Goal: Task Accomplishment & Management: Contribute content

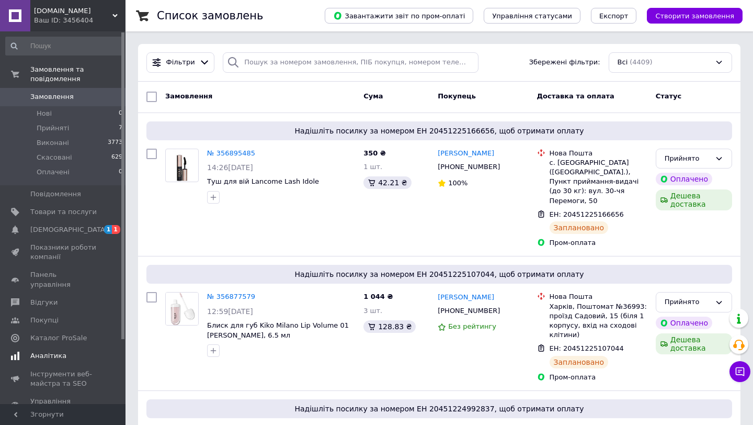
click at [55, 228] on span "[DEMOGRAPHIC_DATA]" at bounding box center [68, 229] width 77 height 9
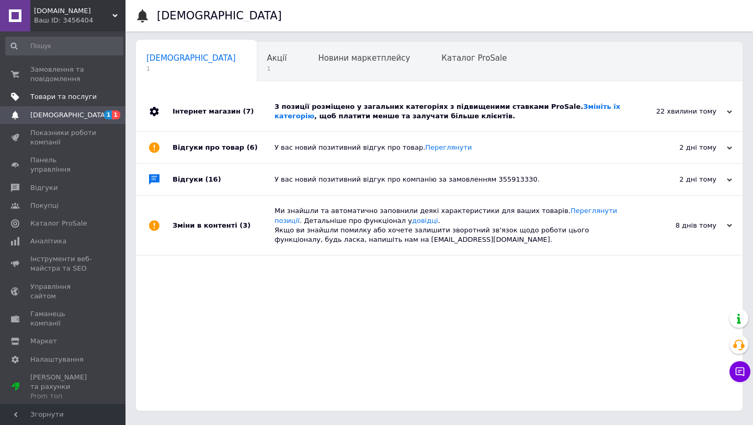
click at [76, 99] on span "Товари та послуги" at bounding box center [63, 96] width 66 height 9
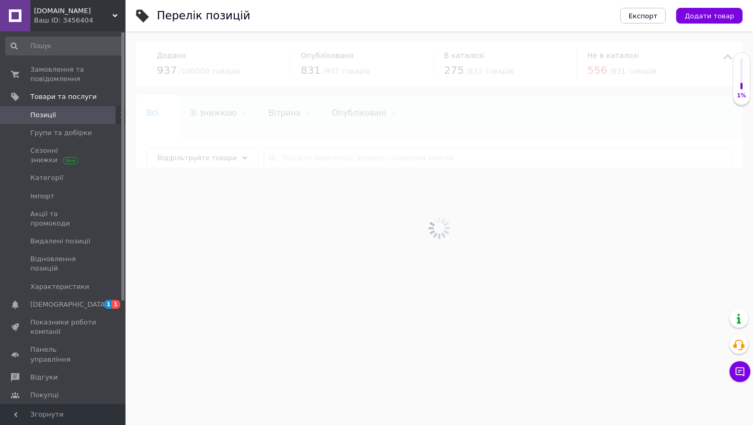
click at [703, 17] on span "Додати товар" at bounding box center [709, 16] width 50 height 8
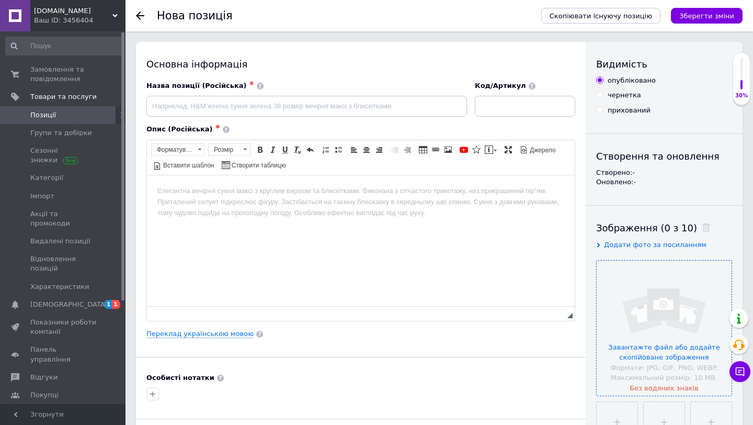
click at [626, 294] on input "file" at bounding box center [664, 327] width 135 height 135
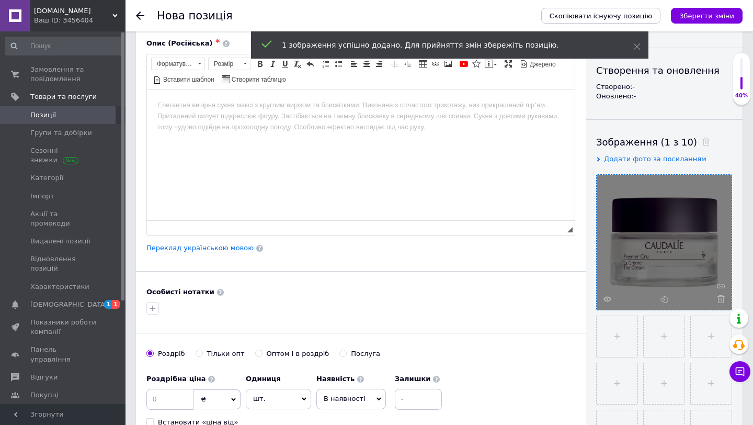
scroll to position [107, 0]
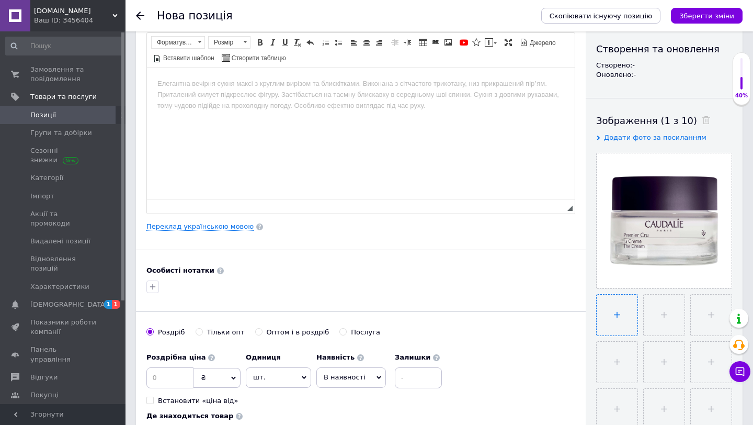
click at [628, 310] on input "file" at bounding box center [617, 314] width 41 height 41
type input "C:\fakepath\Screenshot 2025-08-12 at 4.09.58 PM.png"
click at [194, 228] on link "Переклад українською мовою" at bounding box center [199, 226] width 107 height 8
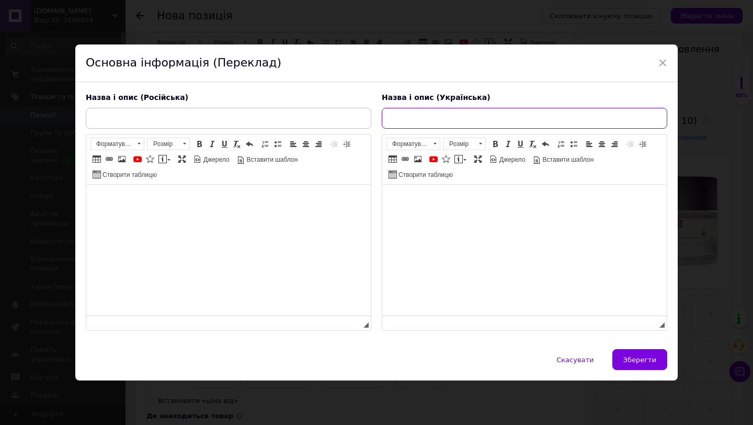
click at [464, 121] on input "text" at bounding box center [524, 118] width 285 height 21
paste input "Caudalie Premier Cru Anti-Aging Cream Moisturiser"
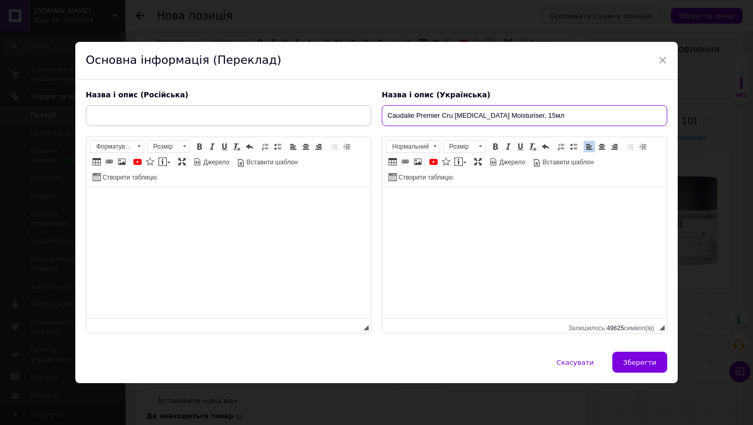
click at [578, 115] on input "Caudalie Premier Cru Anti-Aging Cream Moisturiser, 15мл" at bounding box center [524, 115] width 285 height 21
paste input "Антивіковий зволожуючий крем"
type input "Антивіковий зволожуючий крем Caudalie Premier Cru Anti-Aging Cream Moisturiser,…"
click at [491, 146] on span at bounding box center [495, 146] width 8 height 8
click at [494, 146] on span at bounding box center [495, 146] width 8 height 8
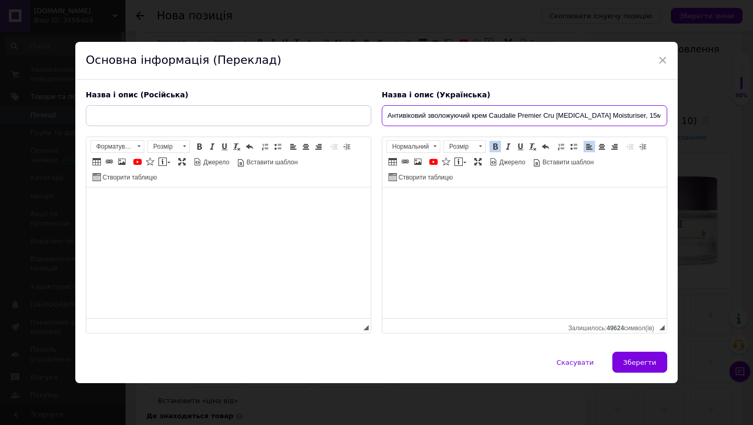
click at [441, 117] on input "Антивіковий зволожуючий крем Caudalie Premier Cru Anti-Aging Cream Moisturiser,…" at bounding box center [524, 115] width 285 height 21
click at [516, 119] on input "Антивіковий зволожуючий крем Caudalie Premier Cru Anti-Aging Cream Moisturiser,…" at bounding box center [524, 115] width 285 height 21
click at [442, 112] on input "Антивіковий зволожуючий крем Caudalie Premier Cru Anti-Aging Cream Moisturiser,…" at bounding box center [524, 115] width 285 height 21
click at [237, 106] on input "text" at bounding box center [228, 115] width 285 height 21
paste input "Антивозрастной увлажняющий крем Caudalie Premier Cru Anti-Aging Cream Moisturis…"
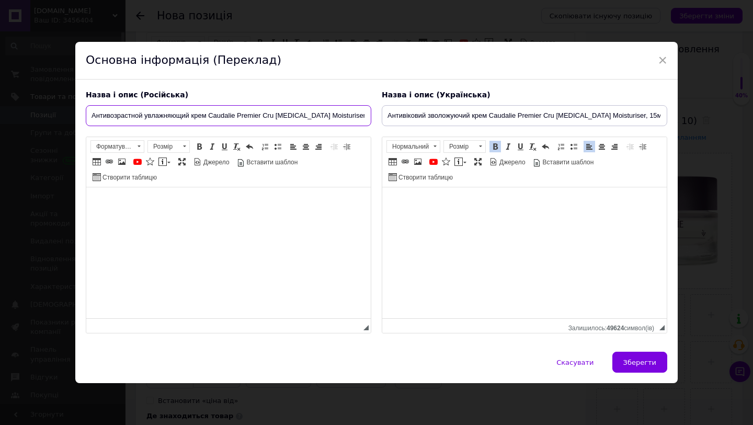
scroll to position [0, 20]
type input "Антивозрастной увлажняющий крем Caudalie Premier Cru Anti-Aging Cream Moisturis…"
click at [197, 148] on span at bounding box center [199, 146] width 8 height 8
drag, startPoint x: 201, startPoint y: 147, endPoint x: 216, endPoint y: 177, distance: 33.0
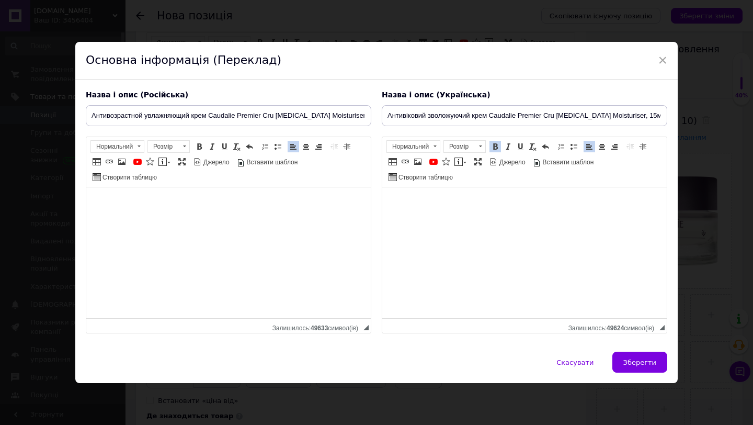
click at [201, 148] on span at bounding box center [199, 146] width 8 height 8
drag, startPoint x: 660, startPoint y: 367, endPoint x: 654, endPoint y: 362, distance: 8.0
click at [660, 367] on button "Зберегти" at bounding box center [639, 361] width 55 height 21
type input "Антивозрастной увлажняющий крем Caudalie Premier Cru Anti-Aging Cream Moisturis…"
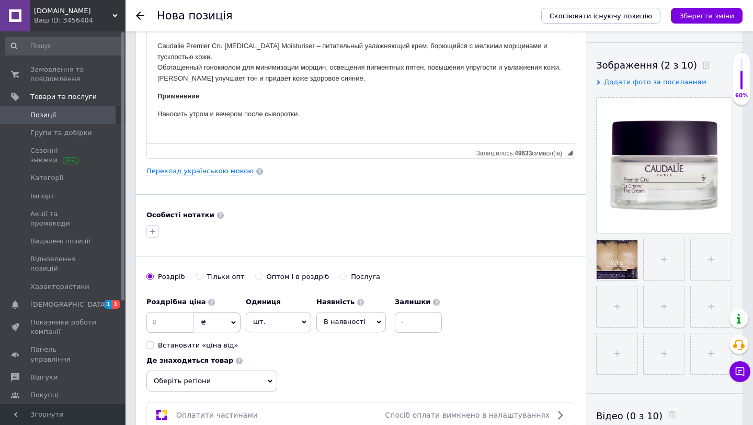
scroll to position [269, 0]
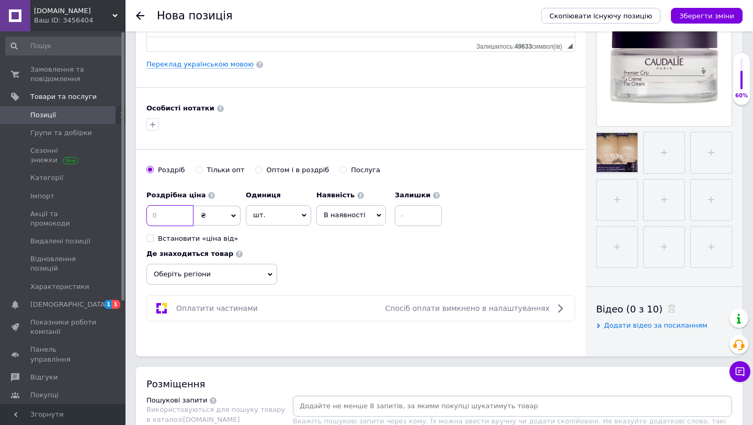
click at [158, 222] on input at bounding box center [169, 215] width 47 height 21
type input "650"
click at [364, 212] on span "В наявності" at bounding box center [351, 215] width 70 height 20
drag, startPoint x: 357, startPoint y: 282, endPoint x: 390, endPoint y: 245, distance: 49.3
click at [358, 282] on li "Готово до відправки" at bounding box center [351, 280] width 68 height 24
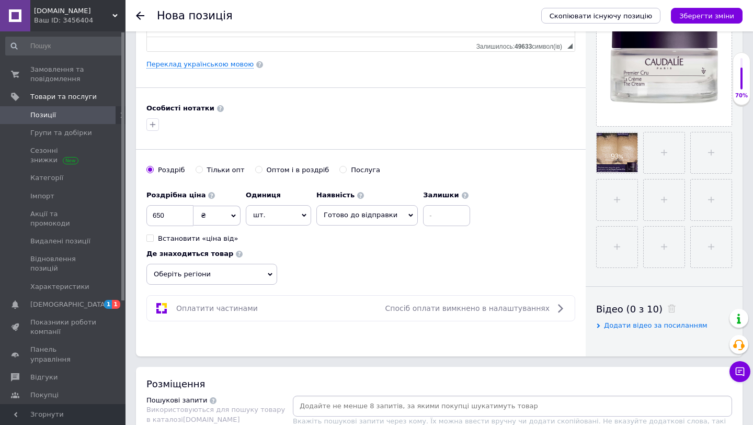
click at [407, 225] on div "Наявність Готово до відправки В наявності Немає в наявності Під замовлення Зали…" at bounding box center [393, 205] width 154 height 41
drag, startPoint x: 428, startPoint y: 216, endPoint x: 368, endPoint y: 251, distance: 69.4
click at [428, 216] on input at bounding box center [446, 215] width 47 height 21
type input "2"
drag, startPoint x: 344, startPoint y: 258, endPoint x: 283, endPoint y: 264, distance: 60.4
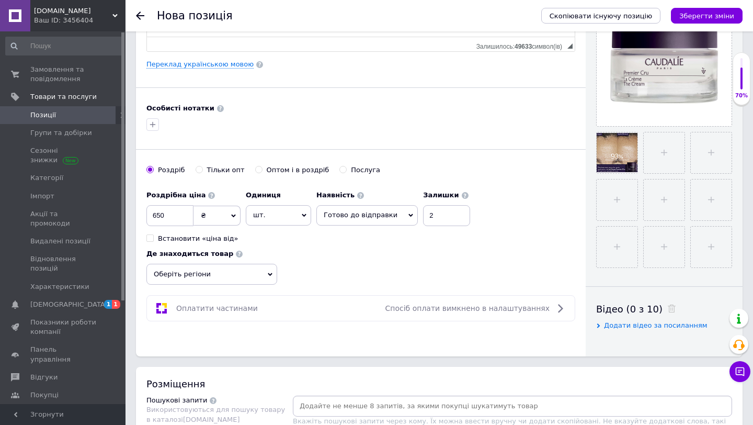
click at [342, 258] on div "Роздрібна ціна 650 ₴ $ EUR CHF GBP ¥ PLN ₸ MDL HUF KGS CNY TRY KRW lei Встанови…" at bounding box center [360, 234] width 429 height 99
click at [221, 265] on span "Оберіть регіони" at bounding box center [211, 274] width 131 height 21
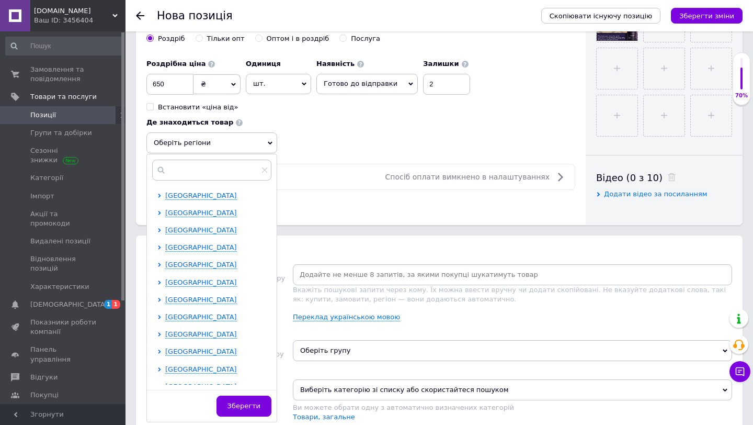
scroll to position [429, 0]
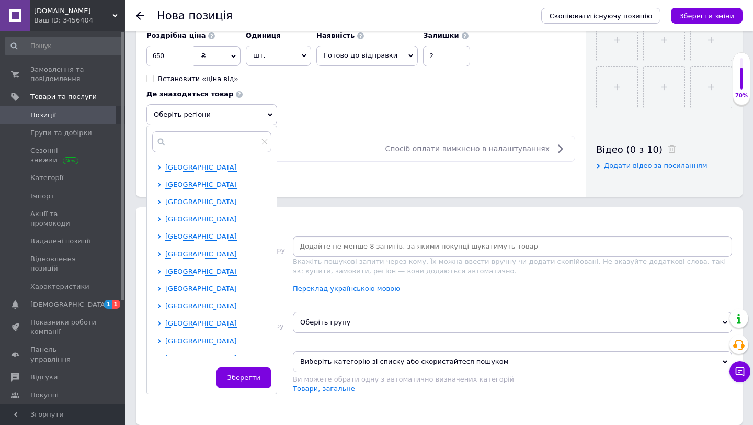
click at [160, 307] on icon at bounding box center [159, 306] width 4 height 4
drag, startPoint x: 169, startPoint y: 322, endPoint x: 210, endPoint y: 341, distance: 45.4
click at [169, 322] on input "checkbox" at bounding box center [168, 322] width 7 height 7
checkbox input "true"
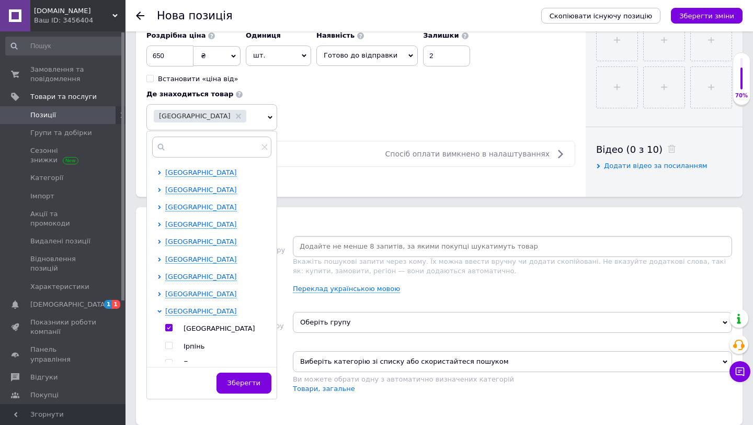
click at [253, 379] on span "Зберегти" at bounding box center [243, 383] width 33 height 8
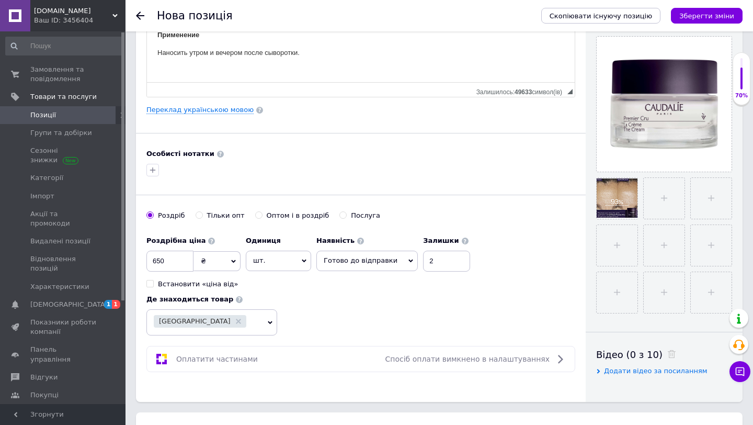
scroll to position [0, 0]
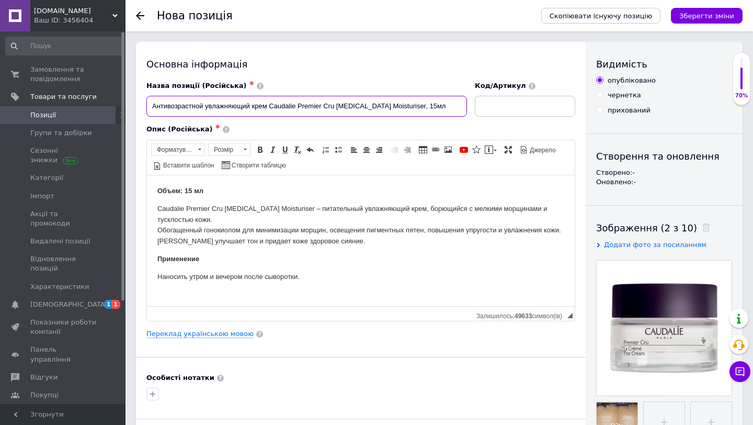
drag, startPoint x: 426, startPoint y: 106, endPoint x: 346, endPoint y: 105, distance: 79.5
click at [285, 106] on input "Антивозрастной увлажняющий крем Caudalie Premier Cru Anti-Aging Cream Moisturis…" at bounding box center [306, 106] width 321 height 21
drag, startPoint x: 450, startPoint y: 107, endPoint x: 437, endPoint y: 107, distance: 13.6
click at [450, 107] on input "Антивозрастной увлажняющий крем Caudalie Premier Cru Anti-Aging Cream Moisturis…" at bounding box center [306, 106] width 321 height 21
drag, startPoint x: 422, startPoint y: 108, endPoint x: 166, endPoint y: 104, distance: 256.2
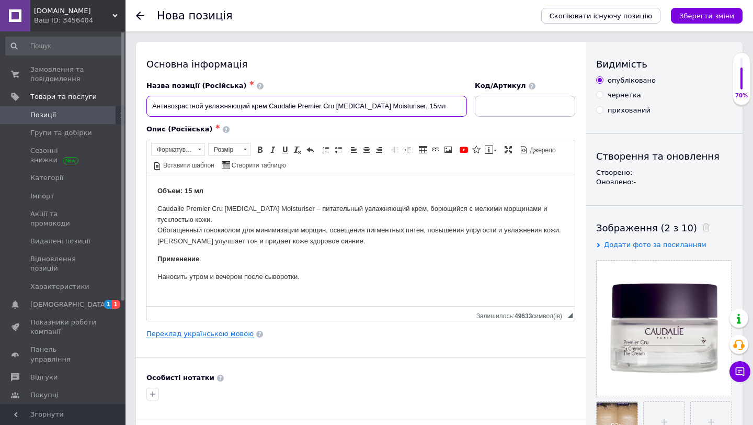
click at [143, 104] on div "Назва позиції (Російська) ✱ Антивозрастной увлажняющий крем Caudalie Premier Cr…" at bounding box center [307, 98] width 328 height 43
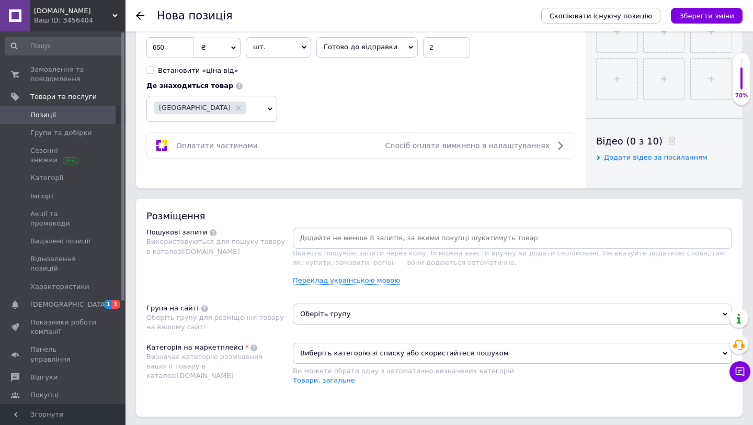
scroll to position [453, 0]
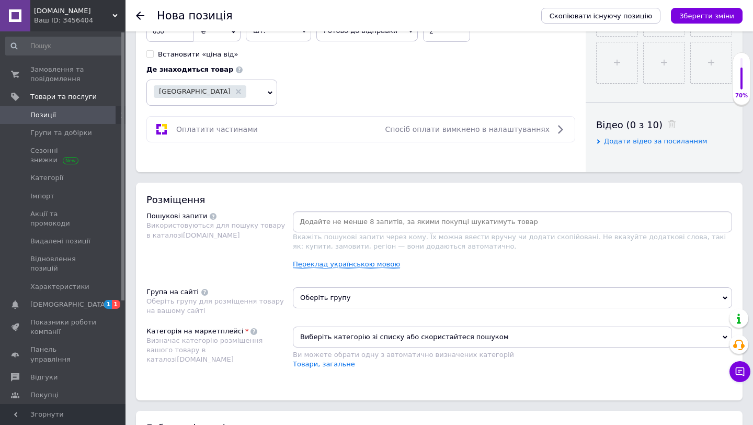
click at [325, 261] on link "Переклад українською мовою" at bounding box center [346, 264] width 107 height 8
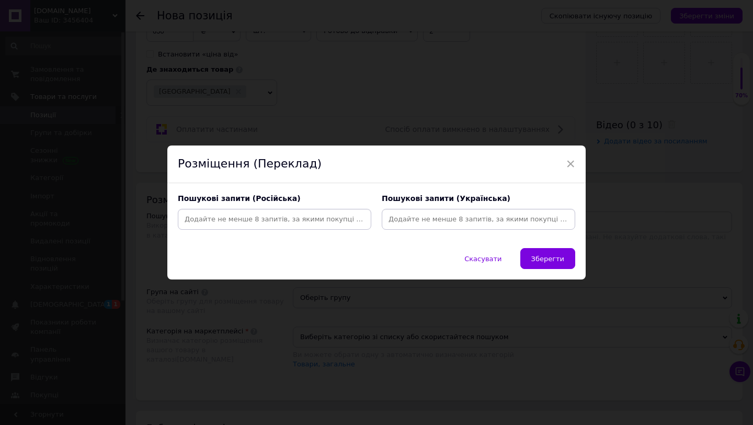
click at [307, 211] on div at bounding box center [274, 219] width 193 height 21
click at [306, 219] on input at bounding box center [274, 219] width 189 height 16
paste input "Антивозрастной увлажняющий крем Caudalie Premier Cru Anti-Aging Cream Moisturis…"
type input "Антивозрастной, увлажняющий, крем, Caudalie, Premier, Cru, Anti, Aging, Cream, …"
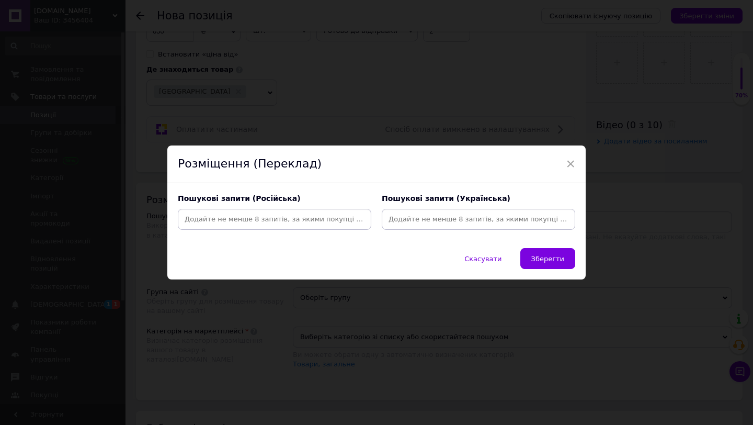
scroll to position [0, 0]
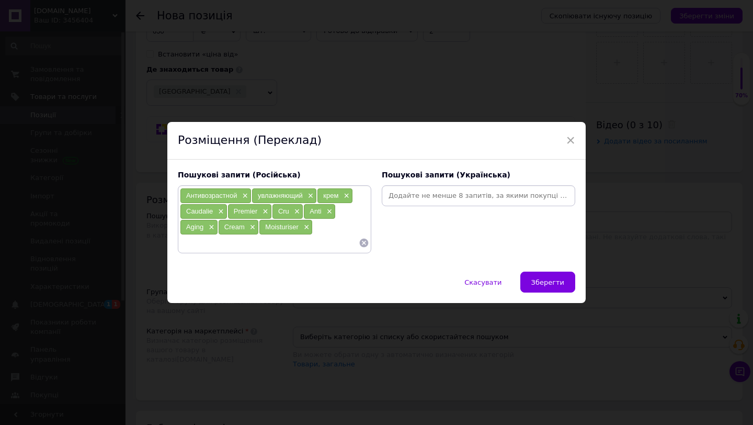
click at [418, 196] on input at bounding box center [478, 196] width 189 height 16
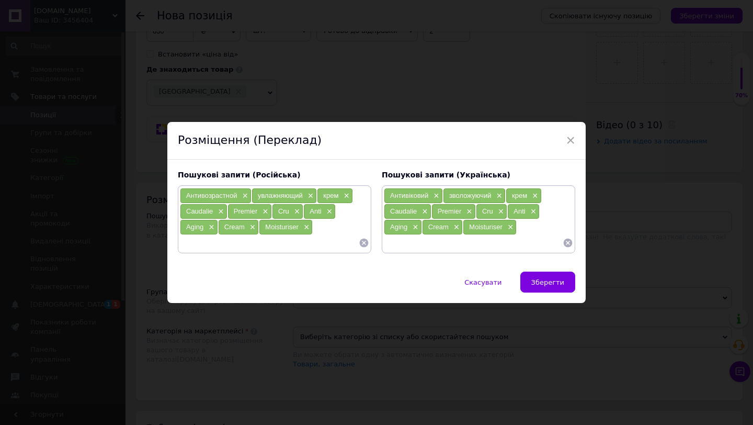
drag, startPoint x: 553, startPoint y: 278, endPoint x: 542, endPoint y: 270, distance: 13.2
click at [552, 278] on span "Зберегти" at bounding box center [547, 282] width 33 height 8
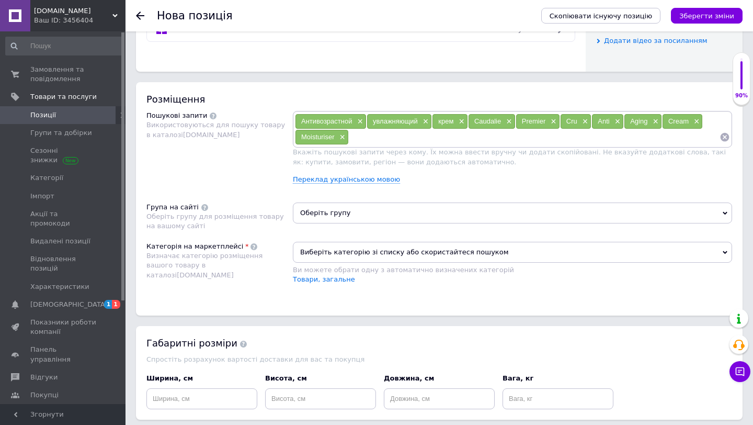
scroll to position [579, 0]
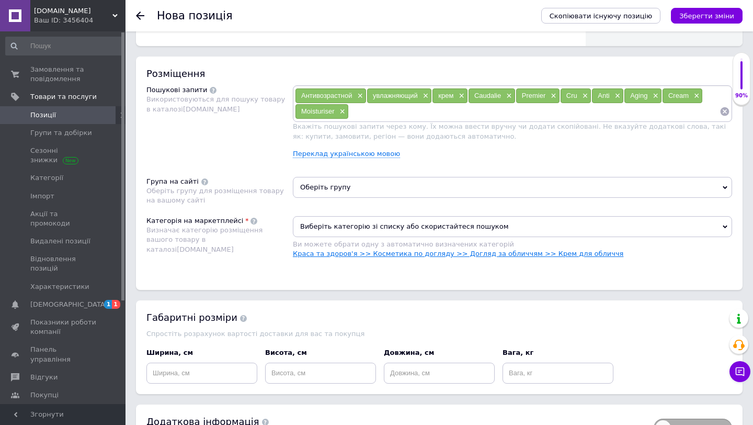
click at [424, 251] on link "Краса та здоров'я >> Косметика по догляду >> Догляд за обличчям >> Крем для обл…" at bounding box center [458, 253] width 330 height 8
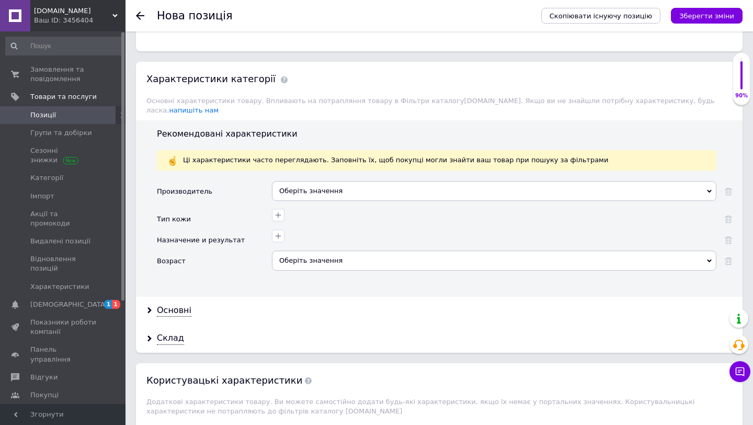
scroll to position [831, 0]
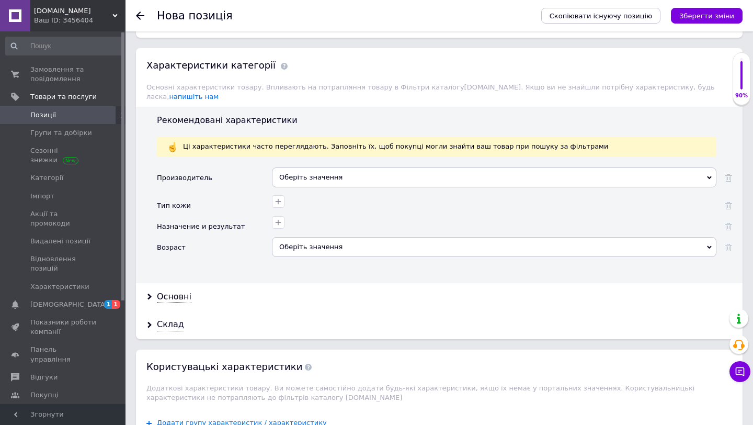
click at [294, 172] on div "Оберіть значення" at bounding box center [494, 177] width 444 height 20
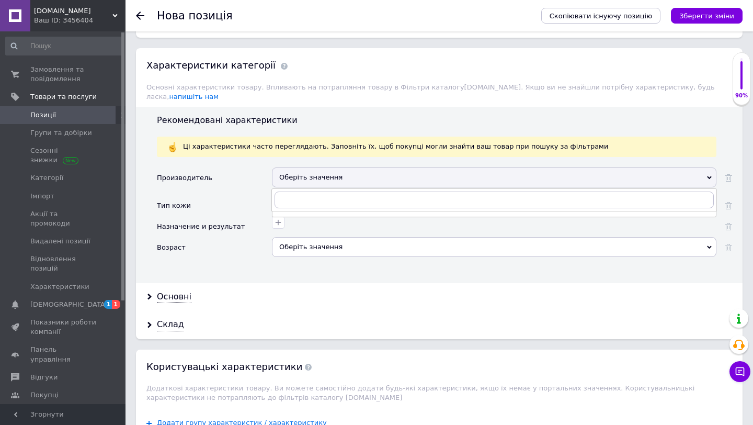
click at [308, 213] on div at bounding box center [492, 220] width 447 height 15
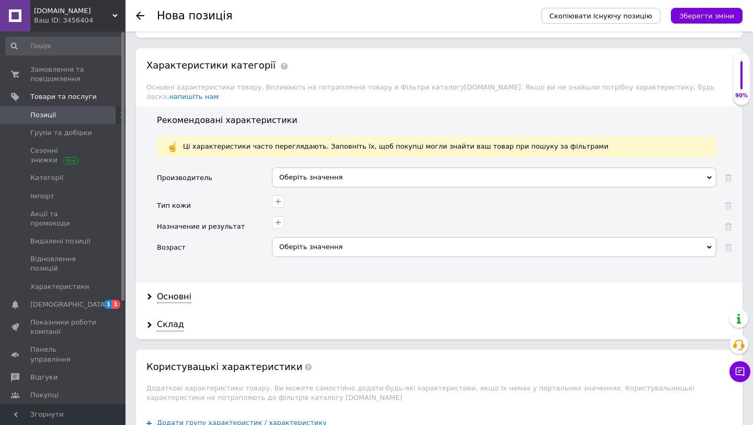
click at [312, 176] on div "Оберіть значення" at bounding box center [494, 177] width 444 height 20
click at [305, 216] on div at bounding box center [492, 220] width 447 height 15
click at [307, 174] on div "Оберіть значення" at bounding box center [494, 177] width 444 height 20
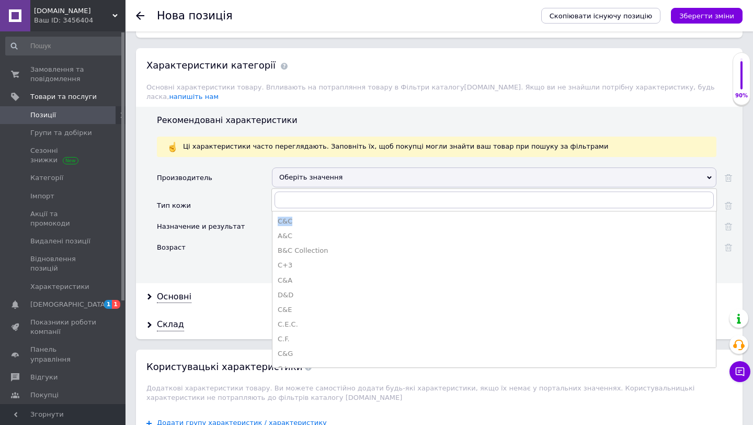
drag, startPoint x: 300, startPoint y: 209, endPoint x: 300, endPoint y: 193, distance: 16.2
click at [300, 188] on div "C&C A&C B&C Collection C+3 C&A D&D C&E C.E.C. C.F. C&G C.I. C&M C&S G.C. K&C N&…" at bounding box center [493, 199] width 445 height 23
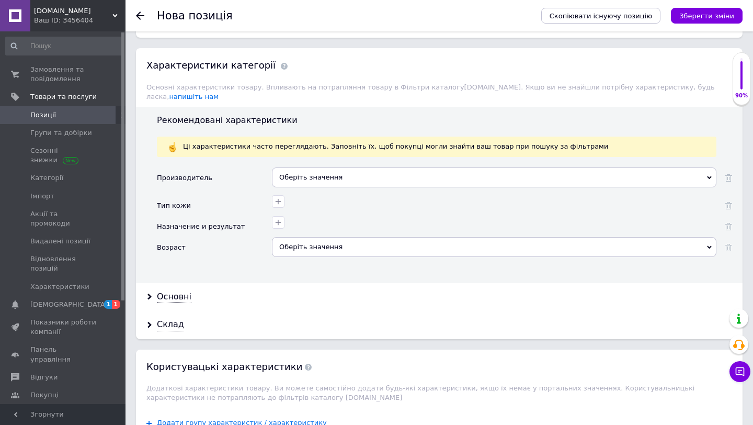
click at [301, 196] on div at bounding box center [492, 199] width 447 height 15
click at [307, 167] on div "Оберіть значення" at bounding box center [494, 177] width 444 height 20
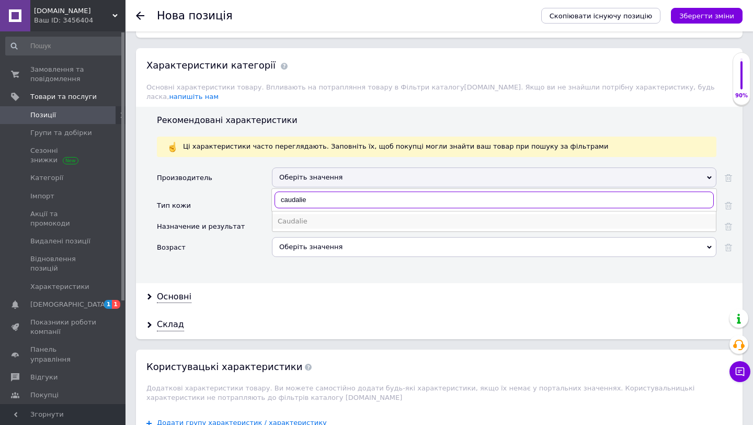
type input "caudalie"
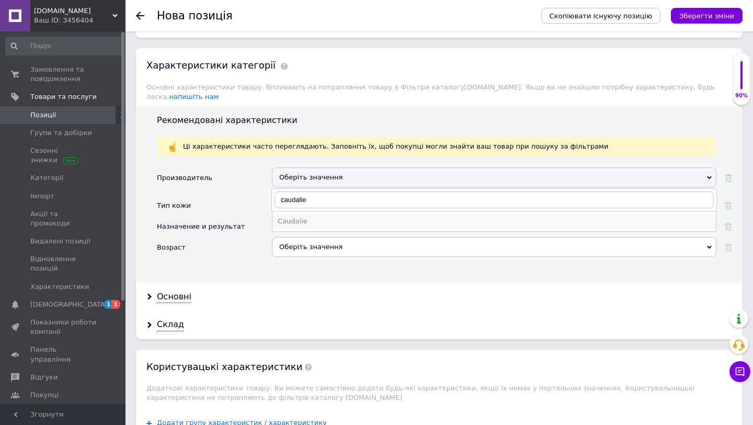
click at [297, 216] on li "Caudalie" at bounding box center [493, 221] width 443 height 15
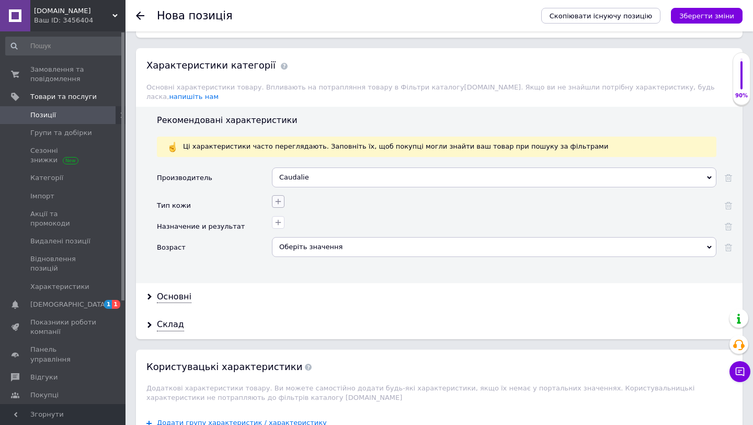
click at [277, 197] on icon "button" at bounding box center [278, 201] width 8 height 8
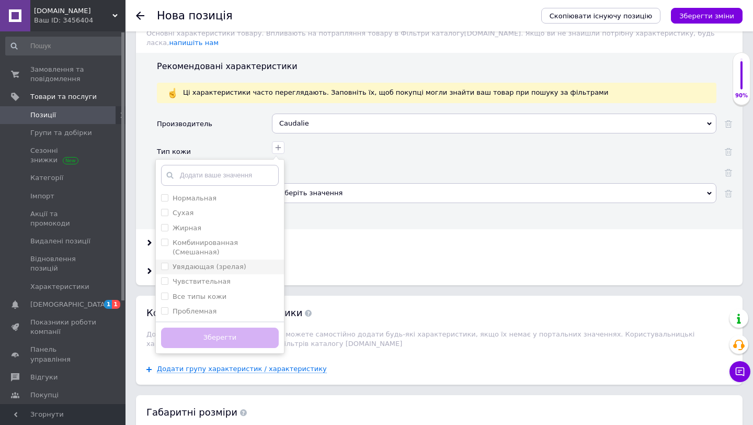
scroll to position [874, 0]
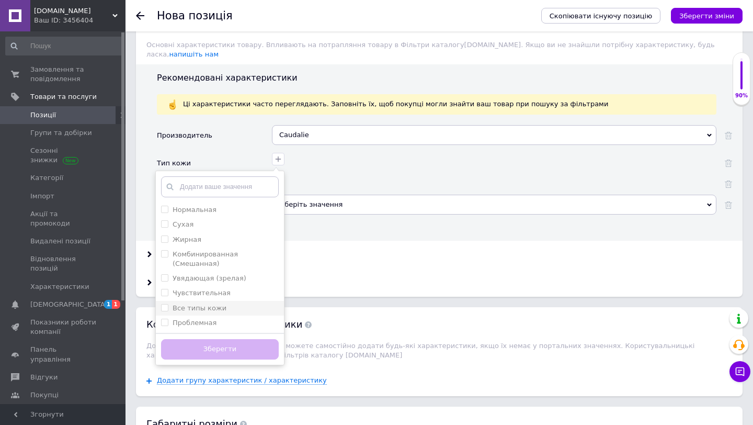
click at [197, 304] on label "Все типы кожи" at bounding box center [200, 308] width 54 height 8
checkbox кожи "true"
drag, startPoint x: 216, startPoint y: 336, endPoint x: 244, endPoint y: 307, distance: 39.6
click at [215, 339] on button "Зберегти" at bounding box center [220, 349] width 118 height 20
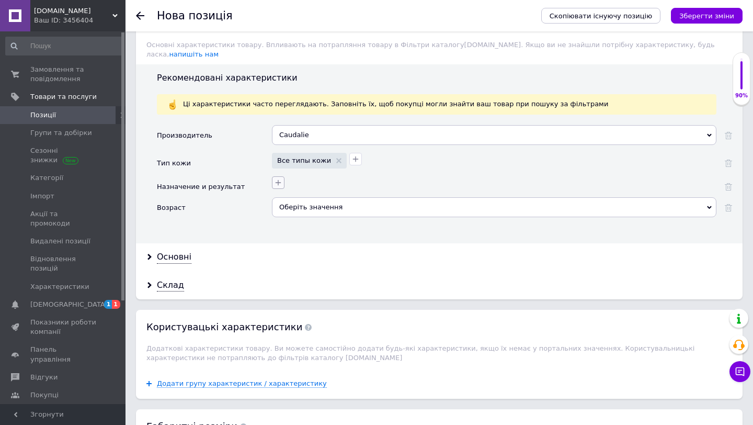
click at [282, 176] on button "button" at bounding box center [278, 182] width 13 height 13
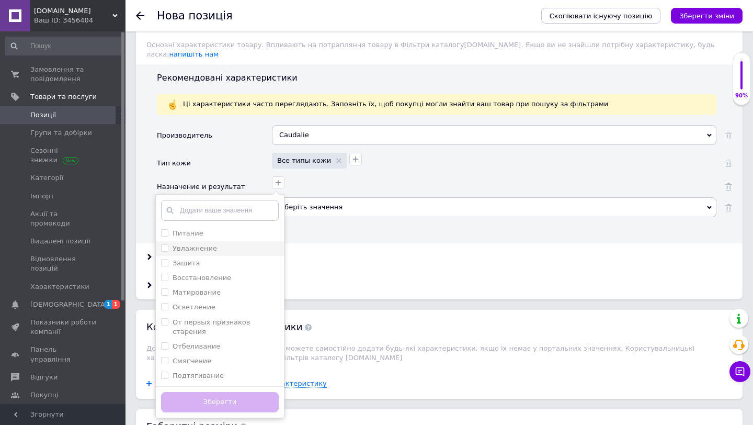
click at [197, 244] on label "Увлажнение" at bounding box center [195, 248] width 44 height 8
checkbox input "true"
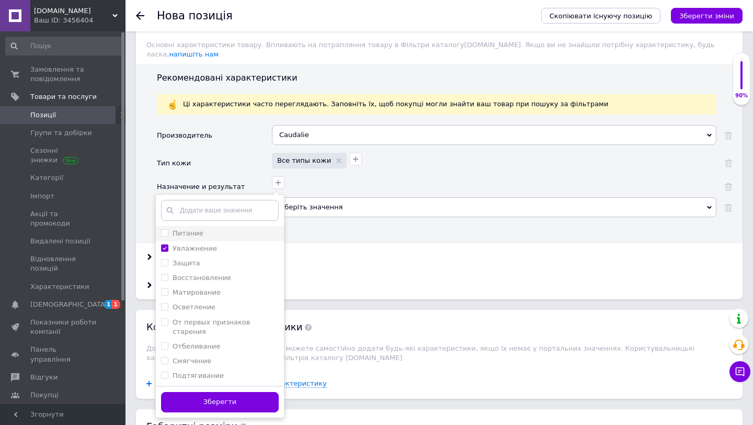
click at [197, 229] on label "Питание" at bounding box center [188, 233] width 31 height 8
checkbox input "true"
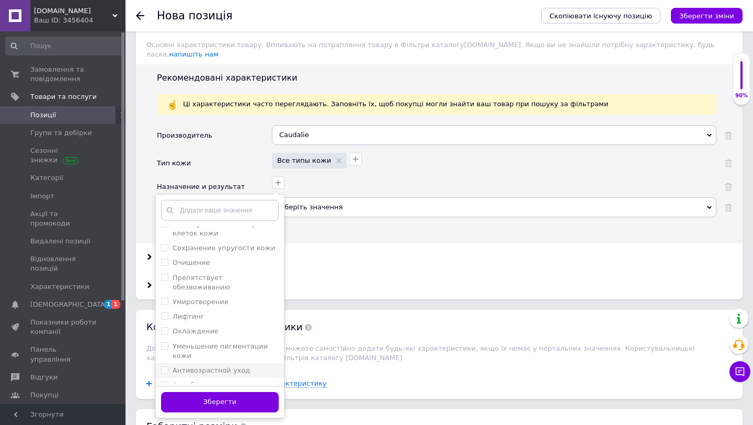
click at [213, 366] on label "Антивозрастной уход" at bounding box center [211, 370] width 77 height 8
checkbox уход "true"
drag, startPoint x: 221, startPoint y: 394, endPoint x: 223, endPoint y: 376, distance: 18.0
click at [221, 394] on button "Зберегти" at bounding box center [220, 402] width 118 height 20
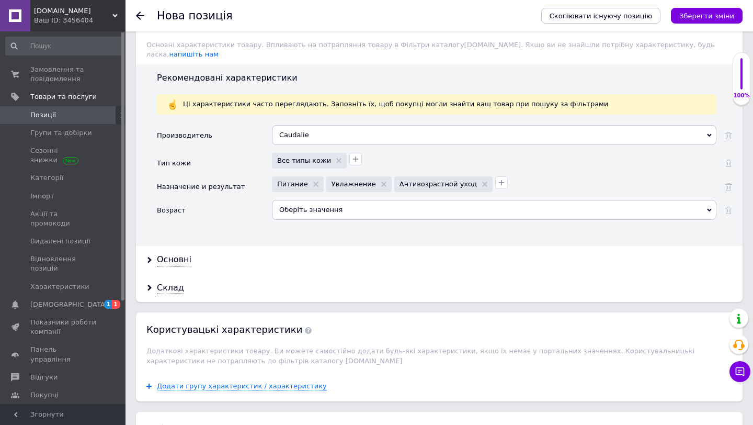
click at [293, 200] on div "Оберіть значення" at bounding box center [494, 210] width 444 height 20
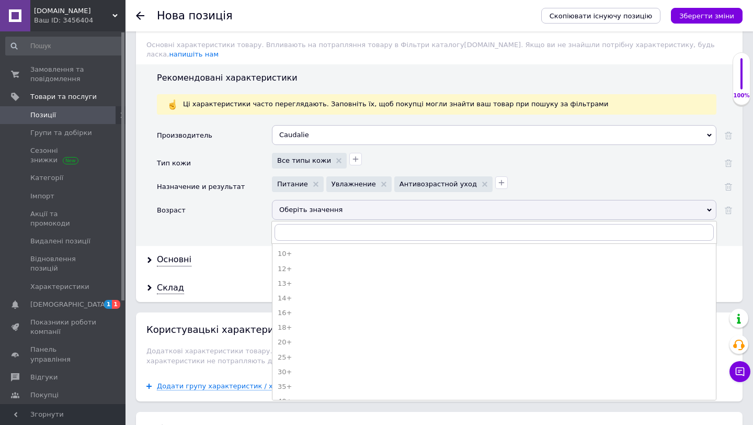
drag, startPoint x: 291, startPoint y: 322, endPoint x: 306, endPoint y: 309, distance: 20.4
click at [291, 323] on div "18+" at bounding box center [494, 327] width 433 height 9
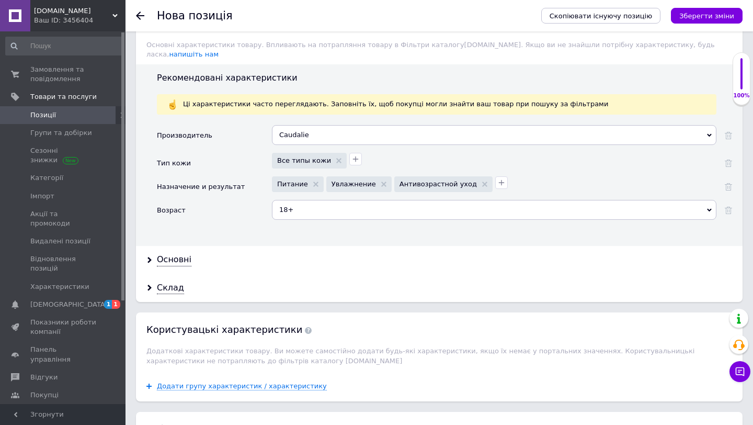
click at [716, 21] on button "Зберегти зміни" at bounding box center [707, 16] width 72 height 16
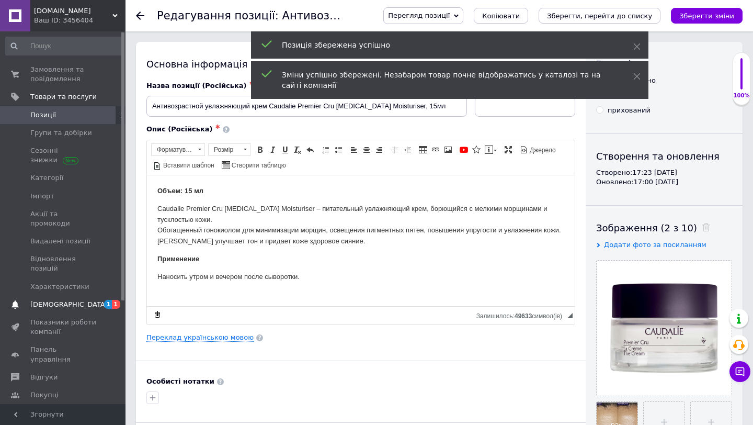
click at [93, 295] on link "Сповіщення 1 1" at bounding box center [64, 304] width 129 height 18
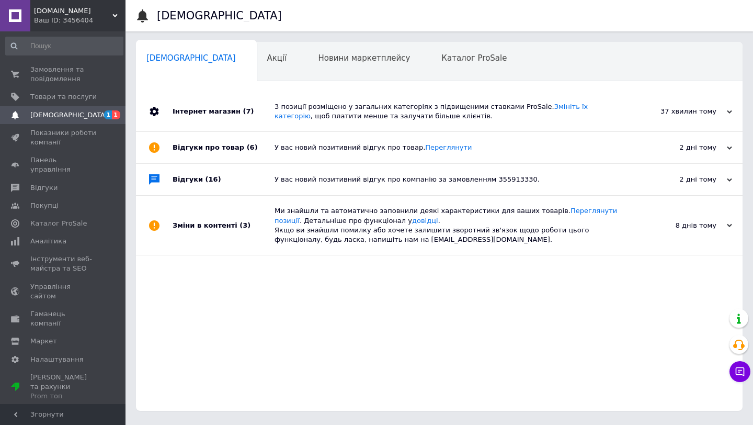
click at [637, 46] on icon at bounding box center [636, 46] width 7 height 7
click at [431, 63] on div "Каталог ProSale 0" at bounding box center [479, 62] width 97 height 40
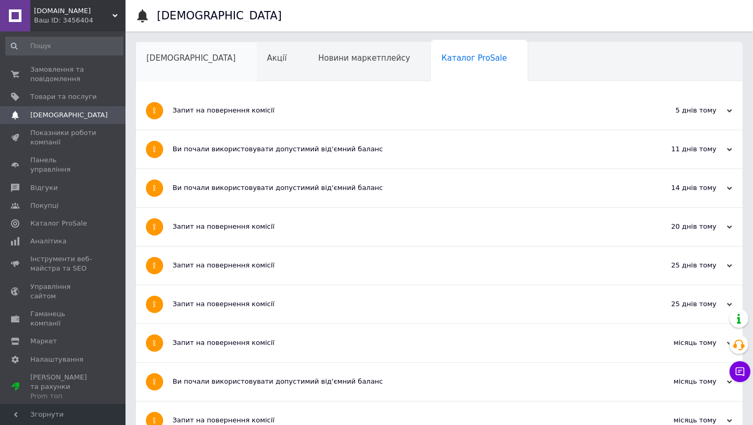
click at [178, 58] on span "[DEMOGRAPHIC_DATA]" at bounding box center [190, 57] width 89 height 9
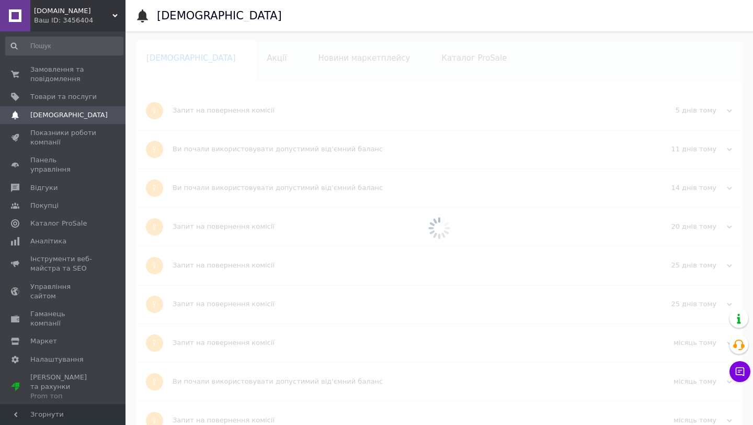
click at [76, 114] on span "[DEMOGRAPHIC_DATA]" at bounding box center [63, 114] width 66 height 9
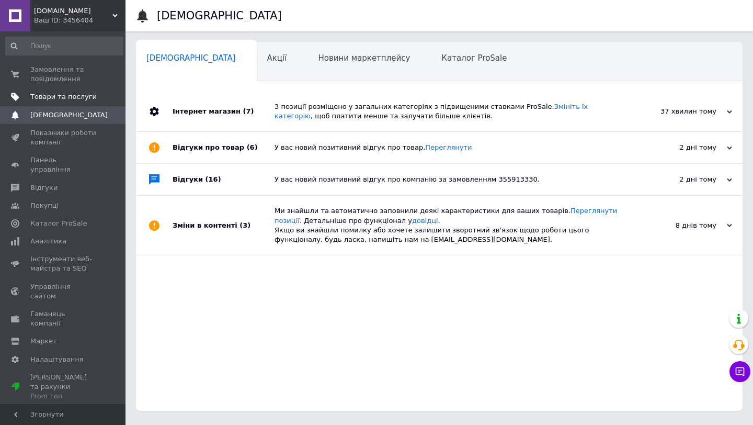
click at [50, 98] on span "Товари та послуги" at bounding box center [63, 96] width 66 height 9
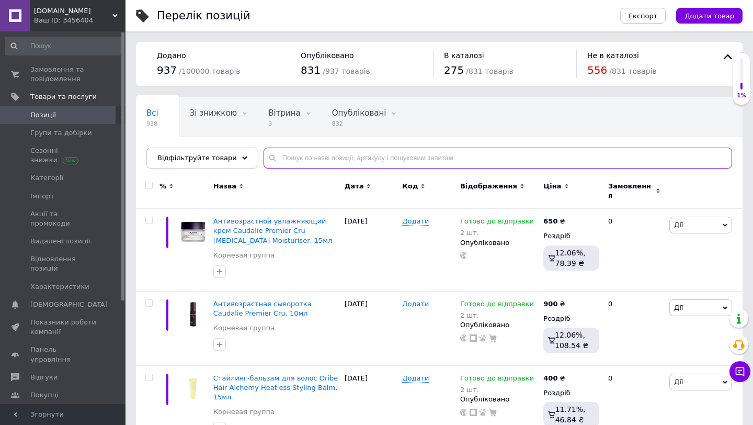
click at [325, 153] on input "text" at bounding box center [498, 157] width 468 height 21
type input "kerastase"
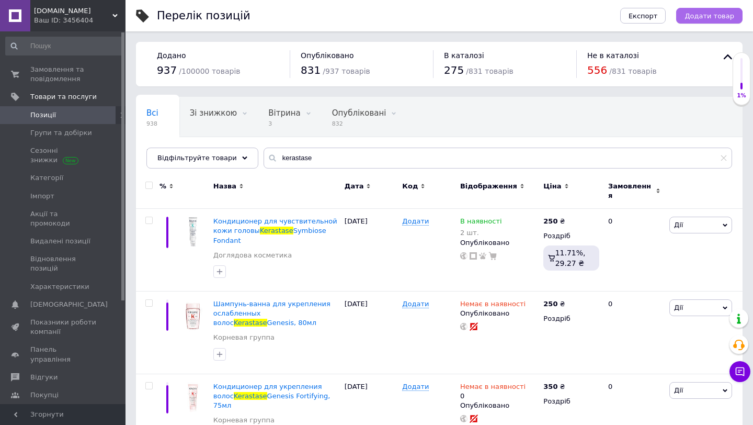
click at [702, 17] on span "Додати товар" at bounding box center [709, 16] width 50 height 8
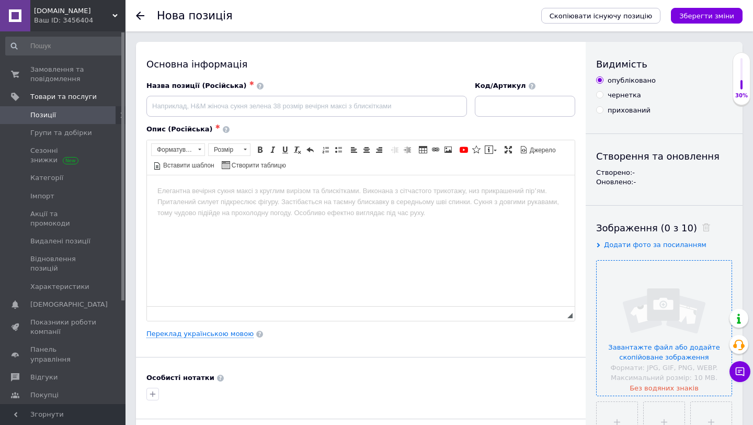
click at [614, 333] on input "file" at bounding box center [664, 327] width 135 height 135
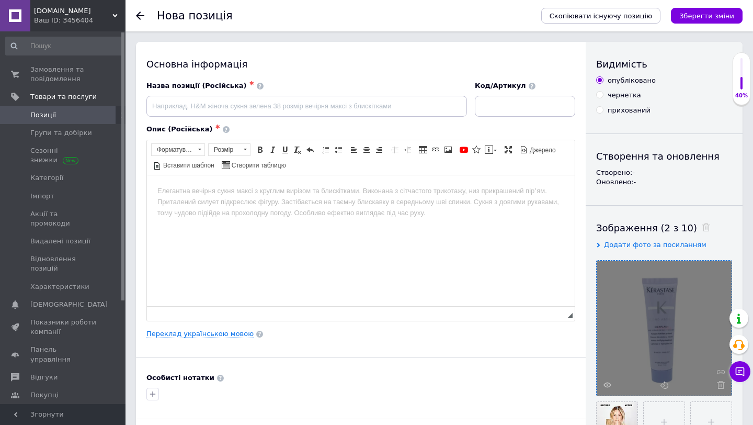
click at [222, 323] on div "Опис (Російська) ✱ Розширений текстовий редактор, 5C7177E6-70F4-47F7-844B-E4F80…" at bounding box center [360, 222] width 439 height 207
click at [219, 331] on link "Переклад українською мовою" at bounding box center [199, 333] width 107 height 8
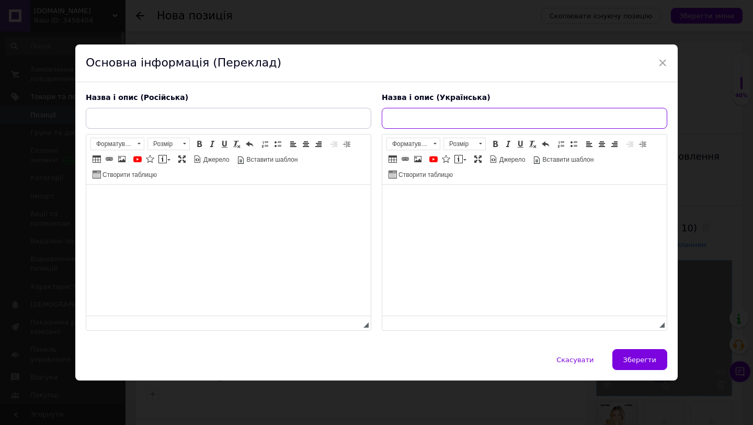
click at [496, 117] on input "text" at bounding box center [524, 118] width 285 height 21
paste input "Кондиціонер Kerastase Blond Absolu Cicaflash 30 мл"
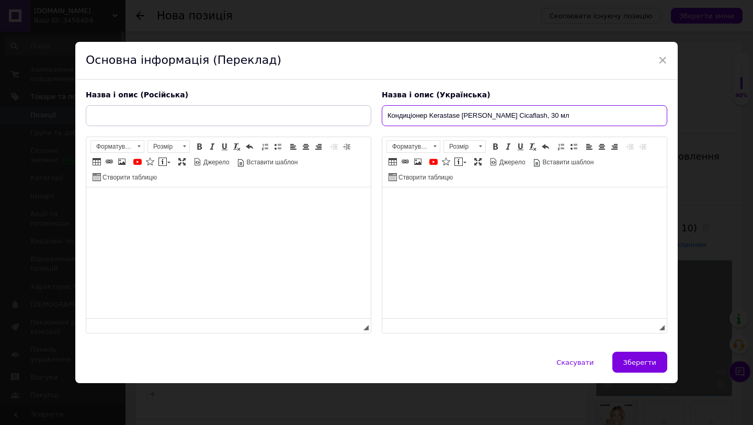
click at [426, 113] on input "Кондиціонер Kerastase Blond Absolu Cicaflash, 30 мл" at bounding box center [524, 115] width 285 height 21
type input "Кондиціонер для волосся Kerastase Blond Absolu Cicaflash, 30 мл"
click at [491, 146] on span at bounding box center [495, 146] width 8 height 8
click at [460, 117] on input "Кондиціонер для волосся Kerastase Blond Absolu Cicaflash, 30 мл" at bounding box center [524, 115] width 285 height 21
click at [461, 117] on input "Кондиціонер для волосся Kerastase Blond Absolu Cicaflash, 30 мл" at bounding box center [524, 115] width 285 height 21
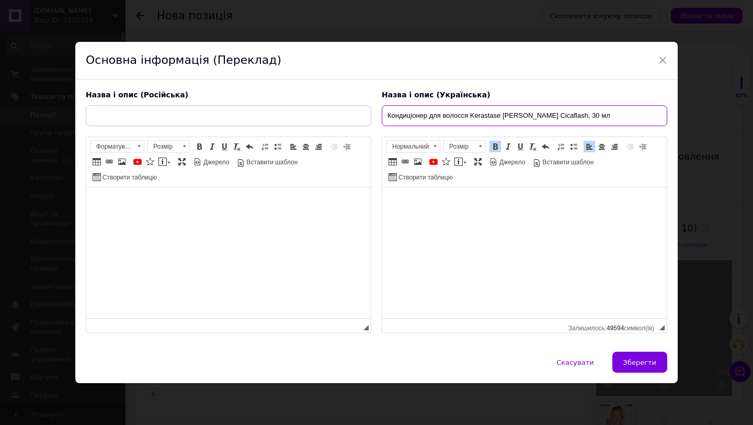
click at [473, 113] on input "Кондиціонер для волосся Kerastase Blond Absolu Cicaflash, 30 мл" at bounding box center [524, 115] width 285 height 21
click at [281, 119] on input "text" at bounding box center [228, 115] width 285 height 21
paste input "Кондиционер для волос Kerastase Blond Absolu Cicaflash, 30 мл"
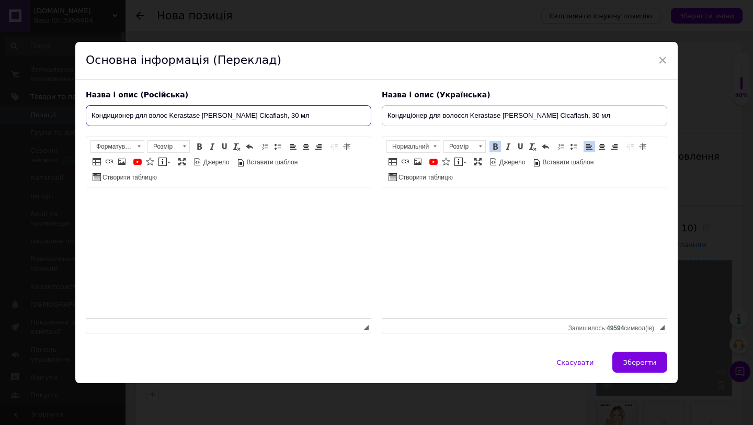
type input "Кондиционер для волос Kerastase Blond Absolu Cicaflash, 30 мл"
click at [235, 217] on html at bounding box center [228, 203] width 284 height 32
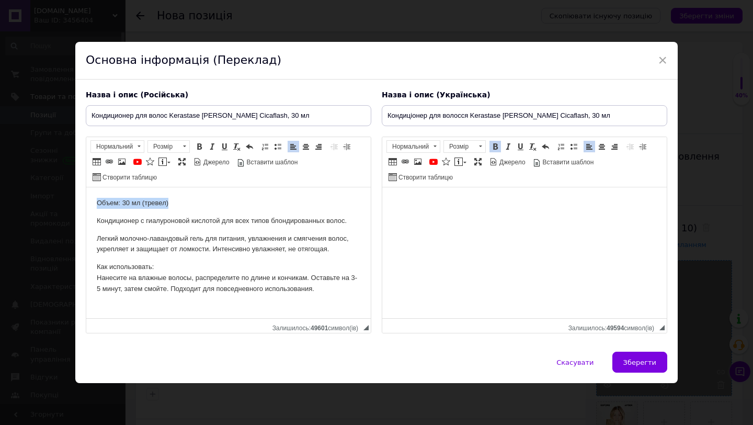
drag, startPoint x: 181, startPoint y: 205, endPoint x: 47, endPoint y: 201, distance: 134.4
click at [86, 201] on html "Объем: 30 мл (тревел) Кондиционер с гиалуроновой кислотой для всех типов блонди…" at bounding box center [228, 246] width 284 height 118
drag, startPoint x: 191, startPoint y: 146, endPoint x: 201, endPoint y: 144, distance: 9.5
click at [192, 146] on span "Розмір Розмір" at bounding box center [169, 147] width 45 height 15
click at [201, 144] on span at bounding box center [199, 146] width 8 height 8
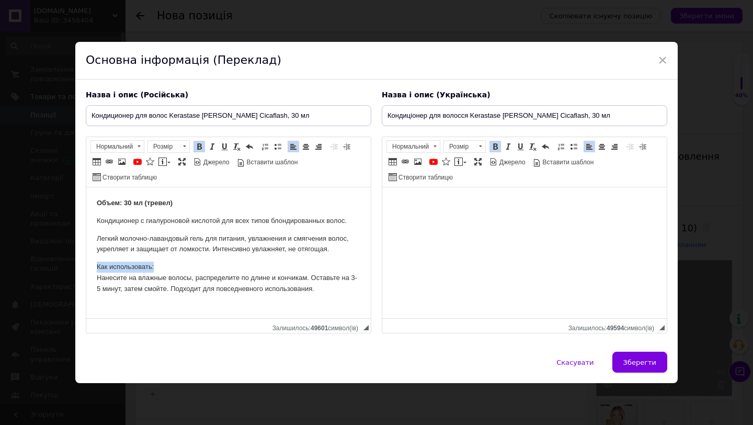
drag, startPoint x: 130, startPoint y: 261, endPoint x: 65, endPoint y: 259, distance: 65.4
click at [86, 259] on html "Объем: 30 мл (тревел) Кондиционер с гиалуроновой кислотой для всех типов блонди…" at bounding box center [228, 246] width 284 height 118
drag, startPoint x: 198, startPoint y: 149, endPoint x: 221, endPoint y: 160, distance: 25.0
click at [198, 149] on span at bounding box center [199, 146] width 8 height 8
drag, startPoint x: 637, startPoint y: 357, endPoint x: 612, endPoint y: 346, distance: 27.2
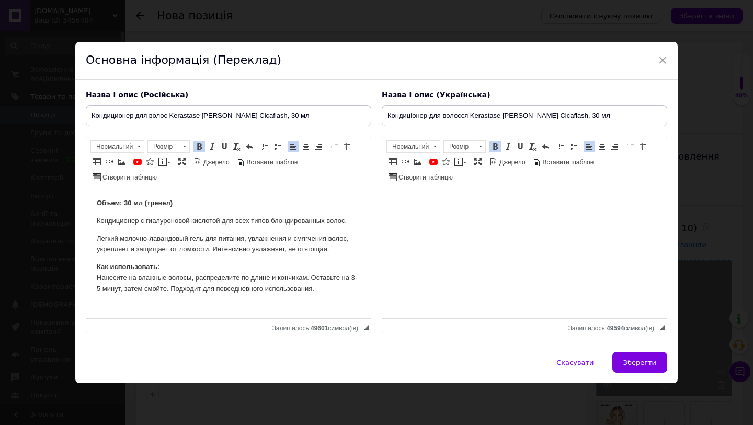
click at [637, 357] on button "Зберегти" at bounding box center [639, 361] width 55 height 21
type input "Кондиционер для волос Kerastase Blond Absolu Cicaflash, 30 мл"
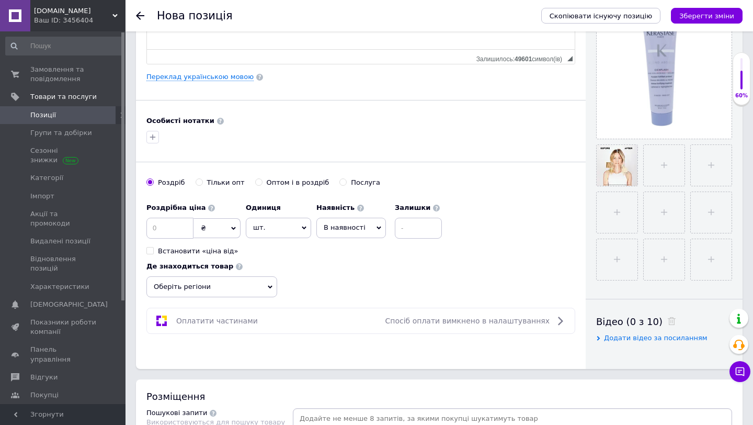
scroll to position [258, 0]
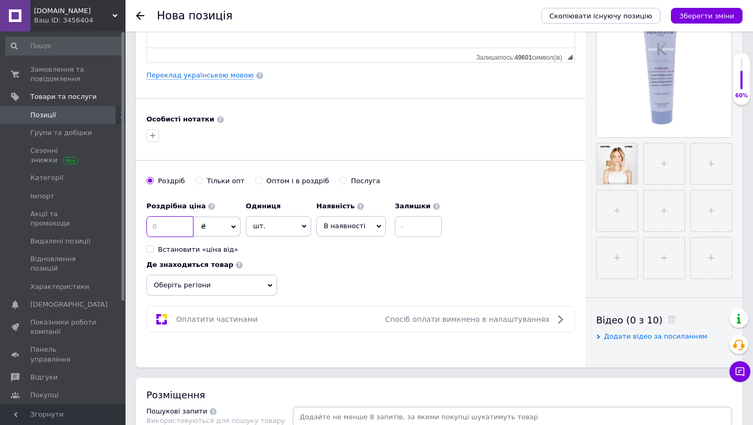
click at [167, 227] on input at bounding box center [169, 226] width 47 height 21
type input "250"
click at [428, 225] on input at bounding box center [418, 226] width 47 height 21
type input "1"
drag, startPoint x: 373, startPoint y: 268, endPoint x: 313, endPoint y: 267, distance: 60.7
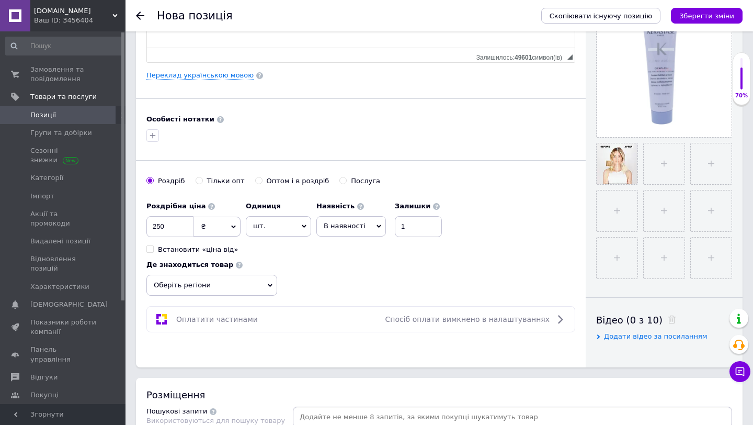
click at [373, 268] on div "Роздрібна ціна 250 ₴ $ EUR CHF GBP ¥ PLN ₸ MDL HUF KGS CNY TRY KRW lei Встанови…" at bounding box center [360, 245] width 429 height 99
click at [221, 277] on span "Оберіть регіони" at bounding box center [211, 284] width 131 height 21
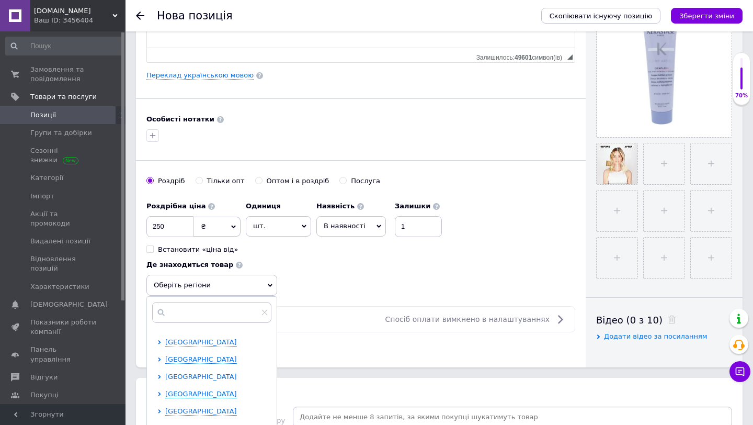
scroll to position [105, 0]
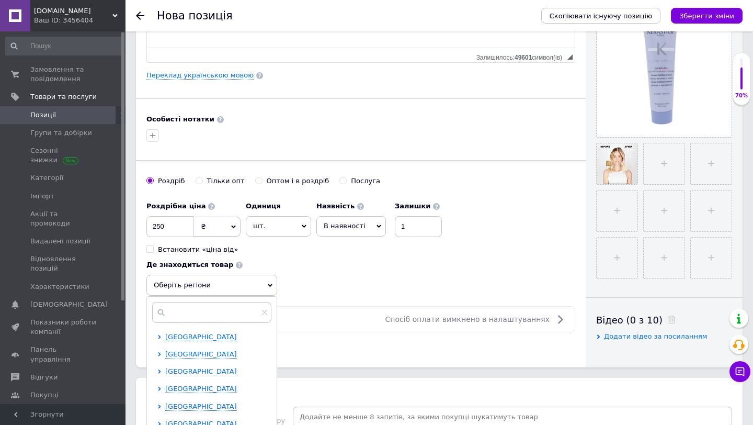
click at [161, 370] on icon at bounding box center [159, 371] width 4 height 4
click at [169, 386] on input "checkbox" at bounding box center [168, 387] width 7 height 7
checkbox input "true"
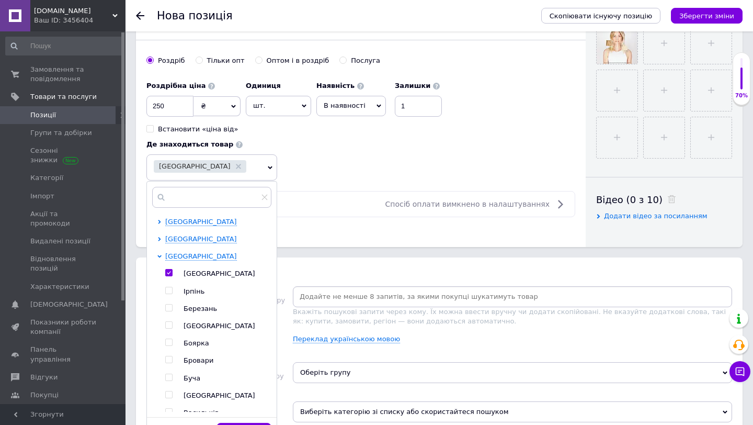
scroll to position [415, 0]
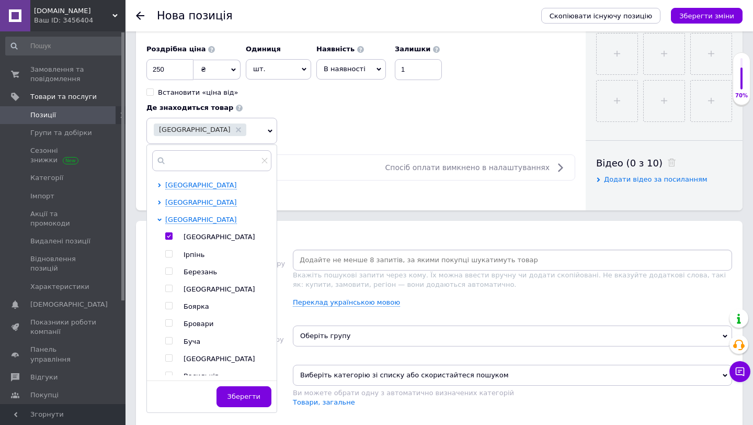
drag, startPoint x: 241, startPoint y: 392, endPoint x: 246, endPoint y: 335, distance: 57.2
click at [241, 391] on button "Зберегти" at bounding box center [243, 396] width 55 height 21
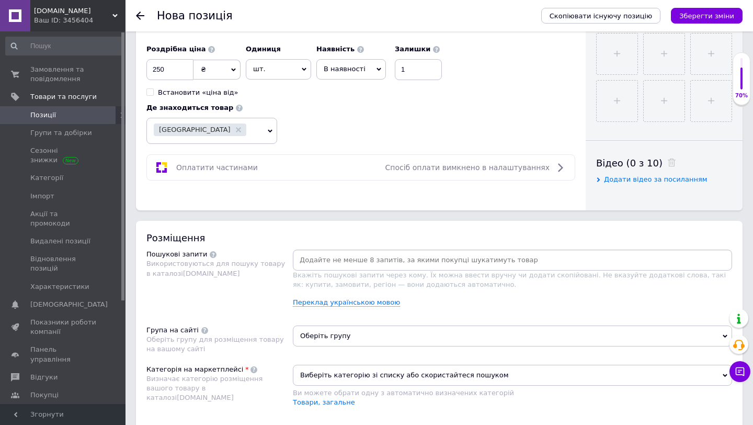
click at [342, 62] on span "В наявності" at bounding box center [351, 69] width 70 height 20
click at [342, 128] on li "Готово до відправки" at bounding box center [351, 134] width 68 height 24
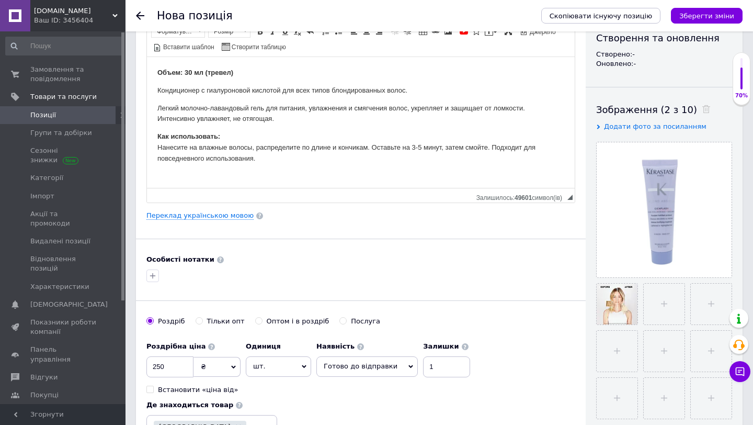
scroll to position [0, 0]
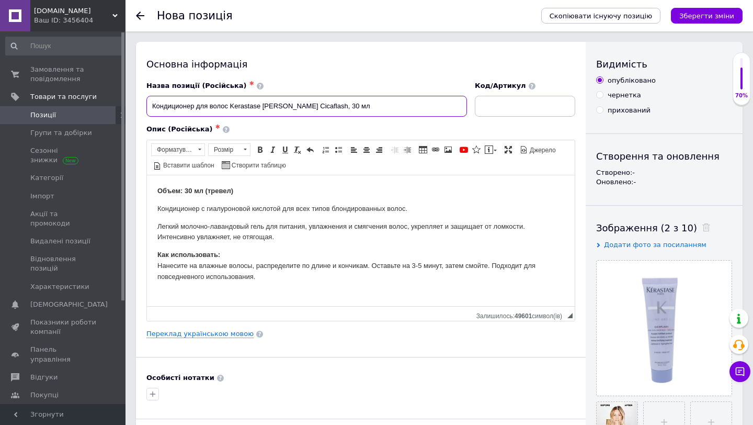
drag, startPoint x: 331, startPoint y: 108, endPoint x: 147, endPoint y: 104, distance: 183.6
click at [143, 104] on div "Назва позиції (Російська) ✱ Кондиционер для волос Kerastase Blond Absolu Cicafl…" at bounding box center [307, 98] width 328 height 43
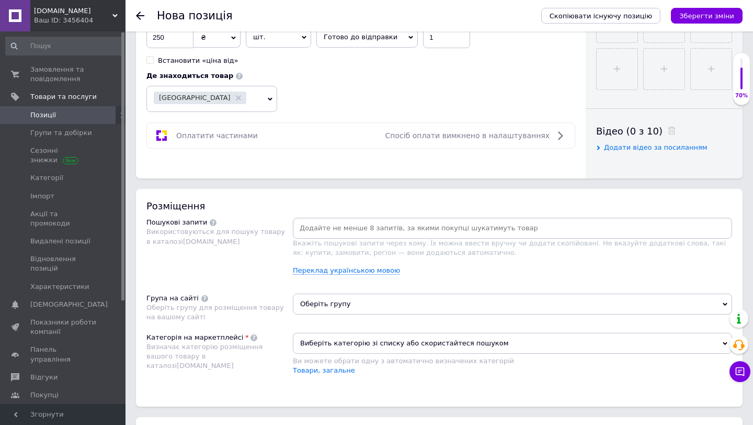
scroll to position [459, 0]
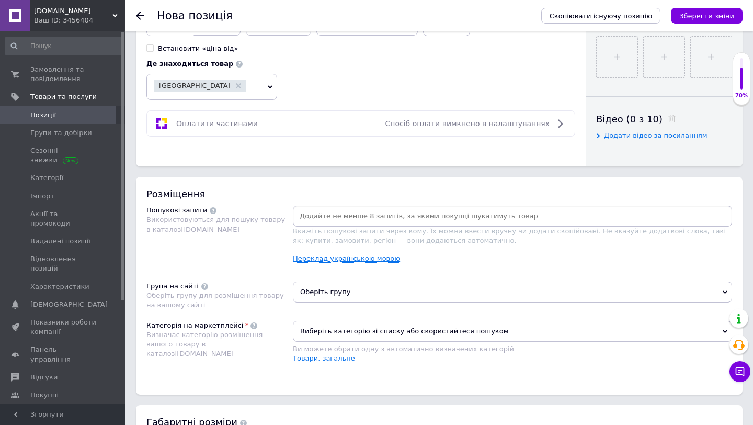
click at [335, 250] on div "Вкажіть пошукові запити через кому. Їх можна ввести вручну чи додати скопійован…" at bounding box center [512, 237] width 439 height 65
click at [331, 258] on link "Переклад українською мовою" at bounding box center [346, 258] width 107 height 8
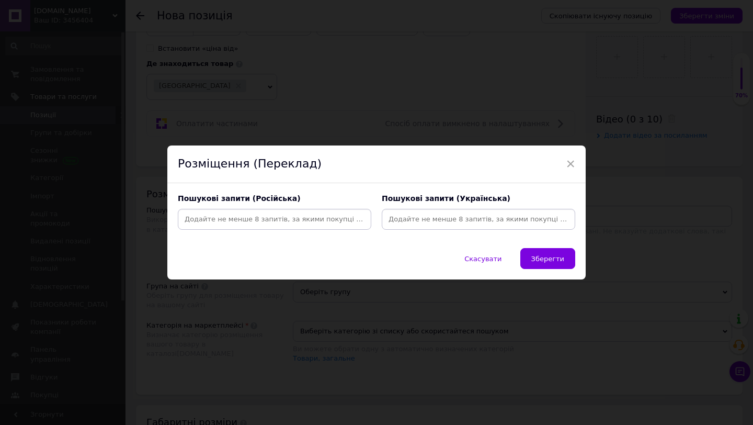
click at [314, 216] on input at bounding box center [274, 219] width 189 height 16
paste input "Кондиционер для волос Kerastase Blond Absolu Cicaflash"
type input "Кондиционер, для волос, Kerastase, Blond, Absolu, Cicaflash"
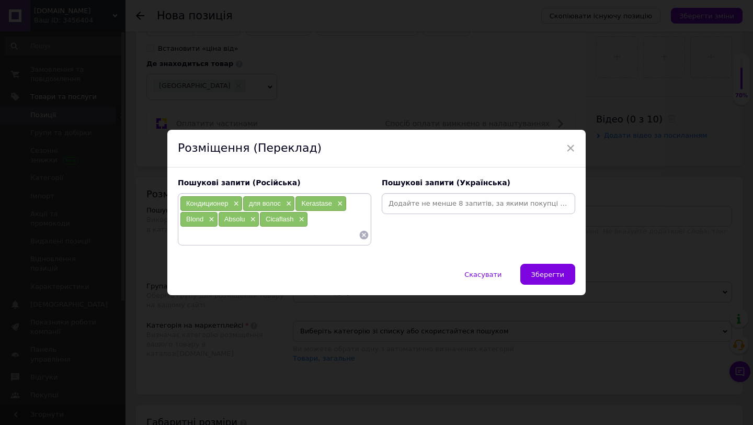
drag, startPoint x: 407, startPoint y: 205, endPoint x: 415, endPoint y: 204, distance: 7.4
click at [407, 205] on input at bounding box center [478, 204] width 189 height 16
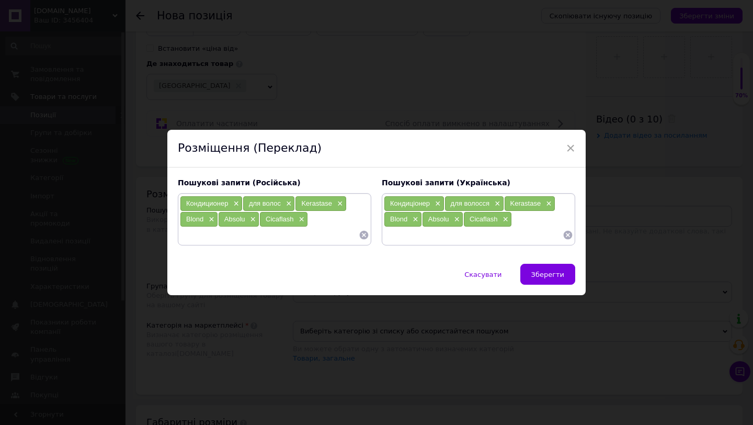
drag, startPoint x: 340, startPoint y: 261, endPoint x: 347, endPoint y: 259, distance: 7.3
click at [340, 261] on div "Пошукові запити (Російська) Кондиционер × для волос × Kerastase × Blond × Absol…" at bounding box center [376, 215] width 418 height 97
click at [562, 282] on button "Зберегти" at bounding box center [547, 274] width 55 height 21
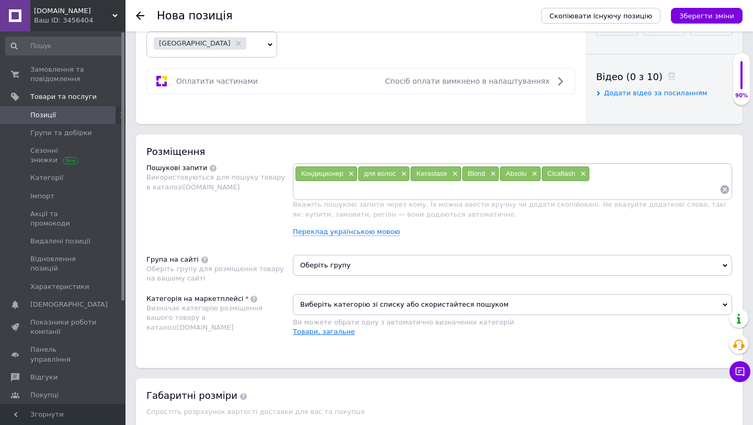
scroll to position [578, 0]
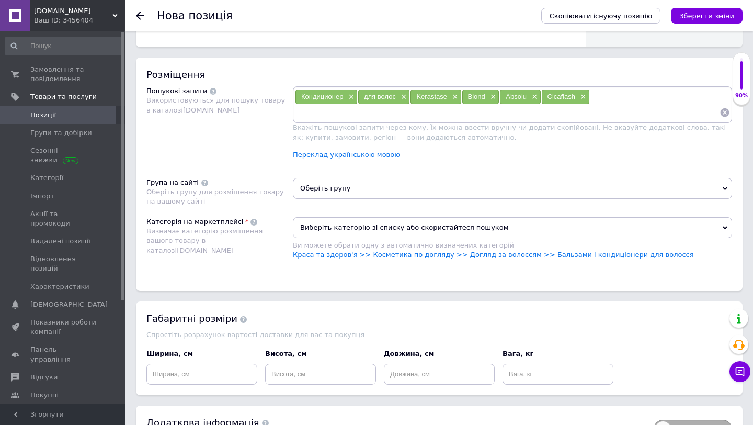
click at [474, 249] on div "Ви можете обрати одну з автоматично визначених категорій" at bounding box center [512, 245] width 439 height 9
click at [476, 253] on link "Краса та здоров'я >> Косметика по догляду >> Догляд за волоссям >> Бальзами і к…" at bounding box center [493, 254] width 401 height 8
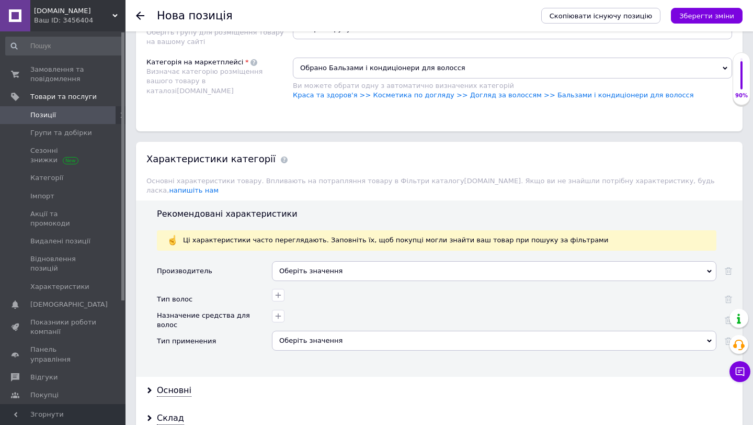
scroll to position [746, 0]
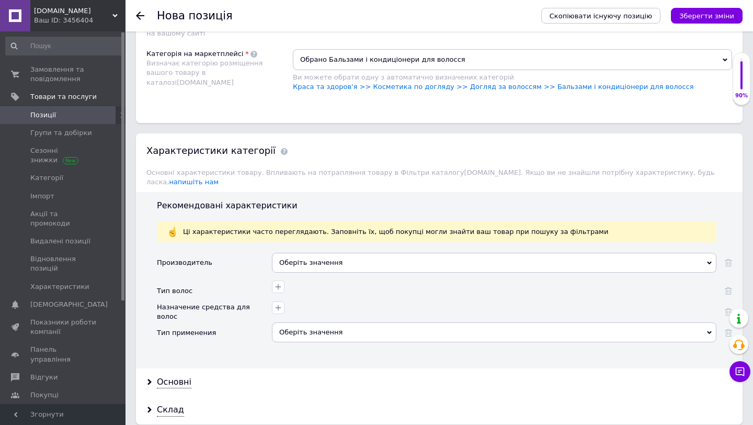
click at [305, 253] on div "Оберіть значення" at bounding box center [494, 263] width 444 height 20
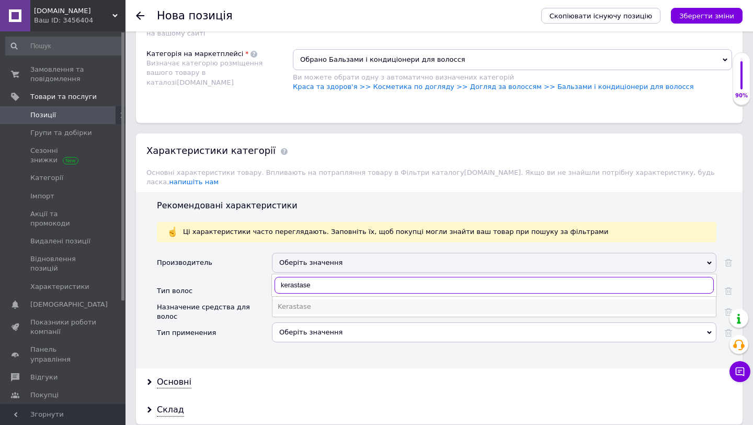
type input "kerastase"
drag, startPoint x: 307, startPoint y: 294, endPoint x: 295, endPoint y: 292, distance: 12.1
click at [307, 302] on div "Kerastase" at bounding box center [494, 306] width 433 height 9
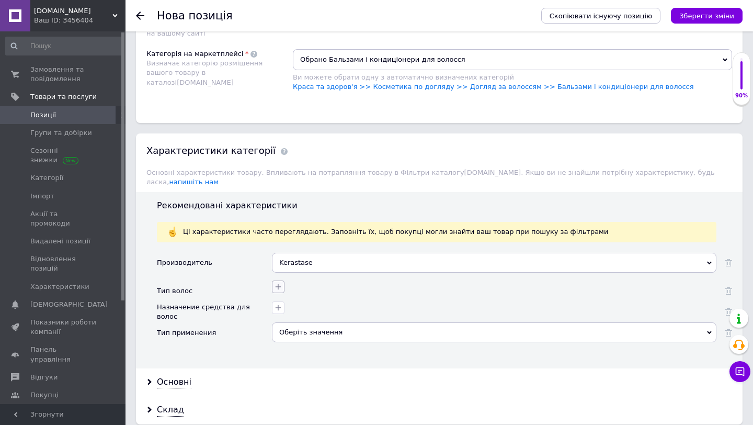
click at [279, 284] on icon "button" at bounding box center [279, 287] width 6 height 6
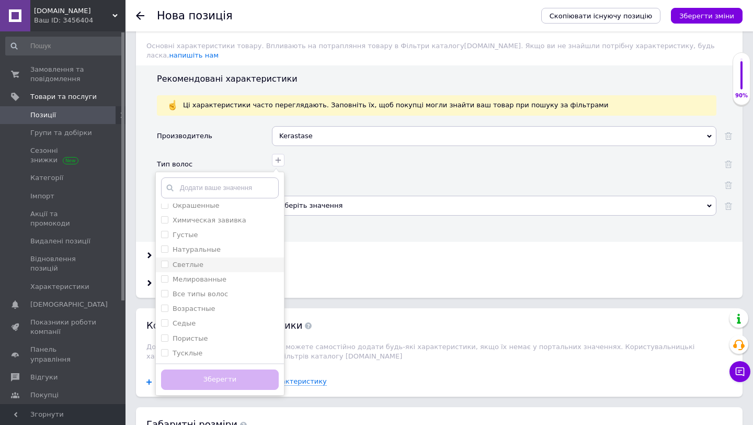
scroll to position [839, 0]
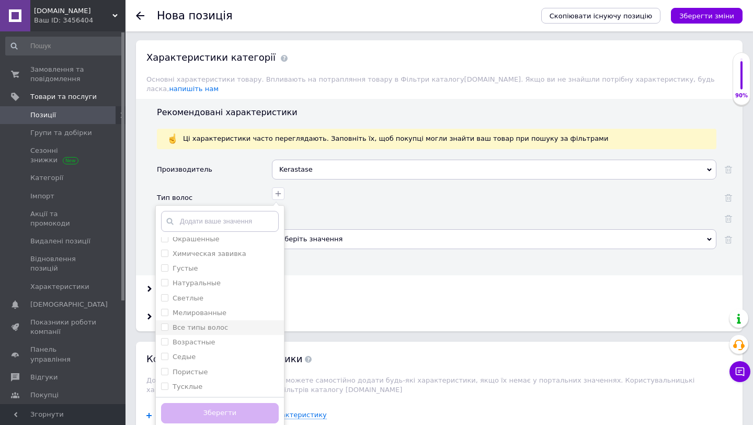
click at [199, 323] on label "Все типы волос" at bounding box center [200, 327] width 55 height 8
checkbox волос "true"
click at [205, 403] on button "Зберегти" at bounding box center [220, 413] width 118 height 20
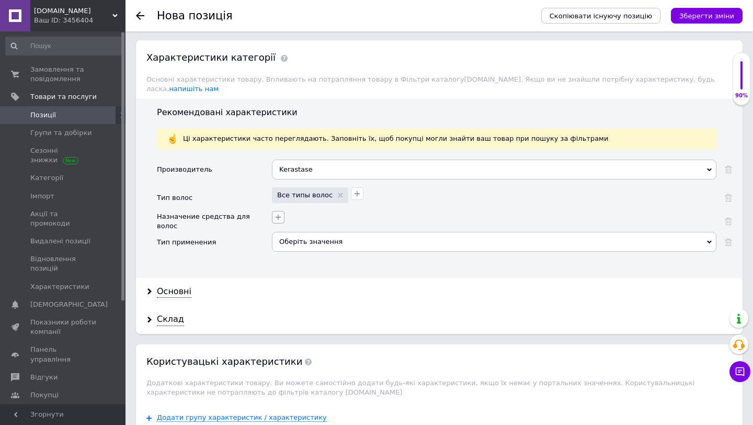
click at [286, 212] on div at bounding box center [492, 215] width 447 height 15
click at [279, 213] on button "button" at bounding box center [278, 217] width 13 height 13
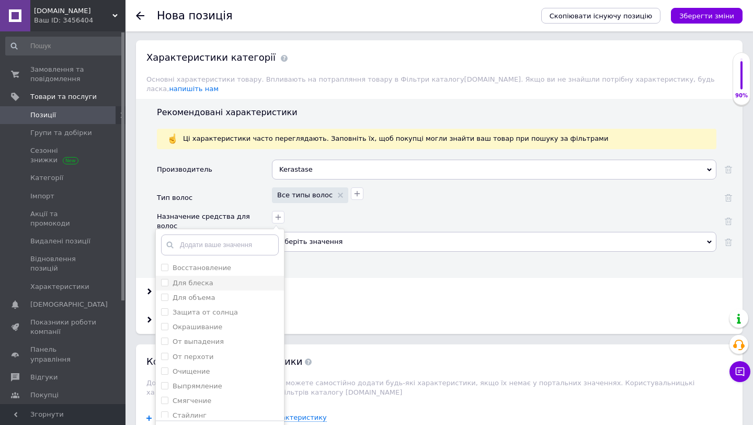
drag, startPoint x: 214, startPoint y: 257, endPoint x: 212, endPoint y: 268, distance: 11.6
click at [214, 264] on label "Восстановление" at bounding box center [202, 268] width 59 height 8
checkbox input "true"
drag, startPoint x: 201, startPoint y: 330, endPoint x: 196, endPoint y: 340, distance: 11.7
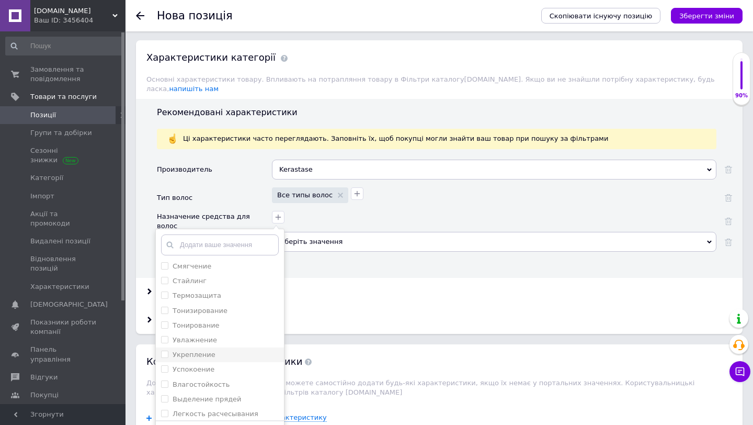
click at [200, 336] on label "Увлажнение" at bounding box center [195, 340] width 44 height 8
checkbox input "true"
click at [197, 350] on label "Укрепление" at bounding box center [194, 354] width 43 height 8
checkbox input "true"
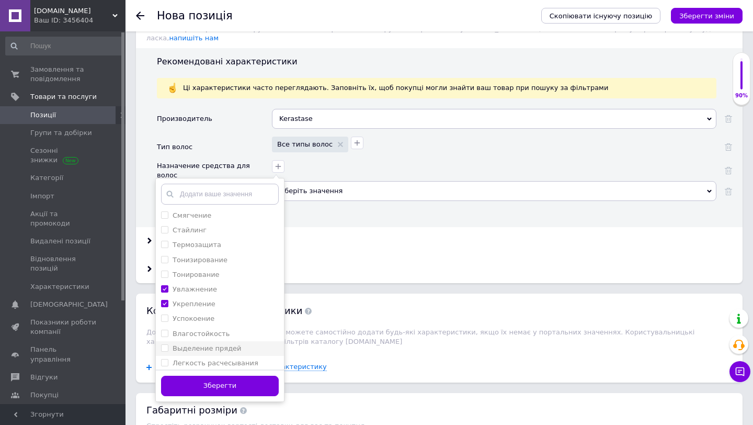
scroll to position [890, 0]
drag, startPoint x: 233, startPoint y: 374, endPoint x: 234, endPoint y: 340, distance: 34.5
click at [233, 375] on button "Зберегти" at bounding box center [220, 385] width 118 height 20
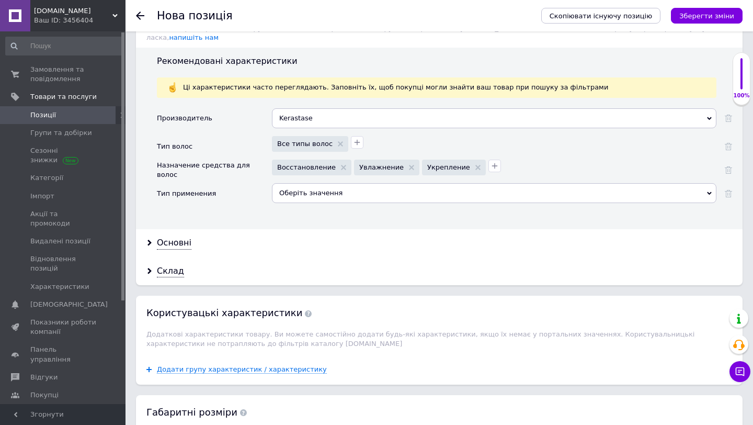
click at [293, 184] on div "Оберіть значення" at bounding box center [494, 193] width 444 height 20
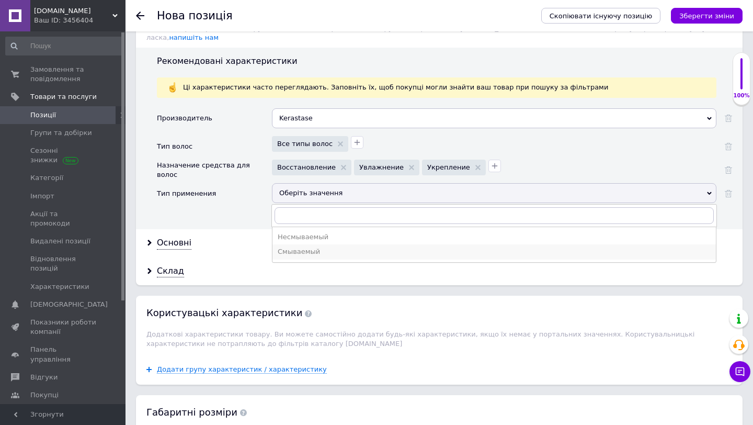
click at [307, 247] on div "Смываемый" at bounding box center [494, 251] width 433 height 9
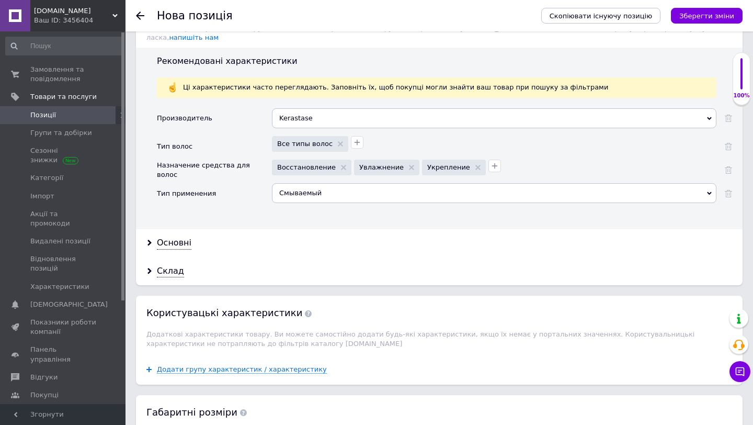
click at [701, 17] on icon "Зберегти зміни" at bounding box center [706, 16] width 55 height 8
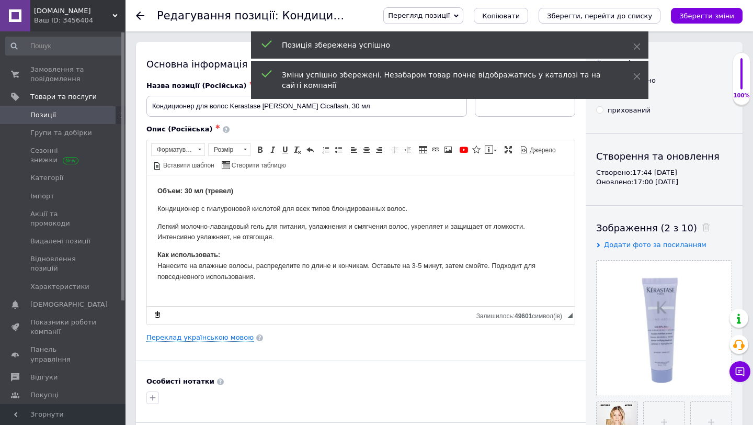
click at [89, 116] on span "Позиції" at bounding box center [63, 114] width 66 height 9
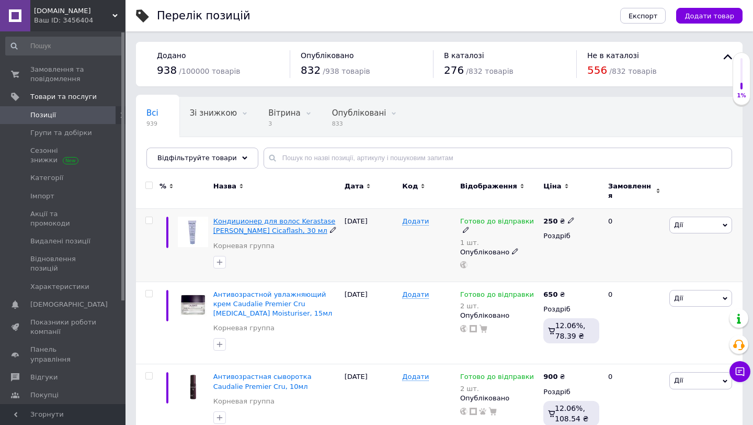
click at [245, 217] on span "Кондиционер для волос Kerastase Blond Absolu Cicaflash, 30 мл" at bounding box center [274, 225] width 122 height 17
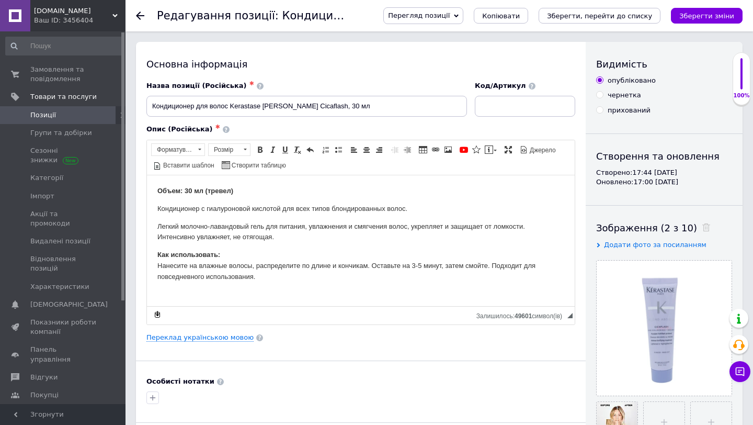
click at [81, 121] on link "Позиції" at bounding box center [64, 115] width 129 height 18
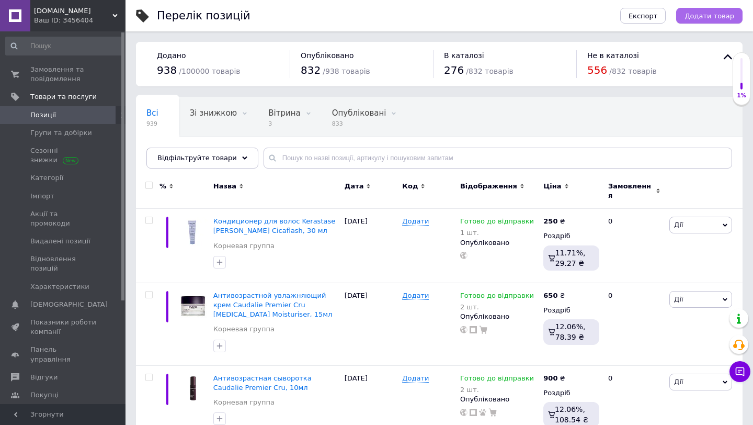
click at [706, 21] on button "Додати товар" at bounding box center [709, 16] width 66 height 16
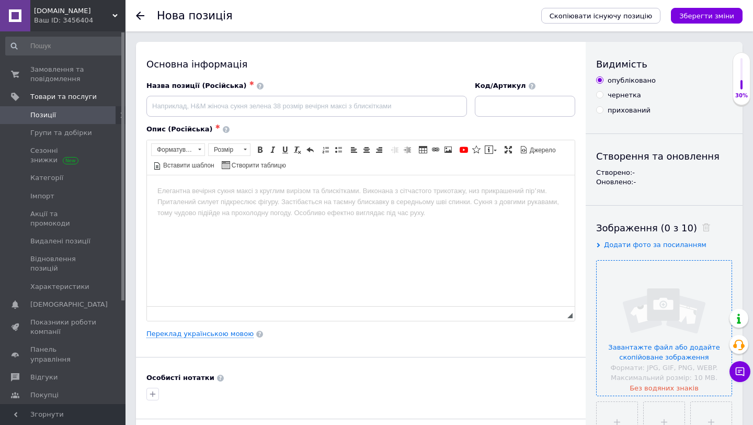
click at [638, 279] on input "file" at bounding box center [664, 327] width 135 height 135
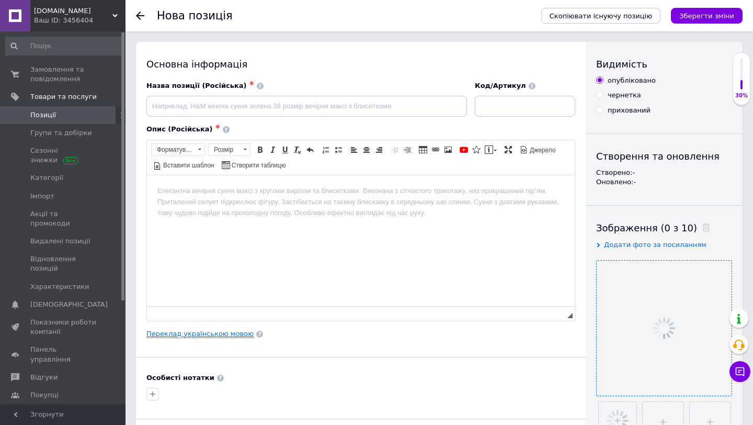
click at [214, 337] on link "Переклад українською мовою" at bounding box center [199, 333] width 107 height 8
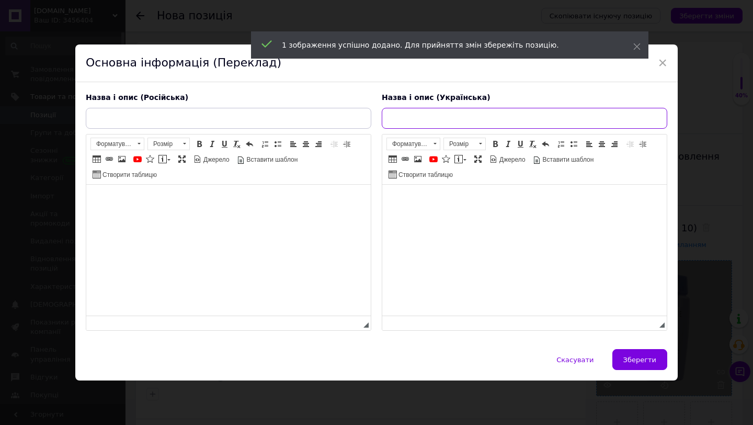
click at [469, 123] on input "text" at bounding box center [524, 118] width 285 height 21
paste input "Шампунь Kerastase Blond Absolu Bain Lumiere 30 мл (тревел)"
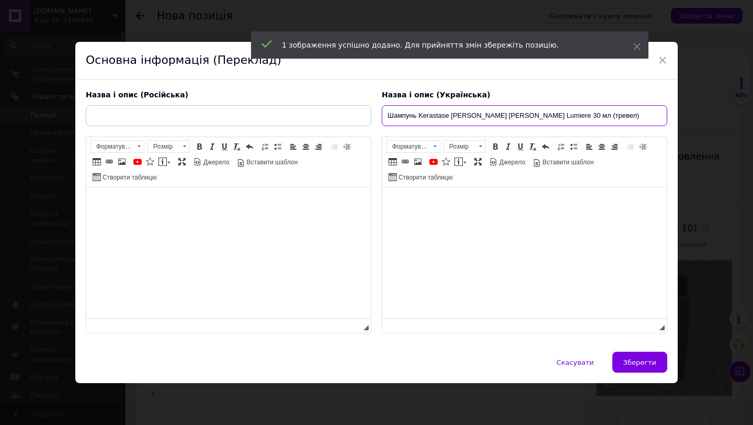
click at [554, 113] on input "Шампунь Kerastase Blond Absolu Bain Lumiere 30 мл (тревел)" at bounding box center [524, 115] width 285 height 21
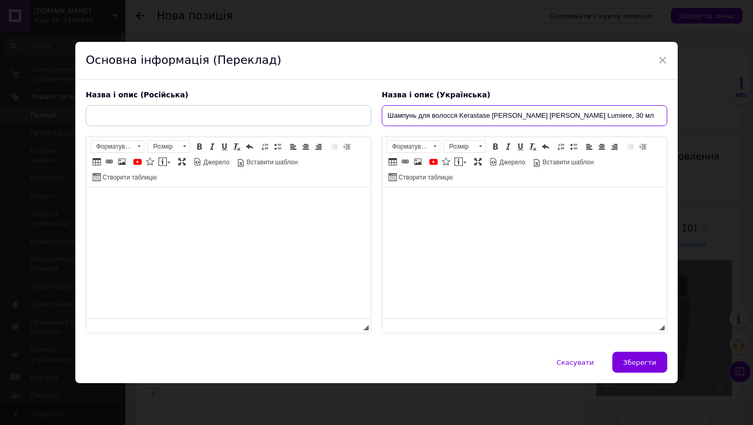
type input "Шампунь для волосся Kerastase Blond Absolu Bain Lumiere, 30 мл"
click at [493, 147] on span at bounding box center [495, 146] width 8 height 8
click at [488, 116] on input "Шампунь для волосся Kerastase Blond Absolu Bain Lumiere, 30 мл" at bounding box center [524, 115] width 285 height 21
click at [433, 121] on input "Шампунь для волосся Kerastase Blond Absolu Bain Lumiere, 30 мл" at bounding box center [524, 115] width 285 height 21
click at [453, 112] on input "Шампунь для волосся Kerastase Blond Absolu Bain Lumiere, 30 мл" at bounding box center [524, 115] width 285 height 21
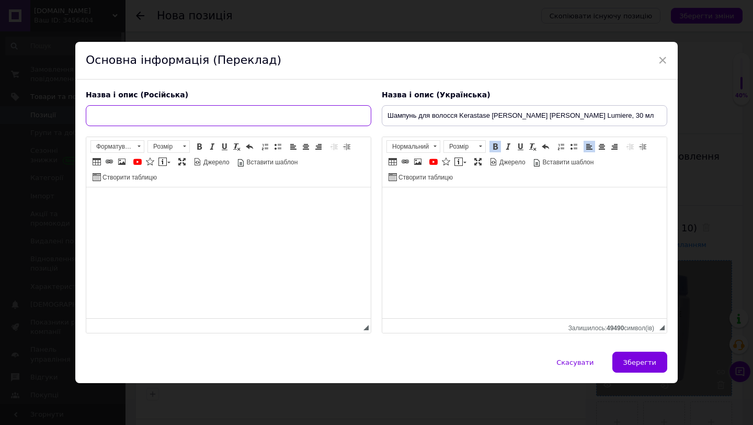
click at [294, 106] on input "text" at bounding box center [228, 115] width 285 height 21
paste input "Шампунь для волос Kerastase Blond Absolu Bain Lumiere, 30 мл"
type input "Шампунь для волос Kerastase Blond Absolu Bain Lumiere, 30 мл"
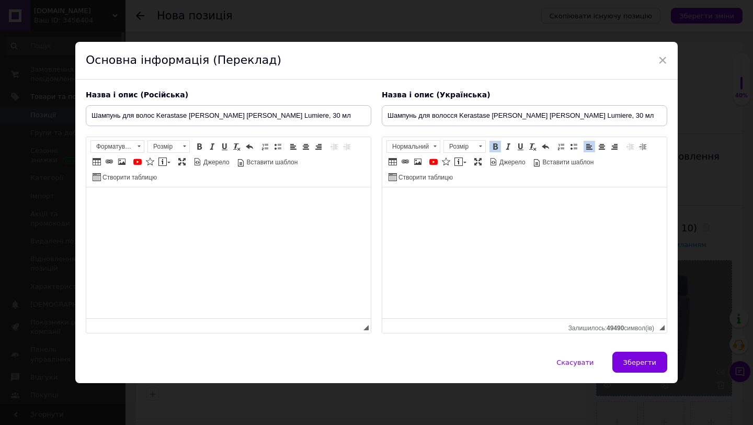
click at [264, 198] on body "Редактор, E99AEBF1-A7F0-4522-872E-14F0274210F3" at bounding box center [229, 203] width 264 height 11
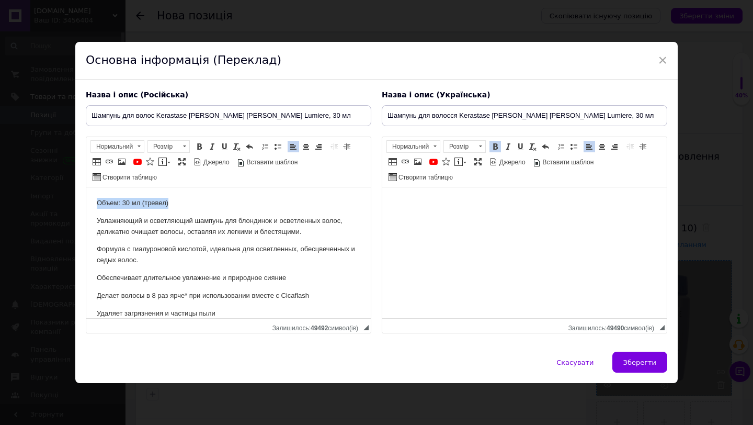
drag, startPoint x: 177, startPoint y: 202, endPoint x: 75, endPoint y: 196, distance: 102.1
click at [86, 196] on html "Объем: 30 мл (тревел) Увлажняющий и осветляющий шампунь для блондинок и осветле…" at bounding box center [228, 275] width 284 height 177
click at [202, 145] on span at bounding box center [199, 146] width 8 height 8
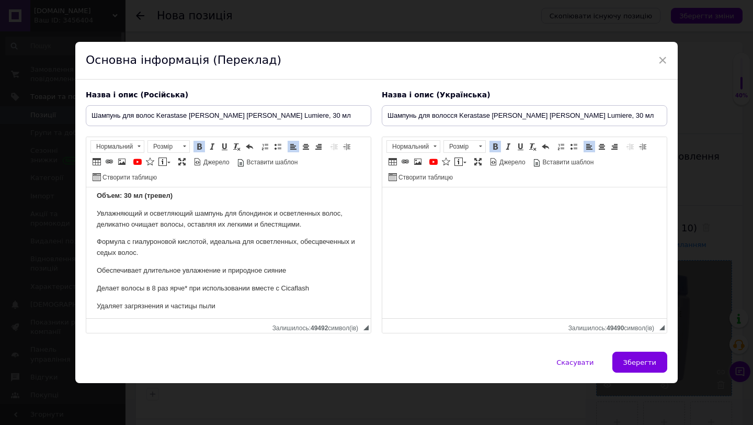
scroll to position [47, 0]
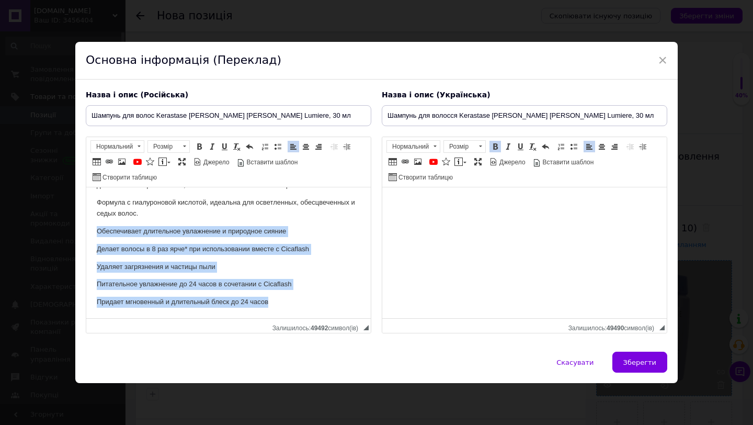
drag, startPoint x: 299, startPoint y: 308, endPoint x: 81, endPoint y: 227, distance: 232.8
click at [86, 227] on html "Объем: 30 мл (тревел) Увлажняющий и осветляющий шампунь для блондинок и осветле…" at bounding box center [228, 229] width 284 height 177
click at [278, 143] on span at bounding box center [277, 146] width 8 height 8
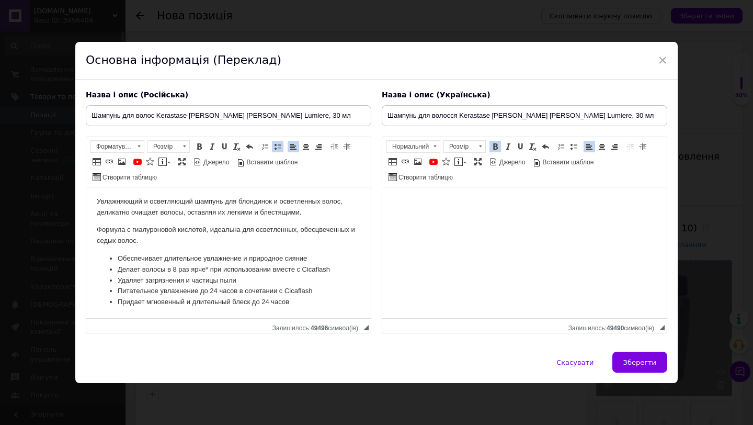
scroll to position [0, 0]
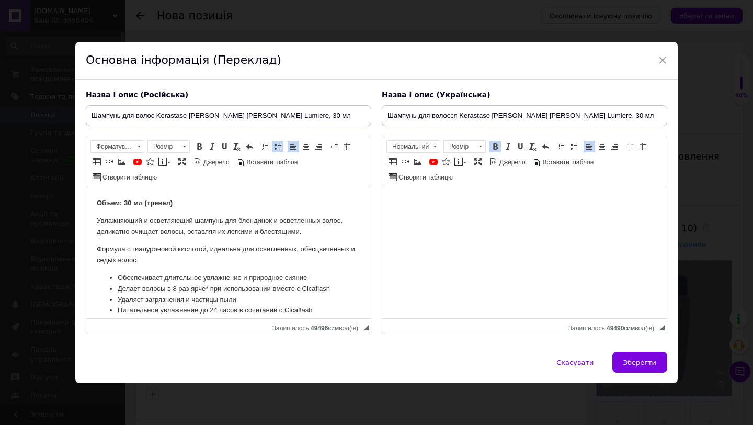
click at [639, 365] on span "Зберегти" at bounding box center [639, 362] width 33 height 8
type input "Шампунь для волос Kerastase Blond Absolu Bain Lumiere, 30 мл"
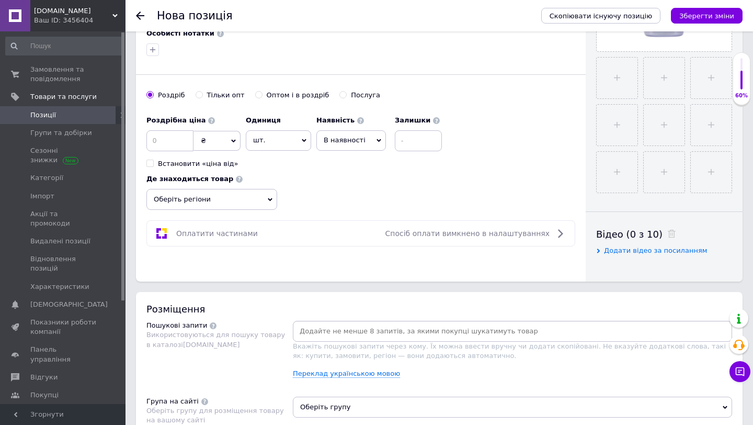
scroll to position [349, 0]
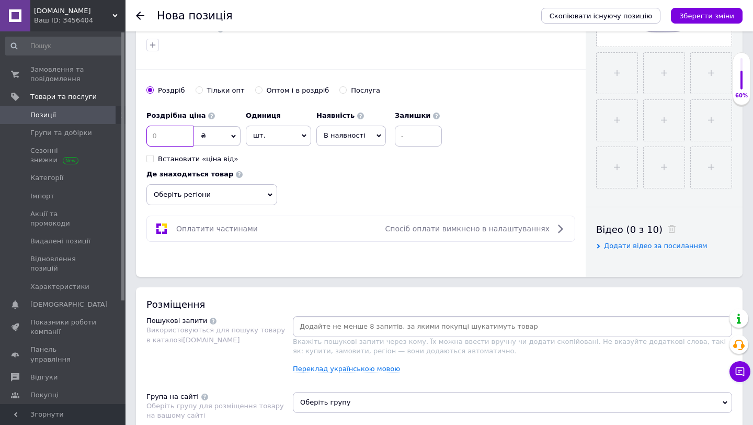
click at [177, 136] on input at bounding box center [169, 135] width 47 height 21
type input "250"
click at [334, 137] on span "В наявності" at bounding box center [345, 135] width 42 height 8
drag, startPoint x: 328, startPoint y: 215, endPoint x: 330, endPoint y: 204, distance: 10.6
click at [328, 215] on ul "Немає в наявності Під замовлення Готово до відправки" at bounding box center [351, 182] width 70 height 70
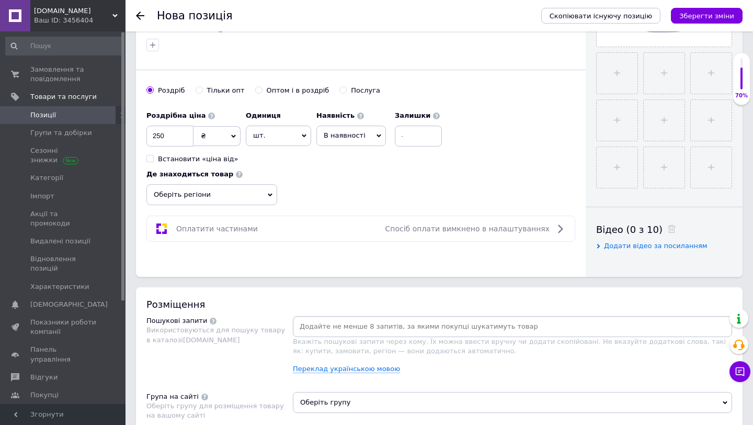
drag, startPoint x: 338, startPoint y: 132, endPoint x: 339, endPoint y: 176, distance: 44.5
click at [338, 132] on span "В наявності" at bounding box center [345, 135] width 42 height 8
click at [341, 202] on li "Готово до відправки" at bounding box center [351, 201] width 68 height 24
click at [445, 136] on input at bounding box center [446, 135] width 47 height 21
type input "1"
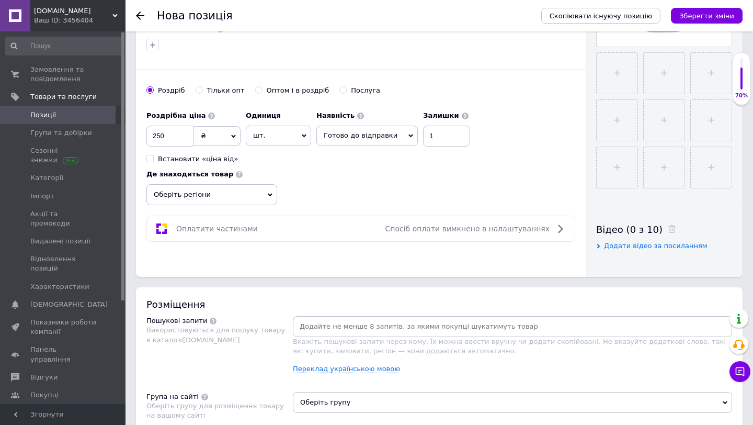
drag, startPoint x: 426, startPoint y: 185, endPoint x: 360, endPoint y: 187, distance: 65.4
click at [426, 185] on div "Роздрібна ціна 250 ₴ $ EUR CHF GBP ¥ PLN ₸ MDL HUF KGS CNY TRY KRW lei Встанови…" at bounding box center [360, 155] width 429 height 99
click at [245, 194] on span "Оберіть регіони" at bounding box center [211, 194] width 131 height 21
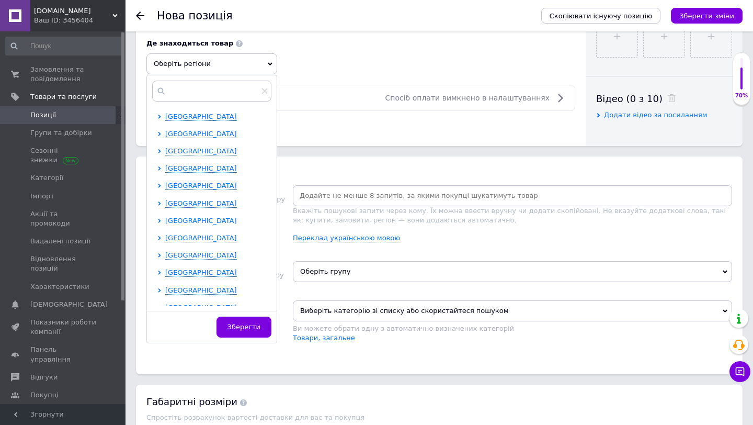
scroll to position [509, 0]
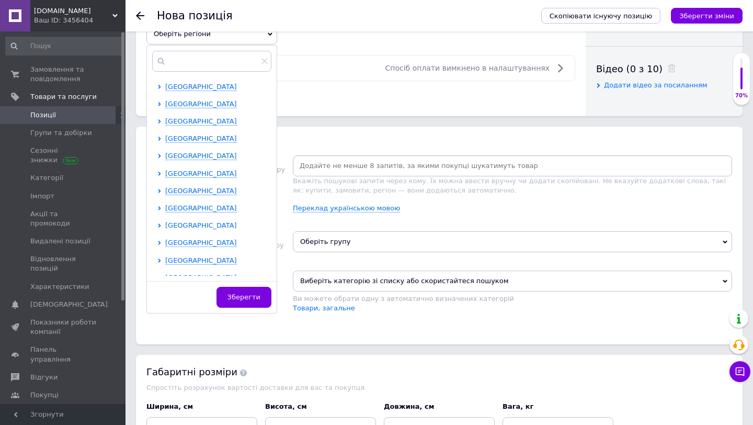
click at [161, 223] on div at bounding box center [161, 225] width 8 height 9
click at [159, 225] on icon at bounding box center [159, 225] width 4 height 4
drag, startPoint x: 170, startPoint y: 245, endPoint x: 180, endPoint y: 251, distance: 11.7
click at [170, 245] on div at bounding box center [170, 242] width 10 height 9
click at [170, 241] on input "checkbox" at bounding box center [168, 241] width 7 height 7
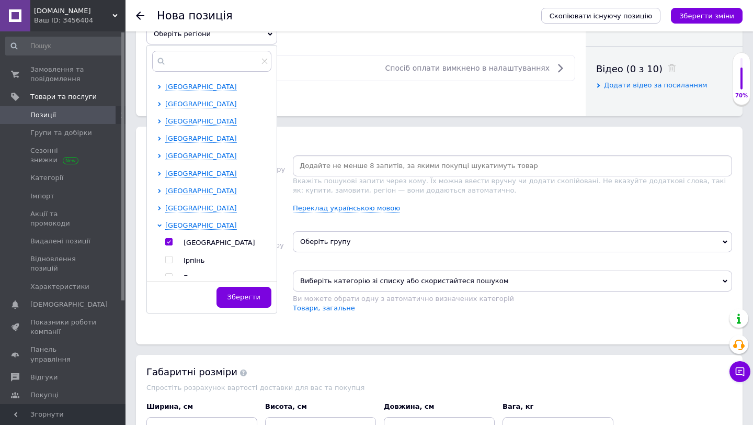
checkbox input "true"
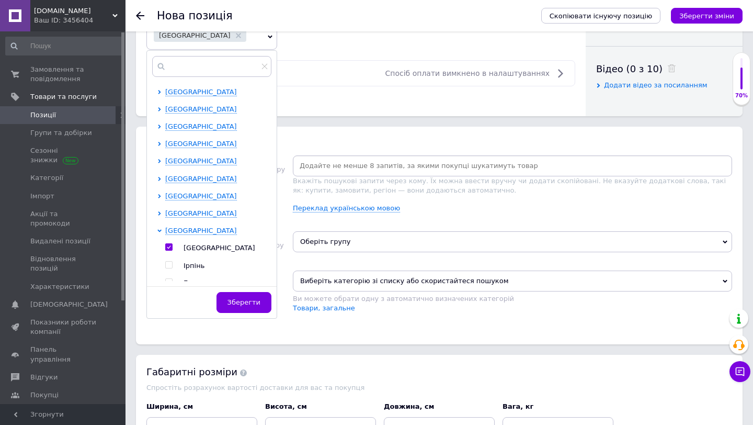
click at [251, 305] on span "Зберегти" at bounding box center [243, 302] width 33 height 8
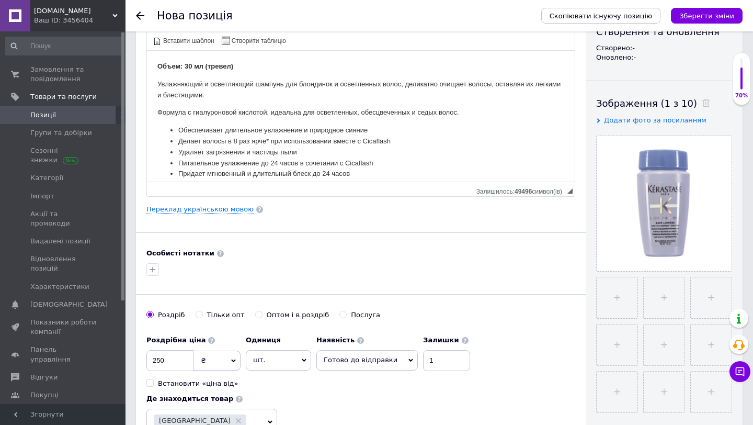
scroll to position [0, 0]
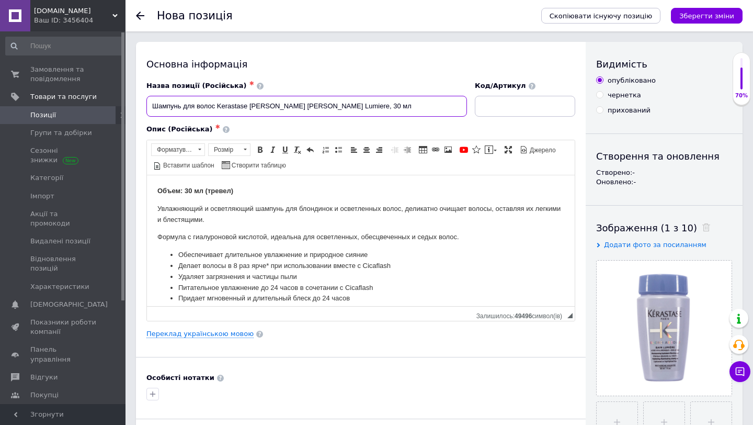
drag, startPoint x: 330, startPoint y: 105, endPoint x: 249, endPoint y: 93, distance: 82.4
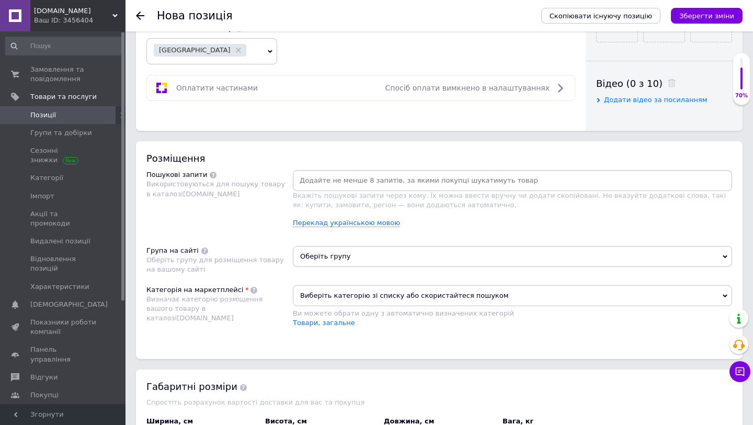
scroll to position [521, 0]
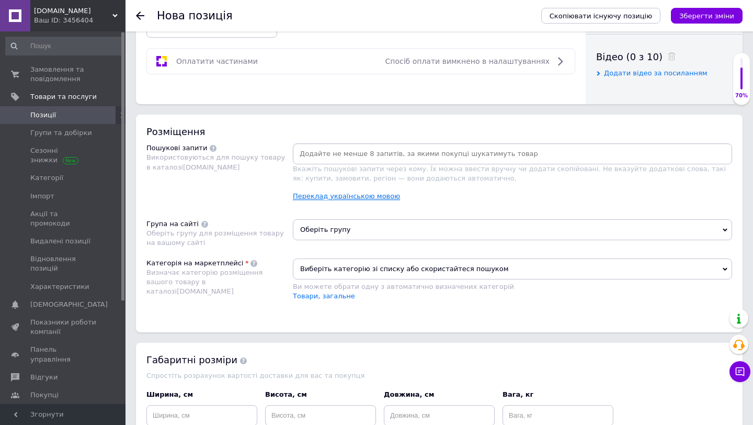
click at [322, 196] on link "Переклад українською мовою" at bounding box center [346, 196] width 107 height 8
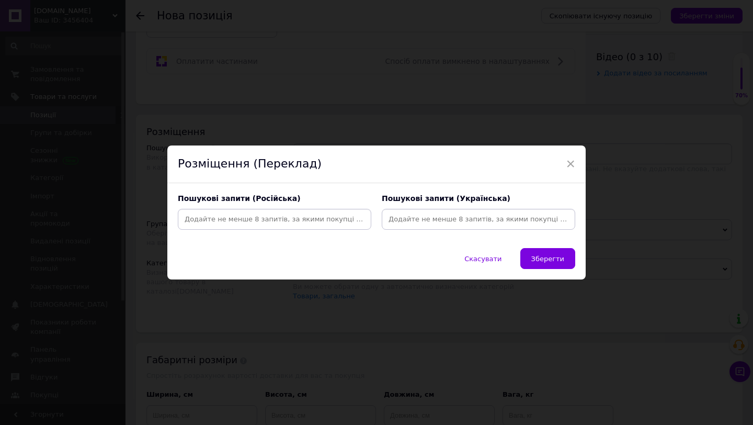
click at [233, 220] on input at bounding box center [274, 219] width 189 height 16
paste input "Шампунь для волос Kerastase Blond Absolu Bain Lumiere"
type input "Шампунь, для волос, Kerastase, Blond, Absolu, Bain, Lumiere"
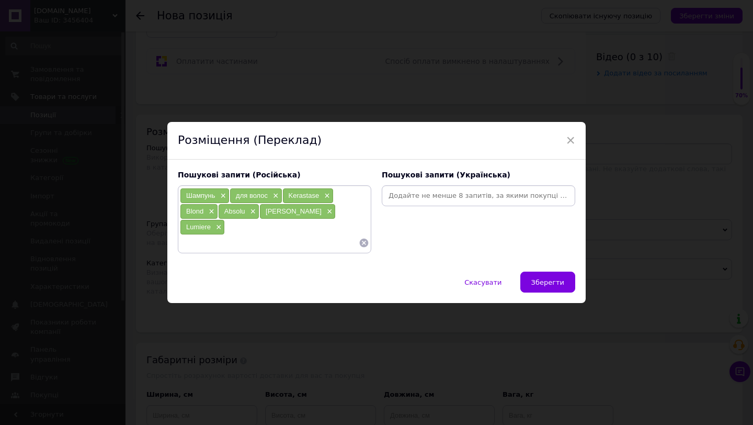
click at [436, 203] on input at bounding box center [478, 196] width 189 height 16
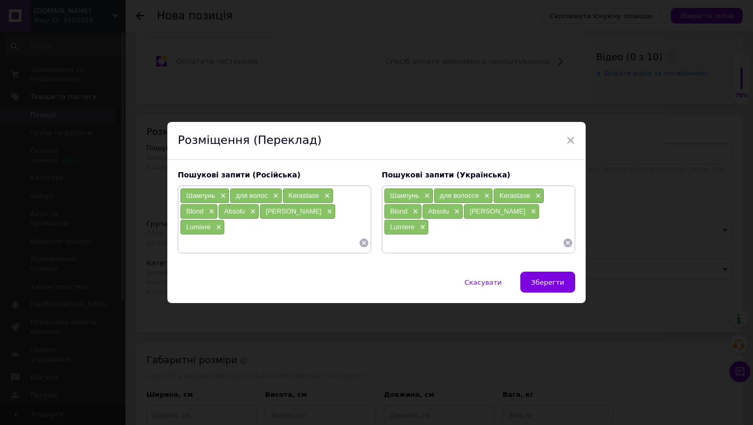
click at [541, 278] on span "Зберегти" at bounding box center [547, 282] width 33 height 8
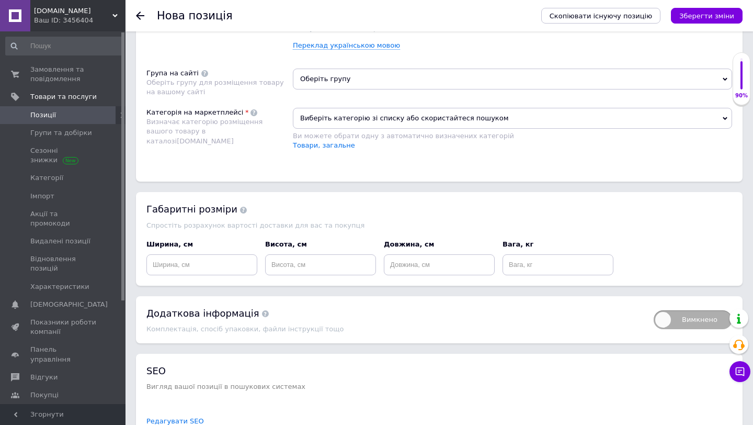
scroll to position [665, 0]
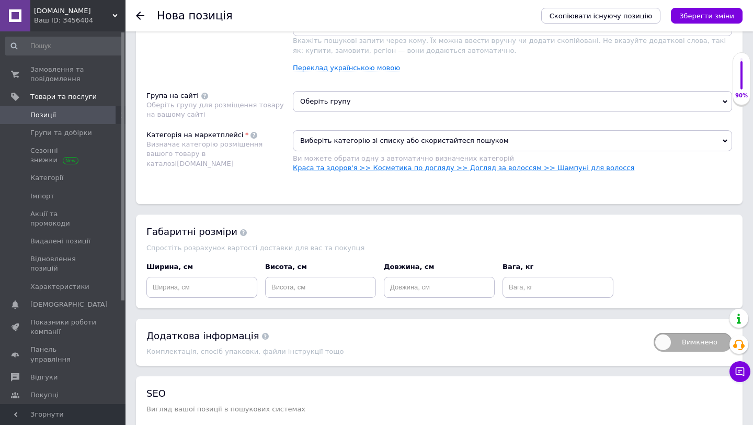
click at [370, 168] on link "Краса та здоров'я >> Косметика по догляду >> Догляд за волоссям >> Шампуні для …" at bounding box center [463, 168] width 341 height 8
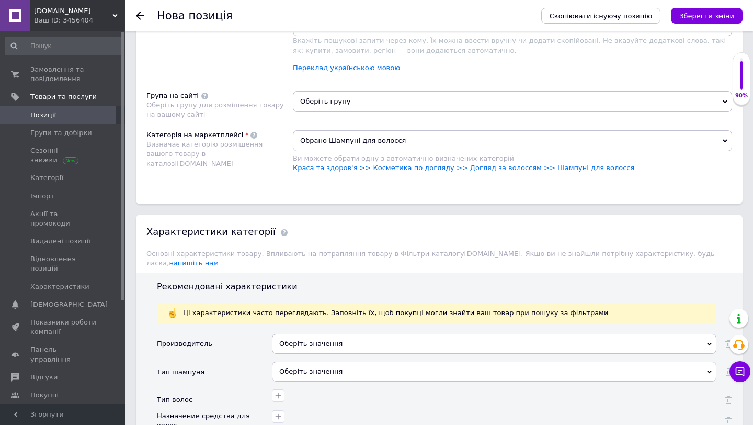
click at [325, 336] on div "Оберіть значення" at bounding box center [494, 344] width 444 height 20
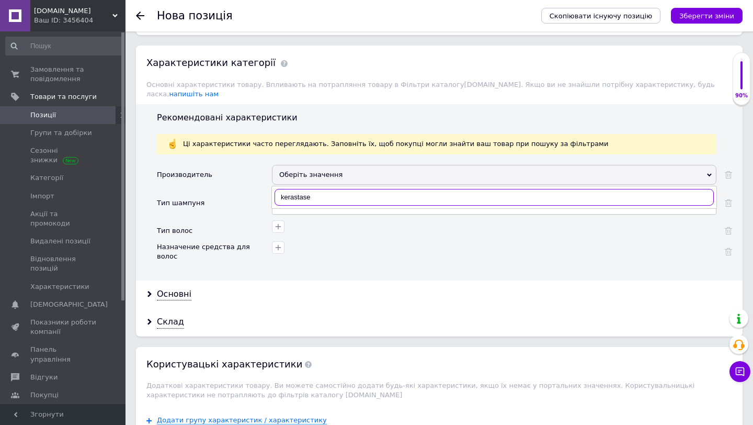
scroll to position [869, 0]
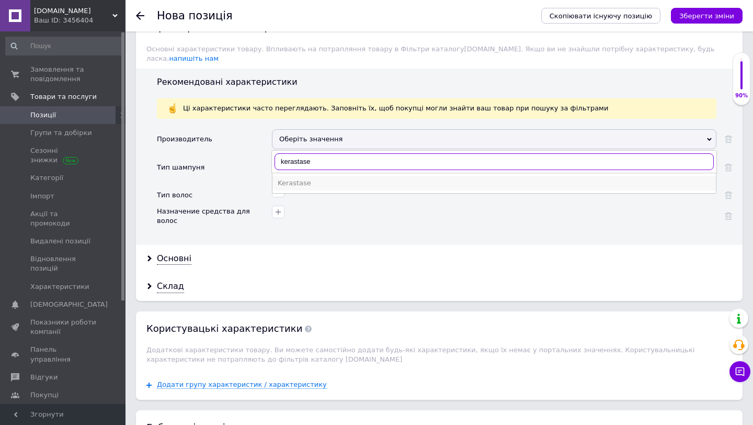
type input "kerastase"
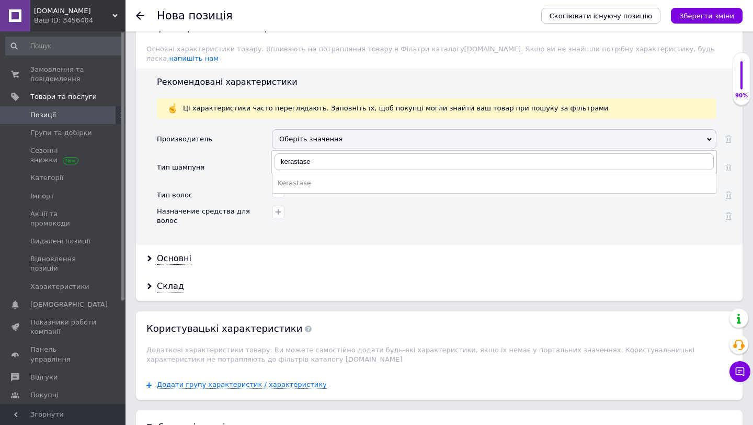
click at [297, 178] on div "Kerastase" at bounding box center [494, 182] width 433 height 9
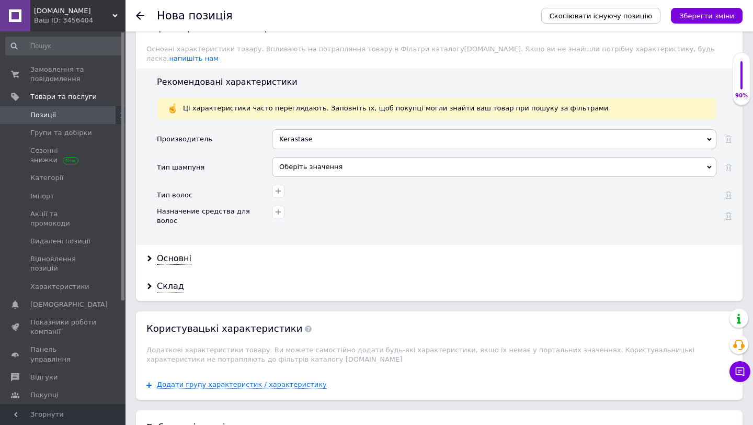
click at [297, 157] on div "Оберіть значення" at bounding box center [494, 167] width 444 height 20
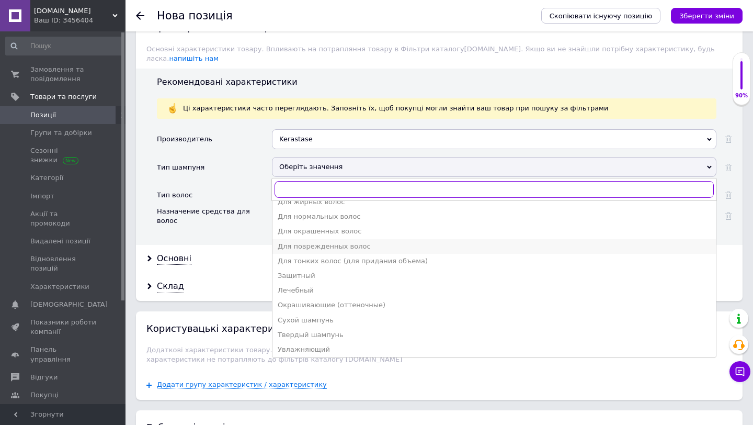
scroll to position [93, 0]
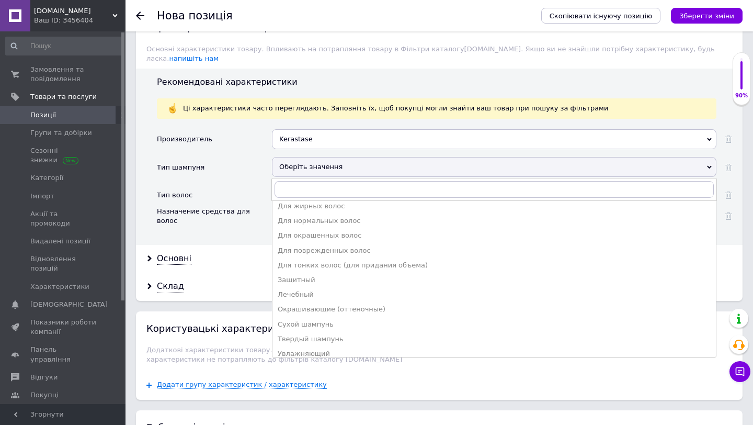
click at [322, 231] on div "Для окрашенных волос" at bounding box center [494, 235] width 433 height 9
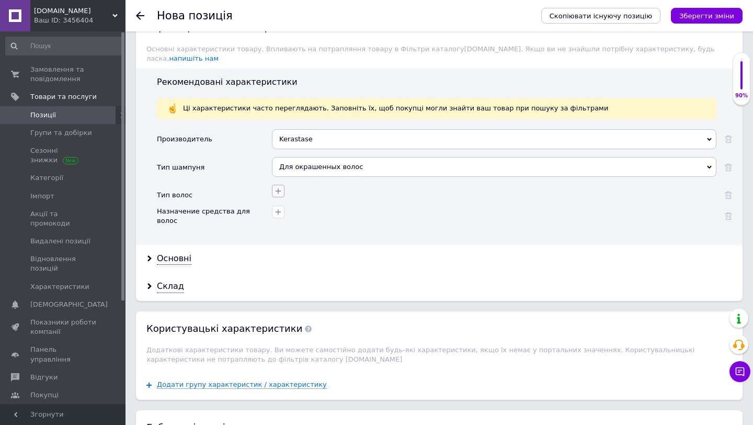
click at [278, 188] on icon "button" at bounding box center [279, 191] width 6 height 6
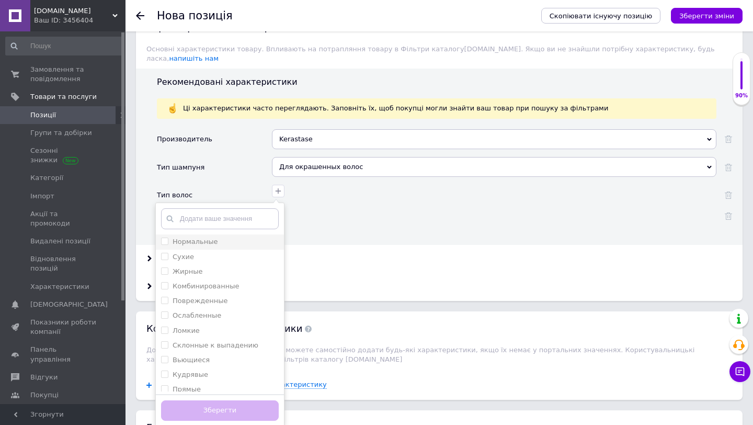
click at [199, 237] on label "Нормальные" at bounding box center [195, 241] width 45 height 8
checkbox input "true"
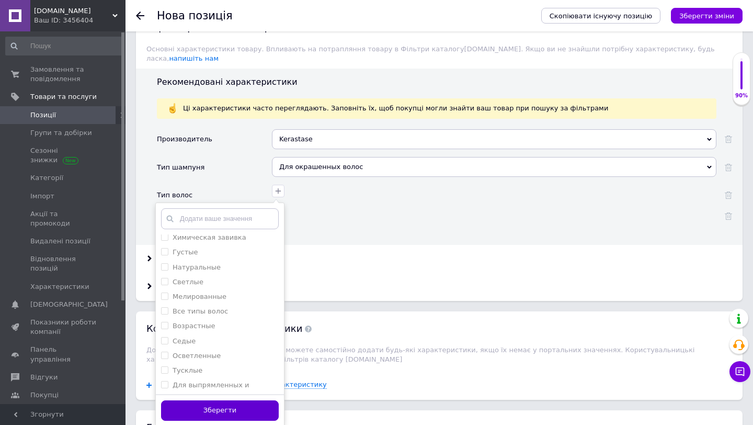
scroll to position [245, 0]
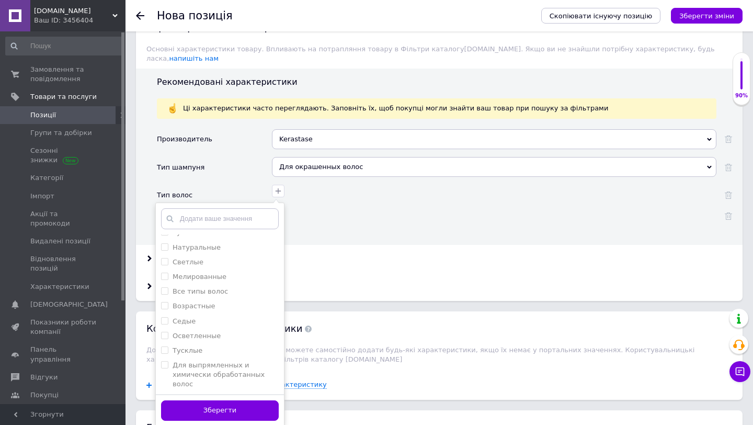
click at [231, 403] on button "Зберегти" at bounding box center [220, 410] width 118 height 20
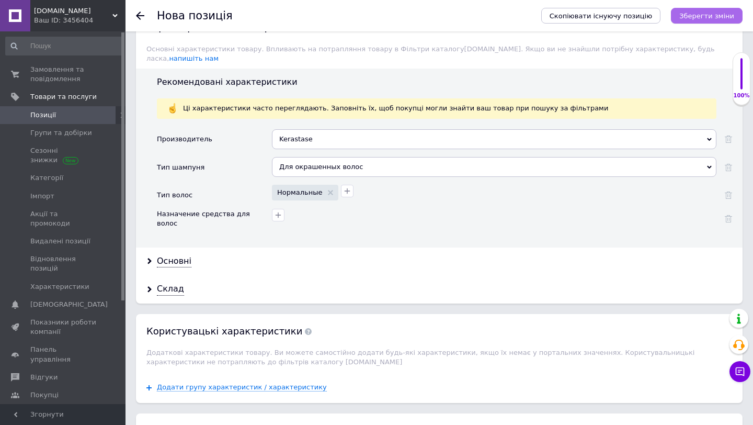
click at [704, 17] on icon "Зберегти зміни" at bounding box center [706, 16] width 55 height 8
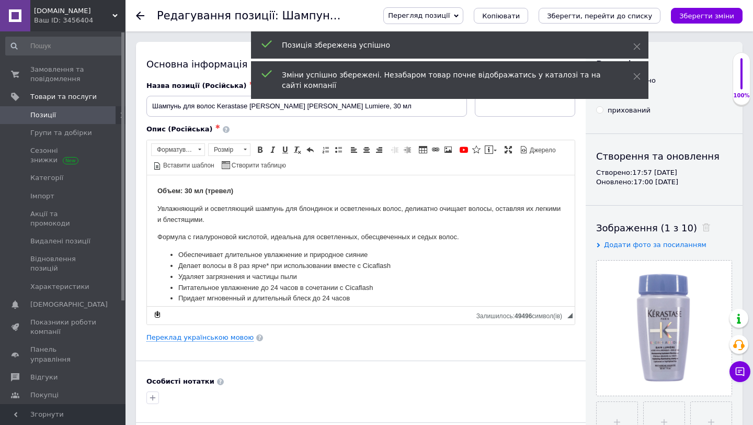
click at [61, 113] on span "Позиції" at bounding box center [63, 114] width 66 height 9
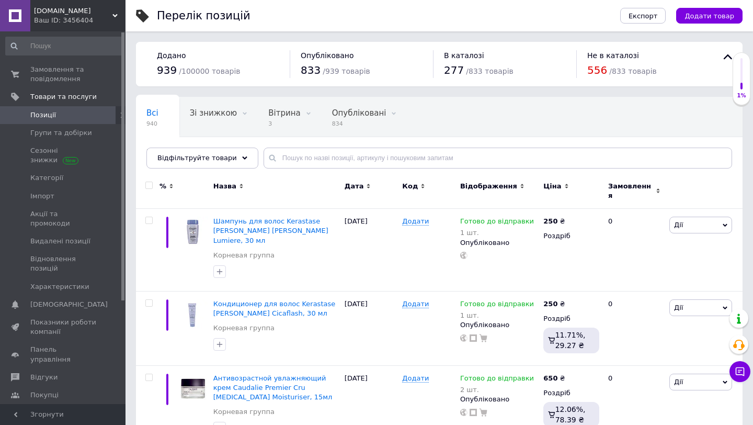
drag, startPoint x: 716, startPoint y: 19, endPoint x: 597, endPoint y: 74, distance: 130.5
click at [715, 19] on span "Додати товар" at bounding box center [709, 16] width 50 height 8
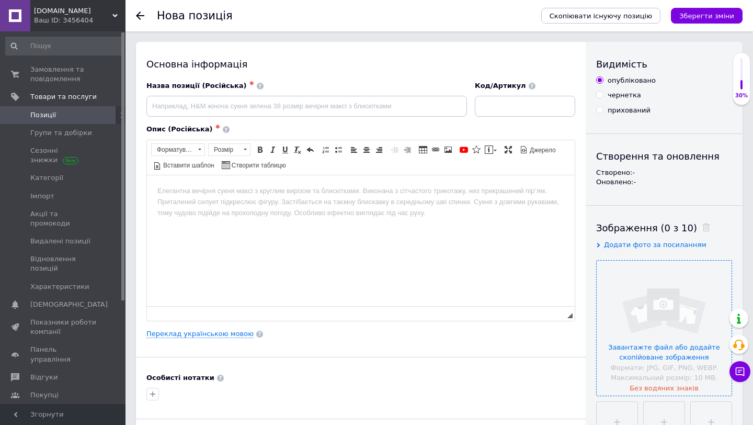
click at [663, 273] on input "file" at bounding box center [664, 327] width 135 height 135
click at [627, 287] on input "file" at bounding box center [664, 327] width 135 height 135
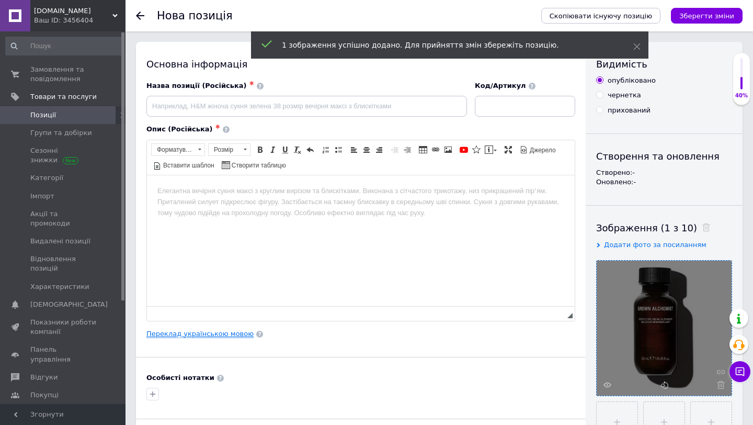
click at [197, 336] on link "Переклад українською мовою" at bounding box center [199, 333] width 107 height 8
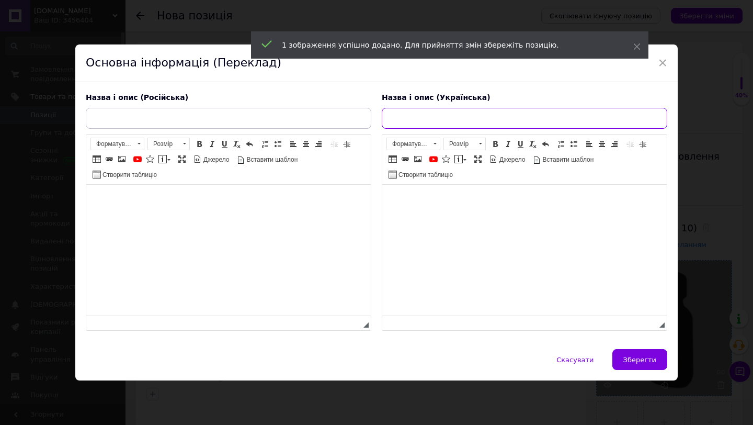
click at [440, 123] on input "text" at bounding box center [524, 118] width 285 height 21
paste input "Очищаючий гель Grown Alchemist Gentle Gel Facial Cleanser 50 мл"
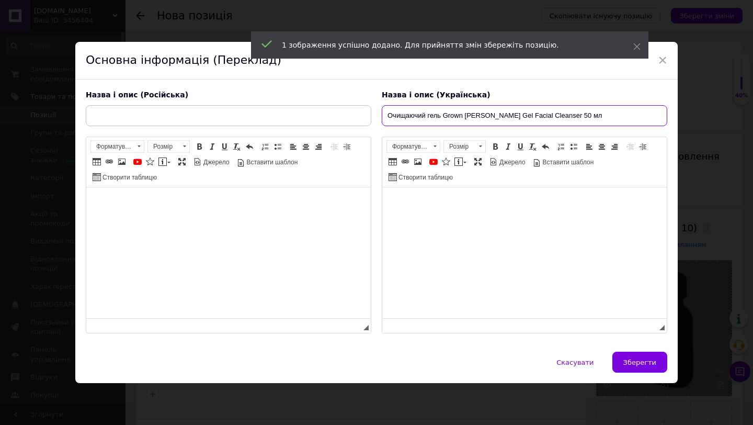
click at [440, 112] on input "Очищаючий гель Grown Alchemist Gentle Gel Facial Cleanser 50 мл" at bounding box center [524, 115] width 285 height 21
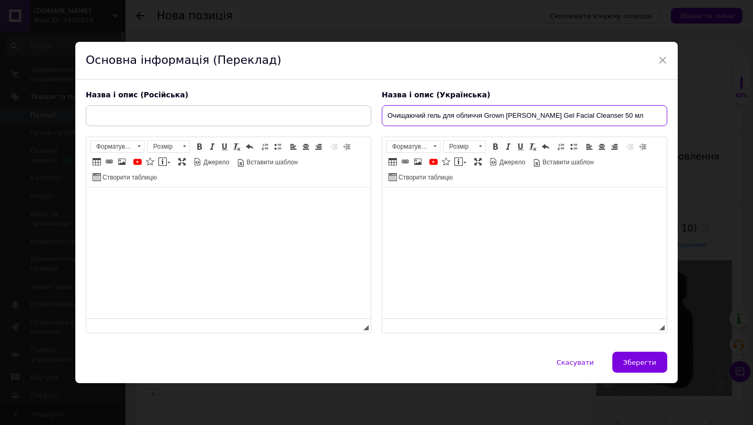
click at [615, 113] on input "Очищаючий гель для обличчя Grown Alchemist Gentle Gel Facial Cleanser 50 мл" at bounding box center [524, 115] width 285 height 21
drag, startPoint x: 447, startPoint y: 199, endPoint x: 442, endPoint y: 202, distance: 6.4
click at [442, 202] on html "Об’єм: 50 мл" at bounding box center [524, 203] width 284 height 32
click at [448, 202] on body "Об’єм: 50 мл" at bounding box center [525, 203] width 264 height 11
drag, startPoint x: 417, startPoint y: 203, endPoint x: 353, endPoint y: 202, distance: 63.3
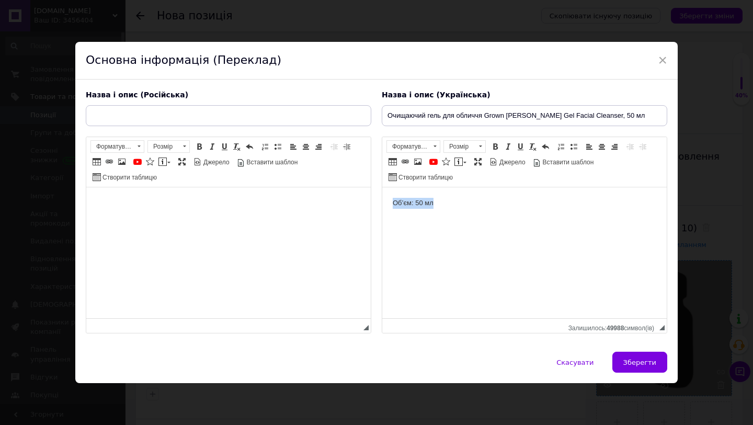
click at [382, 202] on html "Об’єм: 50 мл" at bounding box center [524, 203] width 284 height 32
click at [492, 144] on span at bounding box center [495, 146] width 8 height 8
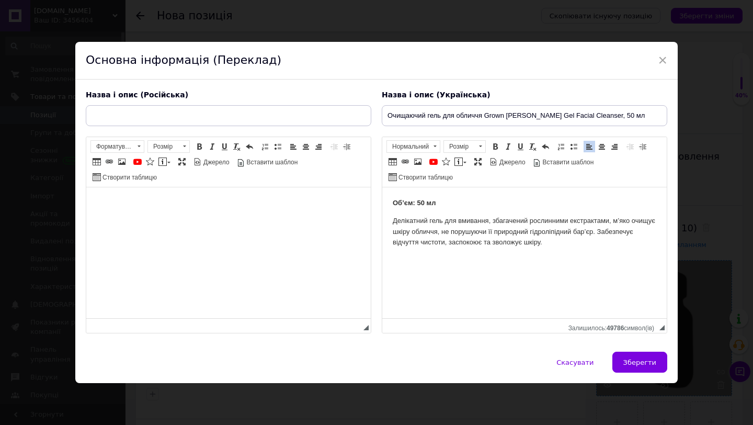
click at [449, 115] on input "Очищаючий гель для обличчя Grown Alchemist Gentle Gel Facial Cleanser, 50 мл" at bounding box center [524, 115] width 285 height 21
click at [447, 216] on p "Делікатний гель для вмивання, збагачений рослинними екстрактами, м’яко очищує ш…" at bounding box center [525, 231] width 264 height 32
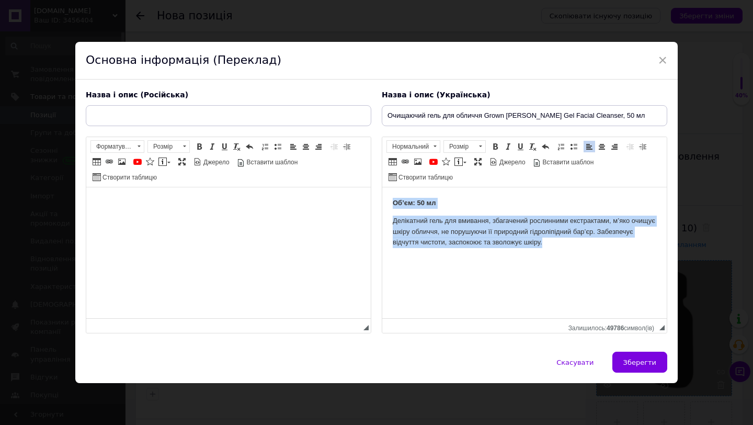
copy body "Об’єм: 50 мл Делікатний гель для вмивання, збагачений рослинними екстрактами, м…"
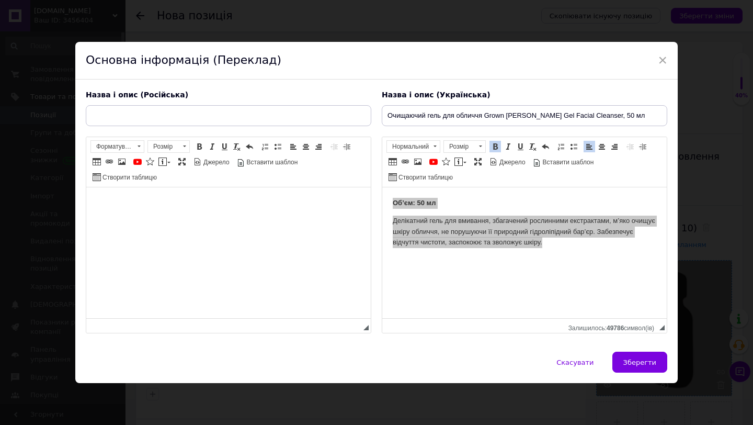
drag, startPoint x: 616, startPoint y: 117, endPoint x: 406, endPoint y: 56, distance: 218.4
click at [376, 117] on div "Назва і опис (Українська) Очищаючий гель для обличчя Grown Alchemist Gentle Gel…" at bounding box center [524, 212] width 296 height 254
copy body "Об’єм: 50 мл Делікатний гель для вмивання, збагачений рослинними екстрактами, м…"
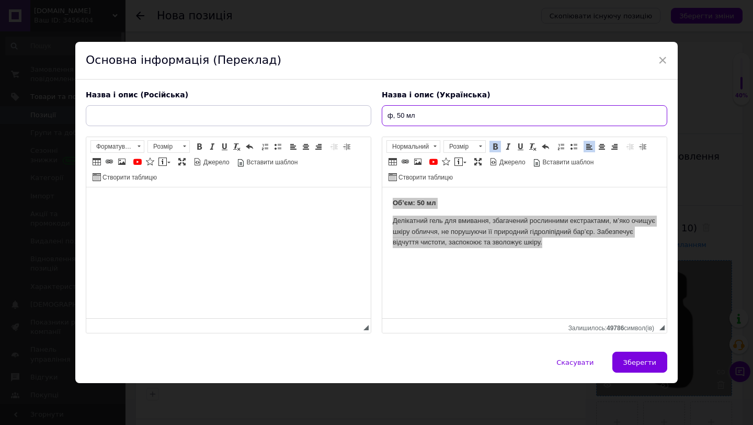
type input "Очищаючий гель для обличчя Grown Alchemist Gentle Gel Facial Cleanser, 50 мл"
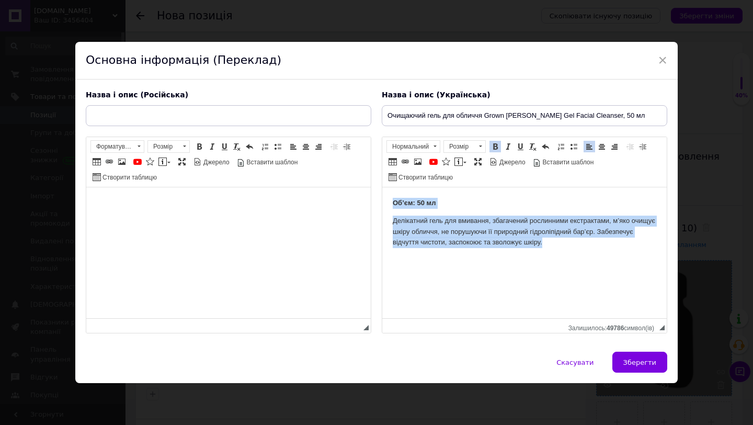
click at [452, 200] on p "Об’єм: 50 мл" at bounding box center [525, 203] width 264 height 11
copy body "Об’єм: 50 мл Делікатний гель для вмивання, збагачений рослинними екстрактами, м…"
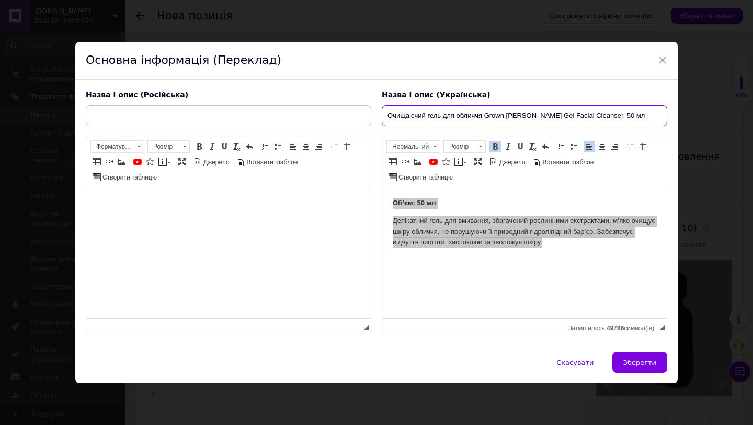
click at [454, 116] on input "Очищаючий гель для обличчя Grown Alchemist Gentle Gel Facial Cleanser, 50 мл" at bounding box center [524, 115] width 285 height 21
drag, startPoint x: 257, startPoint y: 122, endPoint x: 346, endPoint y: 154, distance: 94.4
click at [257, 122] on input "text" at bounding box center [228, 115] width 285 height 21
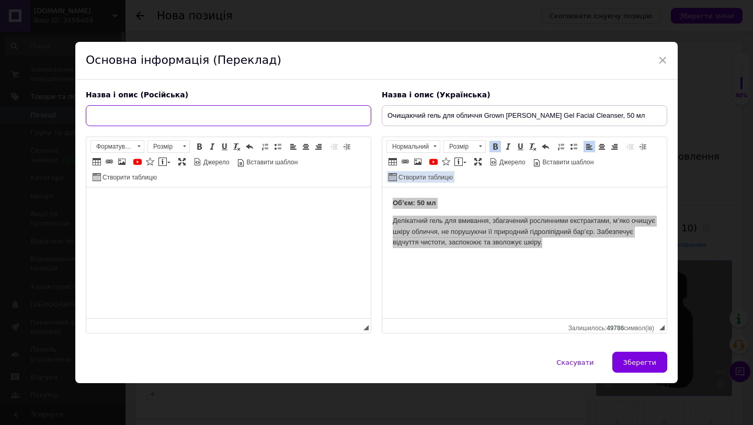
paste input "Очищающий гель для лица Grown Alchemist Gentle Gel Facial Cleanser, 50 мл"
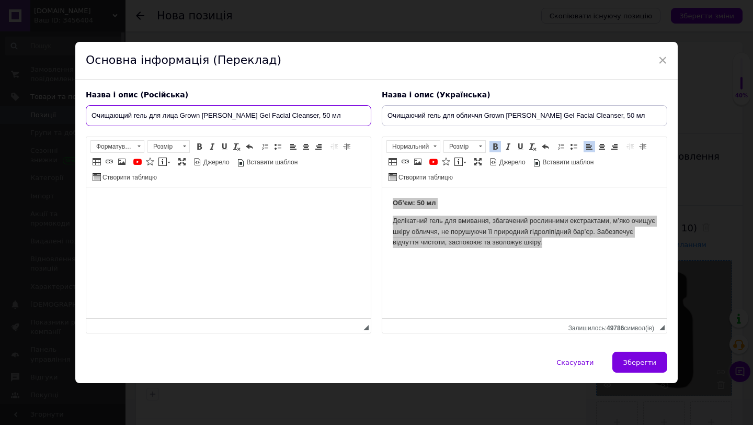
type input "Очищающий гель для лица Grown Alchemist Gentle Gel Facial Cleanser, 50 мл"
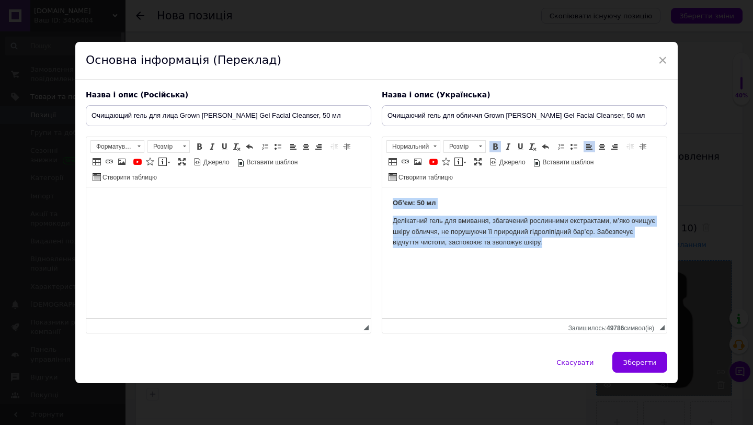
click at [508, 210] on body "Об’єм: 50 мл Делікатний гель для вмивання, збагачений рослинними екстрактами, м…" at bounding box center [525, 223] width 264 height 50
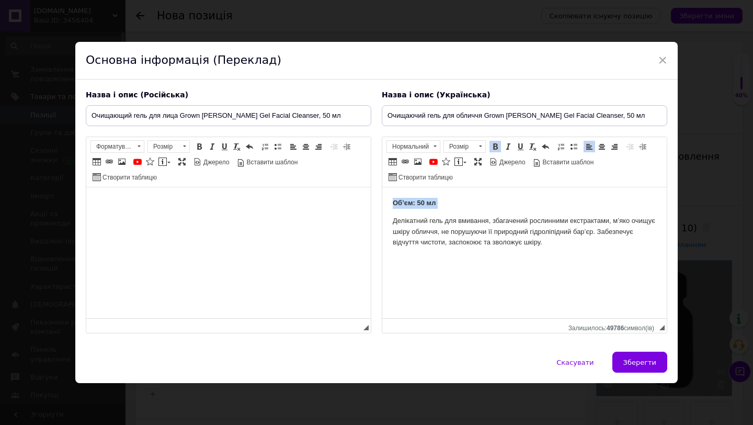
copy p "Об’єм: 50 мл"
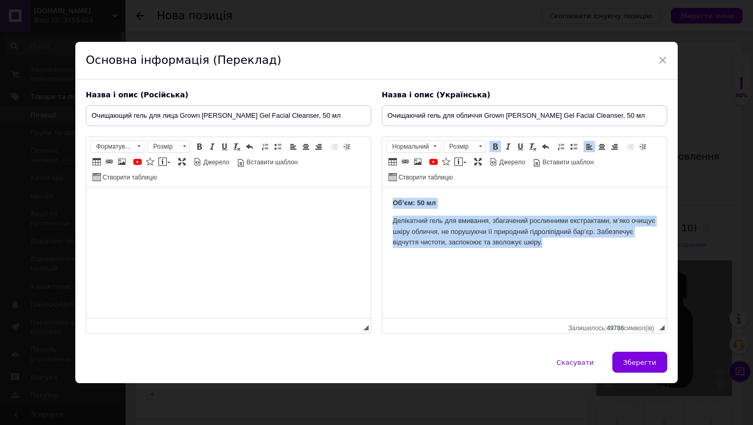
copy body "Об’єм: 50 мл Делікатний гель для вмивання, збагачений рослинними екстрактами, м…"
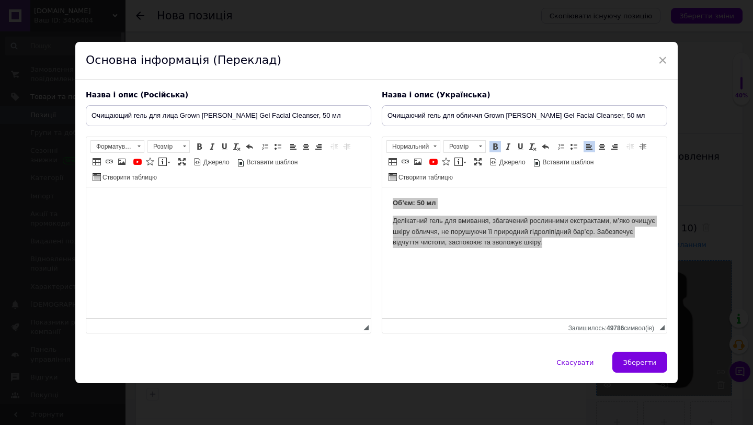
click at [189, 206] on body "Редактор, 7B6A9184-E884-441E-A0FE-9AB19D3C0596" at bounding box center [229, 203] width 264 height 11
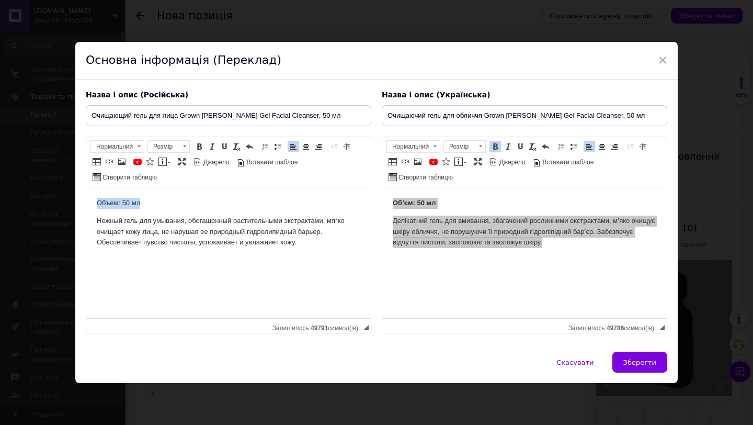
drag, startPoint x: 122, startPoint y: 201, endPoint x: 49, endPoint y: 199, distance: 73.2
click at [86, 199] on html "Объем: 50 мл Нежный гель для умывания, обогащенный растительными экстрактами, м…" at bounding box center [228, 222] width 284 height 71
click at [195, 145] on span at bounding box center [199, 146] width 8 height 8
drag, startPoint x: 624, startPoint y: 362, endPoint x: 605, endPoint y: 357, distance: 19.5
click at [624, 362] on span "Зберегти" at bounding box center [639, 362] width 33 height 8
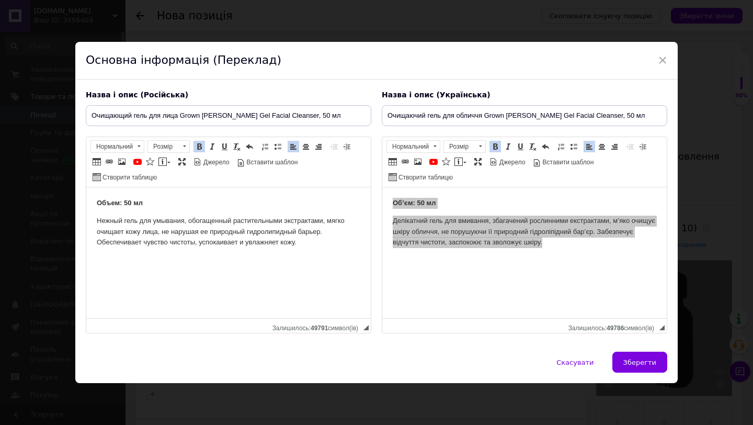
type input "Очищающий гель для лица Grown Alchemist Gentle Gel Facial Cleanser, 50 мл"
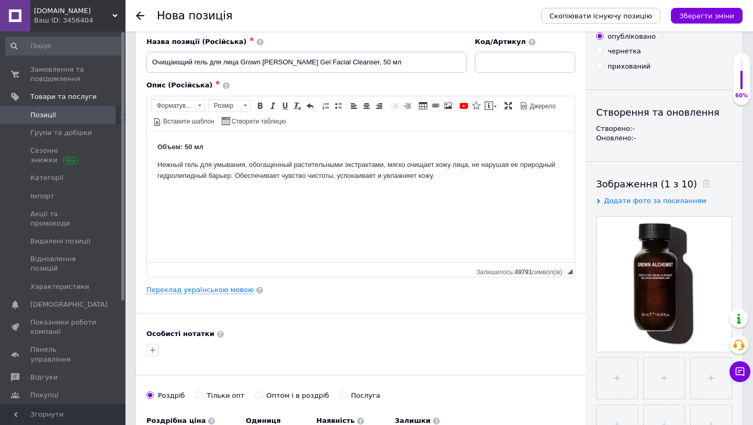
scroll to position [146, 0]
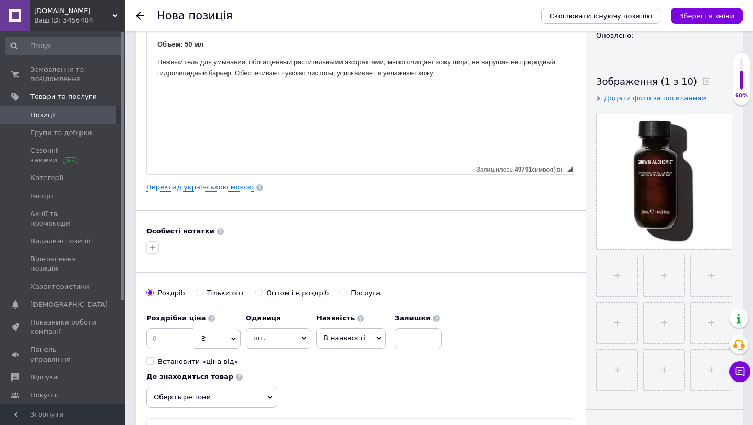
drag, startPoint x: 154, startPoint y: 352, endPoint x: 165, endPoint y: 342, distance: 14.1
click at [154, 352] on div "Роздрібна ціна ₴ $ EUR CHF GBP ¥ PLN ₸ MDL HUF KGS CNY TRY KRW lei Встановити «…" at bounding box center [193, 337] width 94 height 58
click at [166, 341] on input at bounding box center [169, 338] width 47 height 21
type input "300"
click at [364, 342] on span "В наявності" at bounding box center [351, 338] width 70 height 20
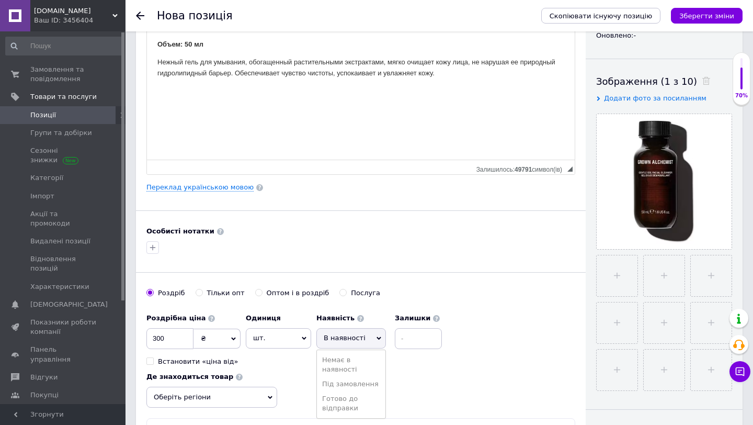
drag, startPoint x: 346, startPoint y: 395, endPoint x: 359, endPoint y: 386, distance: 15.8
click at [345, 395] on li "Готово до відправки" at bounding box center [351, 403] width 68 height 24
drag, startPoint x: 436, startPoint y: 341, endPoint x: 393, endPoint y: 367, distance: 49.9
click at [436, 341] on input at bounding box center [446, 338] width 47 height 21
type input "3"
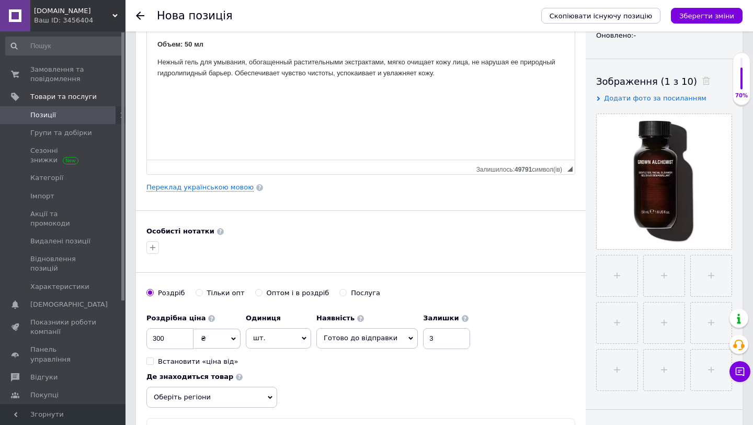
drag, startPoint x: 357, startPoint y: 379, endPoint x: 331, endPoint y: 351, distance: 38.1
click at [357, 379] on div "Роздрібна ціна 300 ₴ $ EUR CHF GBP ¥ PLN ₸ MDL HUF KGS CNY TRY KRW lei Встанови…" at bounding box center [360, 357] width 429 height 99
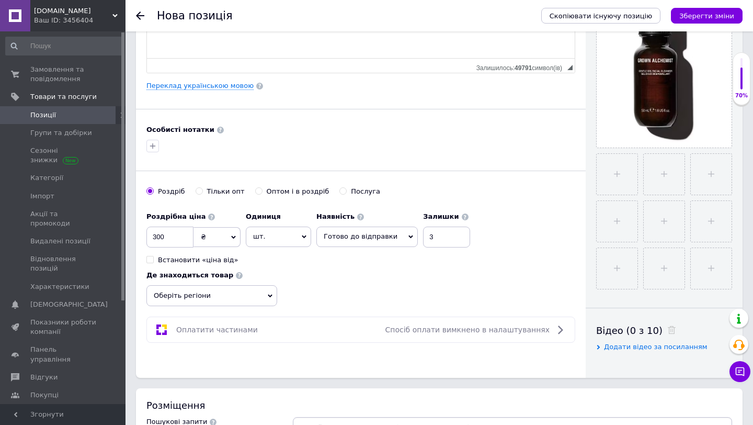
scroll to position [306, 0]
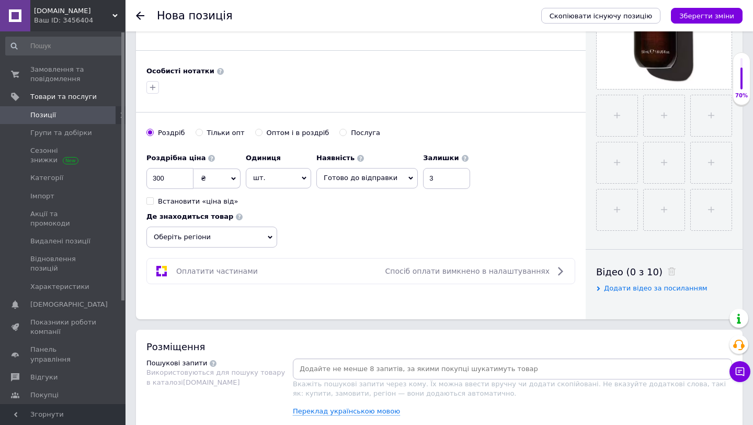
click at [192, 242] on span "Оберіть регіони" at bounding box center [211, 236] width 131 height 21
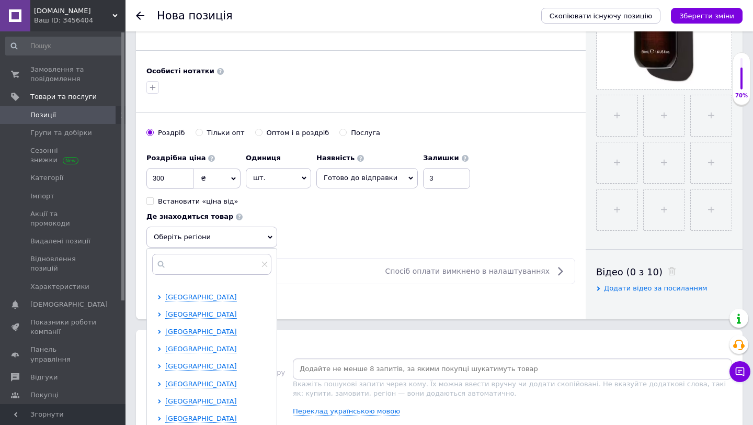
scroll to position [83, 0]
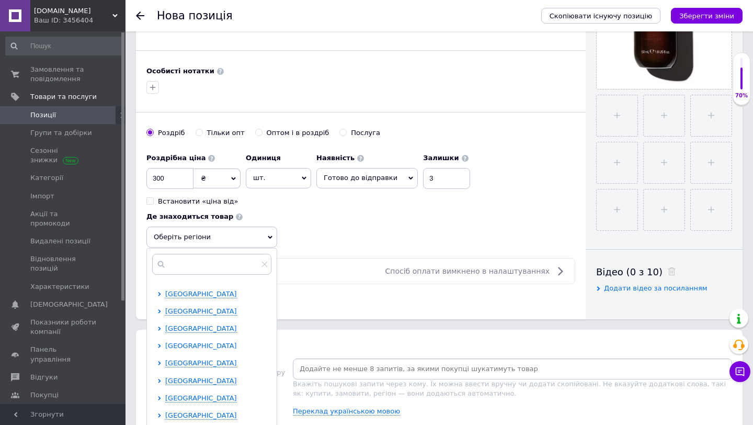
click at [158, 345] on icon at bounding box center [159, 346] width 4 height 4
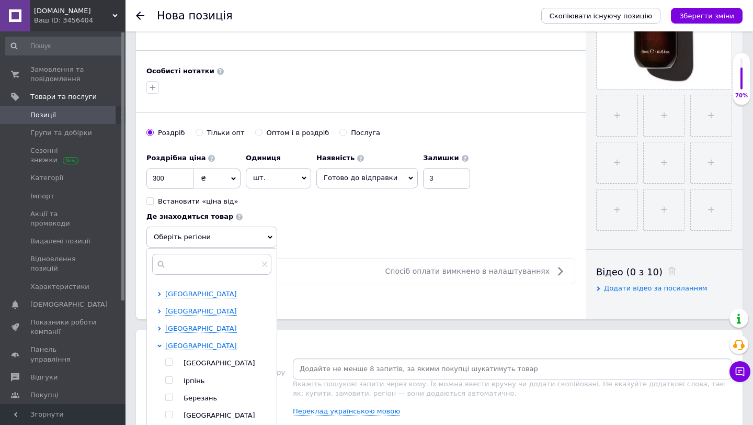
click at [168, 361] on input "checkbox" at bounding box center [168, 362] width 7 height 7
checkbox input "true"
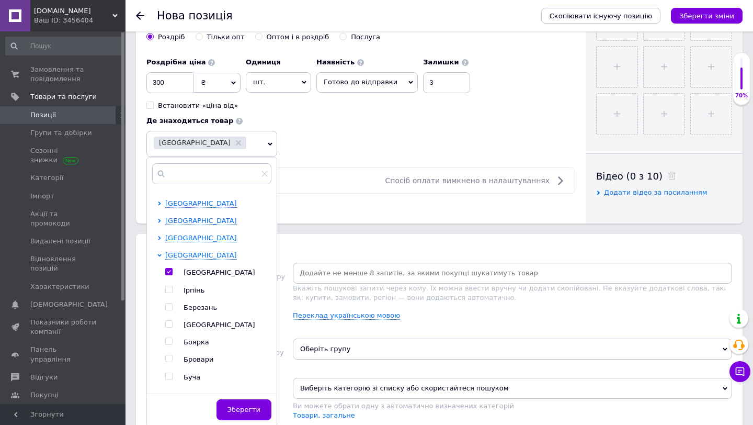
scroll to position [421, 0]
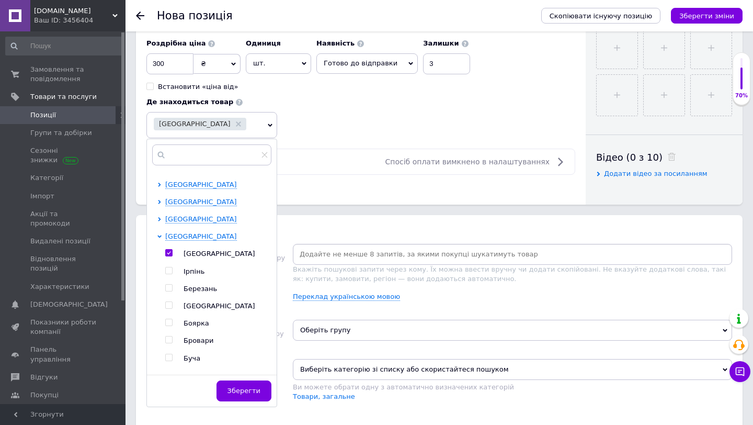
click at [231, 383] on button "Зберегти" at bounding box center [243, 390] width 55 height 21
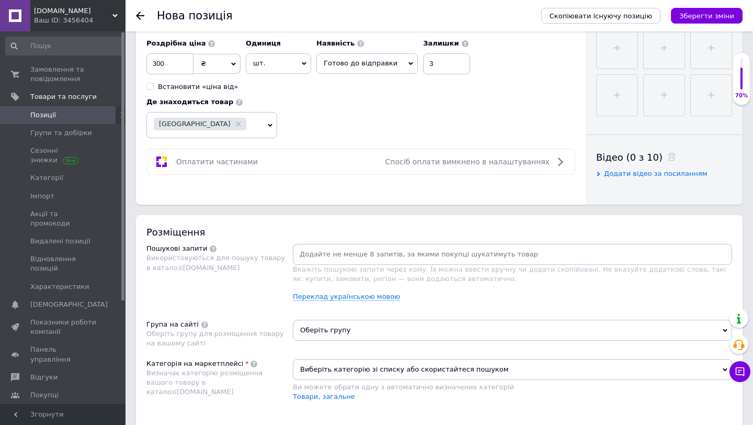
scroll to position [0, 0]
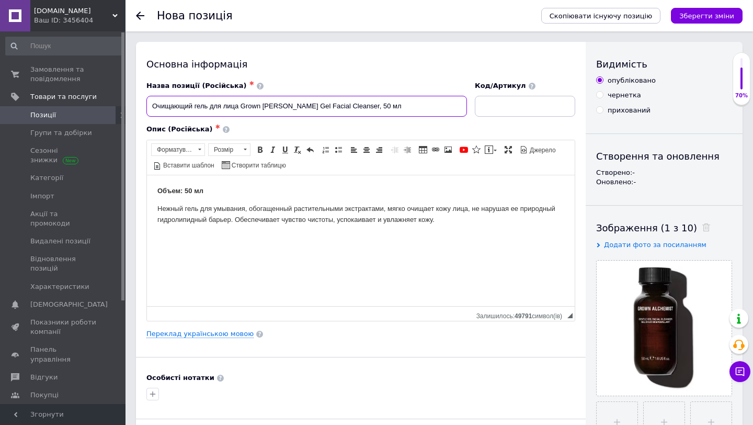
drag, startPoint x: 376, startPoint y: 106, endPoint x: 218, endPoint y: 107, distance: 157.9
click at [200, 107] on input "Очищающий гель для лица Grown Alchemist Gentle Gel Facial Cleanser, 50 мл" at bounding box center [306, 106] width 321 height 21
drag, startPoint x: 416, startPoint y: 113, endPoint x: 383, endPoint y: 112, distance: 33.5
click at [416, 113] on input "Очищающий гель для лица Grown Alchemist Gentle Gel Facial Cleanser, 50 мл" at bounding box center [306, 106] width 321 height 21
drag, startPoint x: 374, startPoint y: 109, endPoint x: 196, endPoint y: 102, distance: 179.0
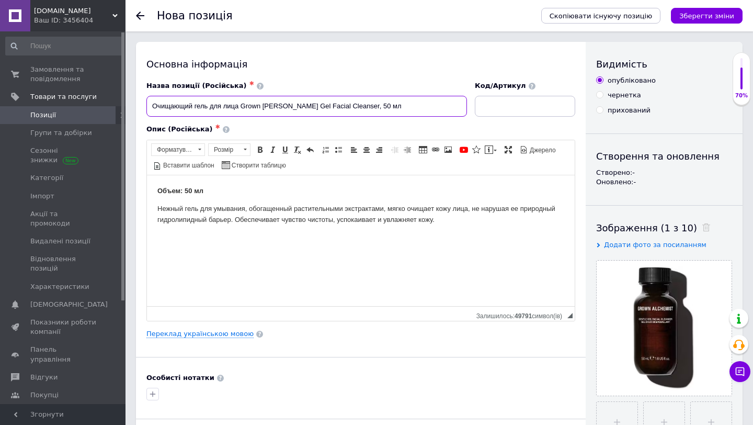
click at [143, 105] on div "Назва позиції (Російська) ✱ Очищающий гель для лица Grown Alchemist Gentle Gel …" at bounding box center [307, 98] width 328 height 43
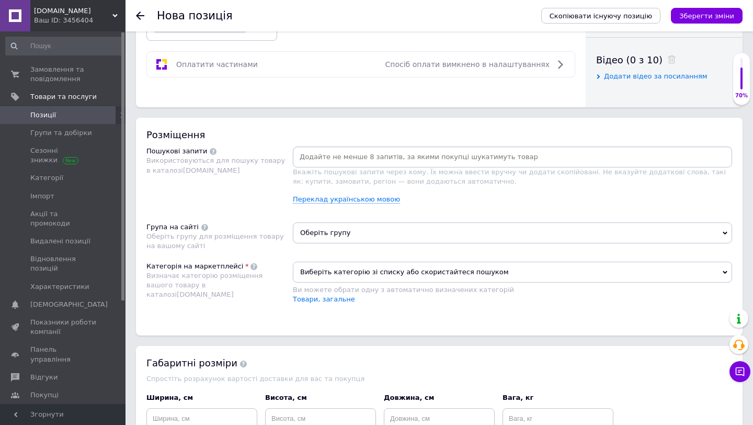
scroll to position [531, 0]
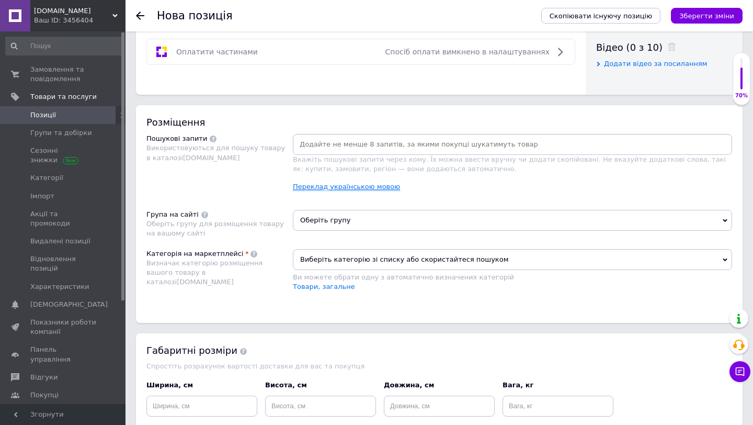
click at [348, 187] on link "Переклад українською мовою" at bounding box center [346, 186] width 107 height 8
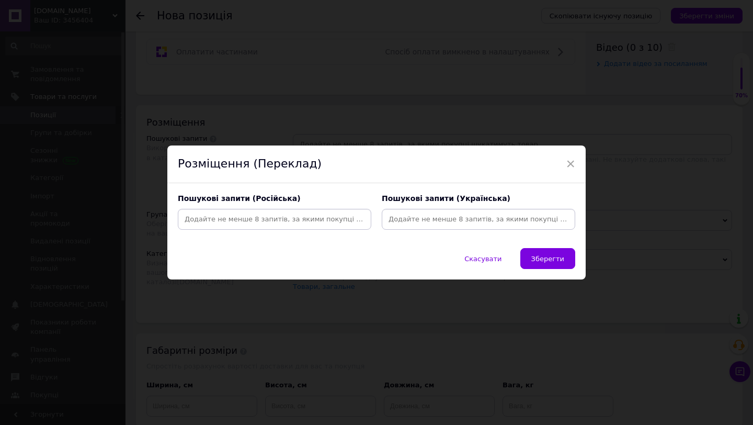
click at [217, 225] on input at bounding box center [274, 219] width 189 height 16
paste input "Очищающий гель для лица Grown Alchemist Gentle Gel Facial Cleanser"
drag, startPoint x: 227, startPoint y: 220, endPoint x: 321, endPoint y: 217, distance: 93.6
click at [321, 217] on input "Очищающий гель для лица Grown Alchemist Gentle Gel Facial Cleanser" at bounding box center [274, 219] width 189 height 16
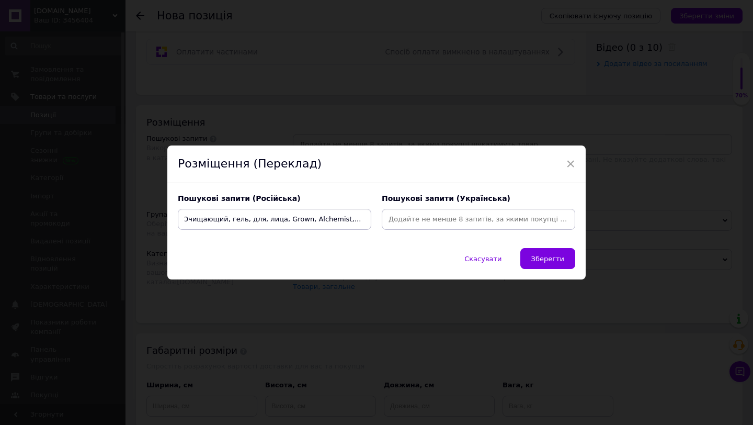
scroll to position [0, 63]
type input "Очищающий, гель, для, лица, Grown, Alchemist, Gentle, Gel, Facial, Cleanser"
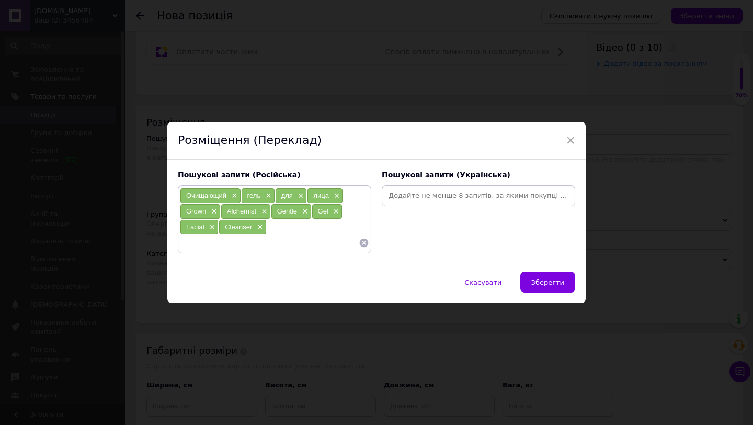
drag, startPoint x: 429, startPoint y: 196, endPoint x: 436, endPoint y: 202, distance: 9.3
click at [429, 196] on input at bounding box center [478, 196] width 189 height 16
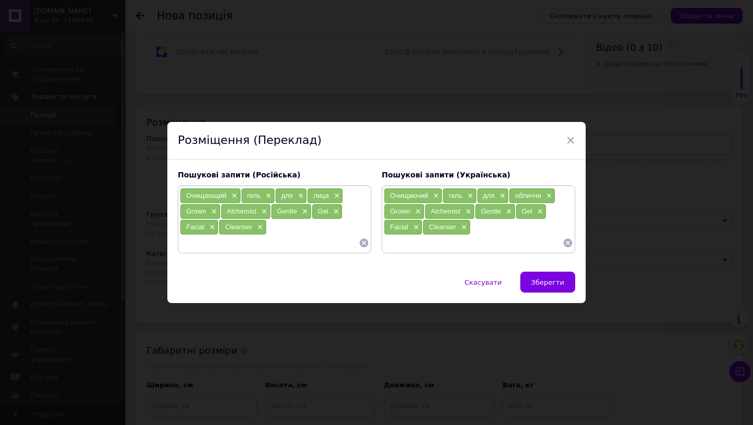
drag, startPoint x: 539, startPoint y: 273, endPoint x: 539, endPoint y: 281, distance: 8.4
click at [538, 273] on button "Зберегти" at bounding box center [547, 281] width 55 height 21
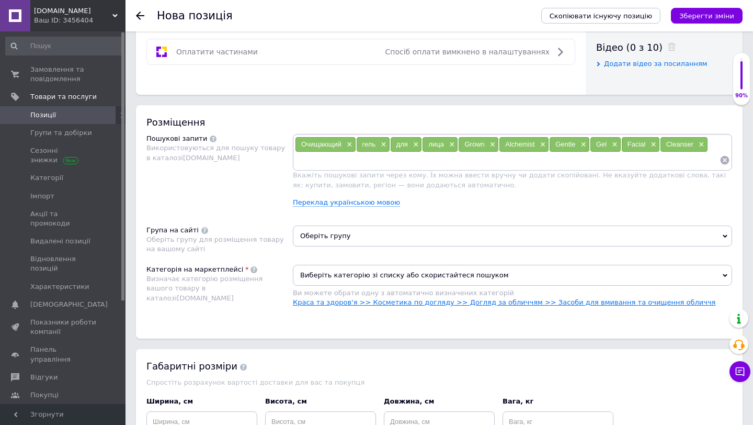
click at [326, 303] on link "Краса та здоров'я >> Косметика по догляду >> Догляд за обличчям >> Засоби для в…" at bounding box center [504, 302] width 422 height 8
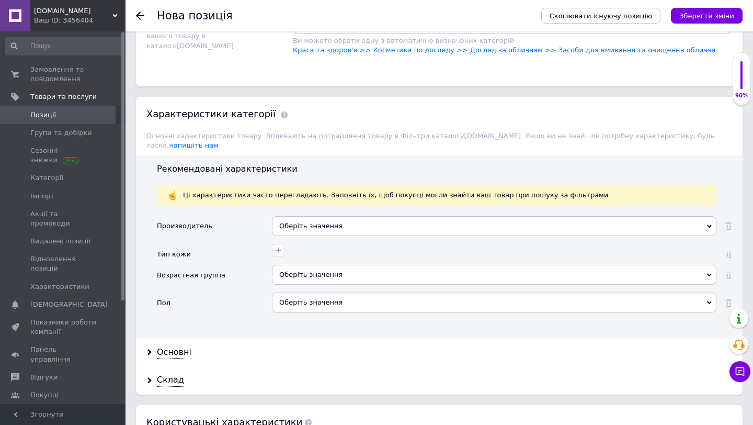
scroll to position [786, 0]
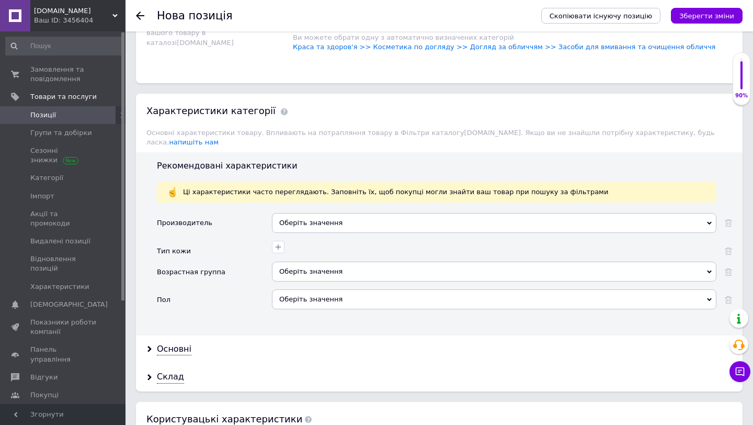
click at [311, 220] on div "Оберіть значення" at bounding box center [494, 223] width 444 height 20
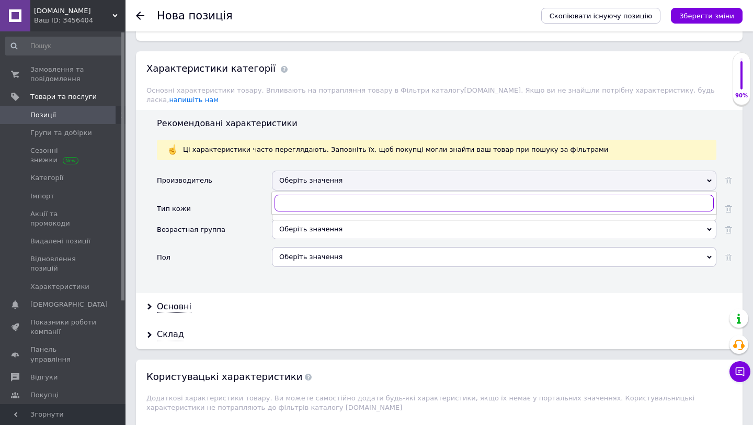
scroll to position [794, 0]
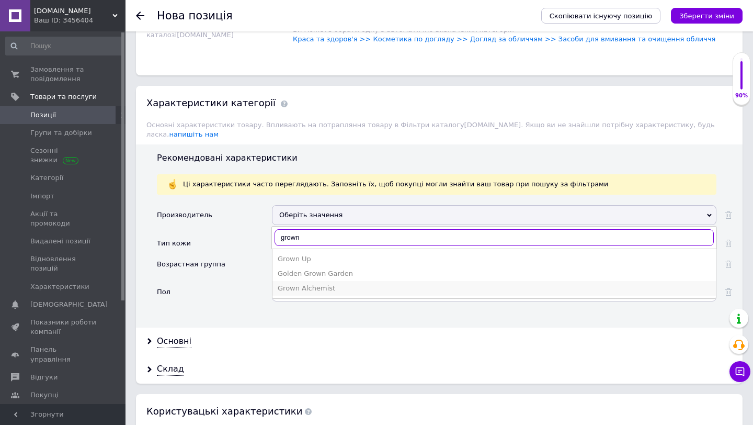
type input "grown"
drag, startPoint x: 314, startPoint y: 272, endPoint x: 311, endPoint y: 268, distance: 5.4
click at [314, 281] on li "Grown Alchemist" at bounding box center [493, 288] width 443 height 15
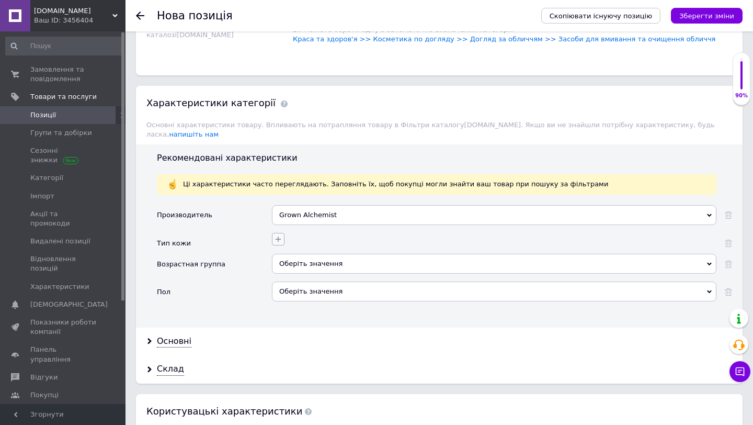
click at [276, 236] on icon "button" at bounding box center [279, 239] width 6 height 6
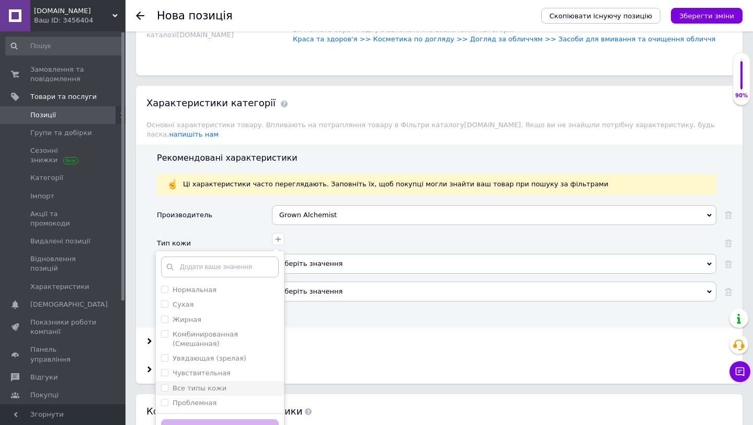
click at [205, 384] on label "Все типы кожи" at bounding box center [200, 388] width 54 height 8
checkbox кожи "true"
click at [201, 419] on button "Зберегти" at bounding box center [220, 429] width 118 height 20
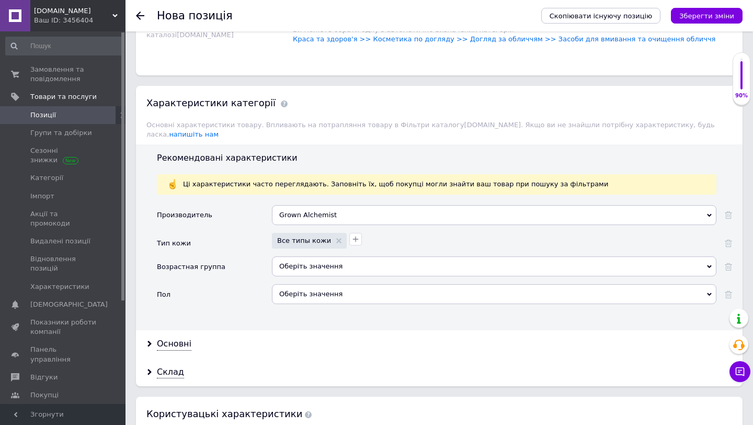
click at [295, 262] on div "Оберіть значення" at bounding box center [494, 266] width 444 height 20
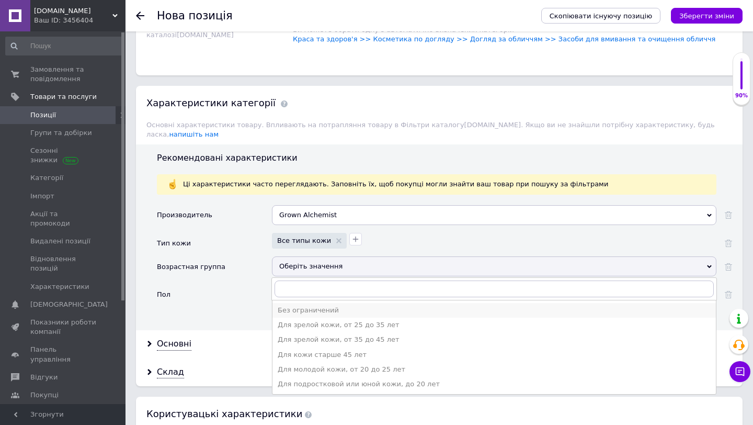
click at [300, 305] on div "Без ограничений" at bounding box center [494, 309] width 433 height 9
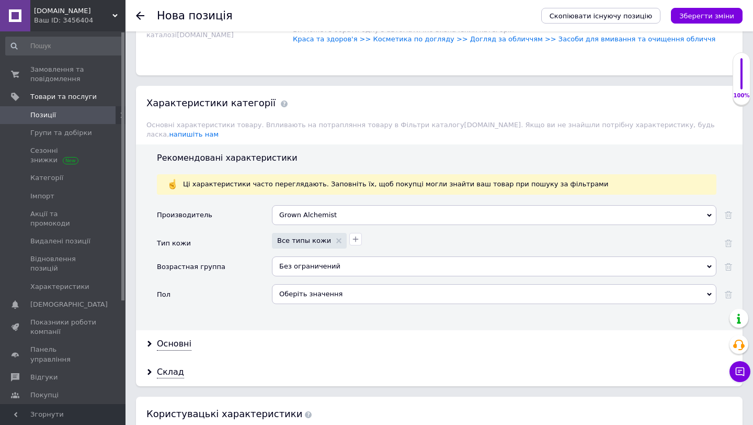
click at [304, 284] on div "Оберіть значення" at bounding box center [494, 294] width 444 height 20
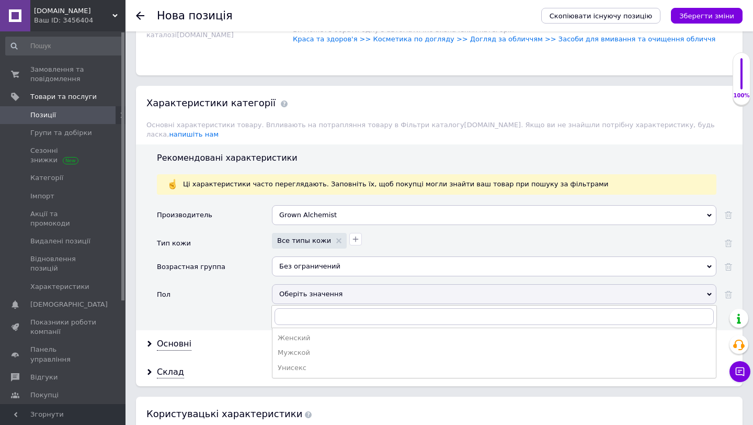
drag, startPoint x: 251, startPoint y: 280, endPoint x: 414, endPoint y: 232, distance: 169.1
click at [251, 284] on div "Пол" at bounding box center [214, 298] width 115 height 28
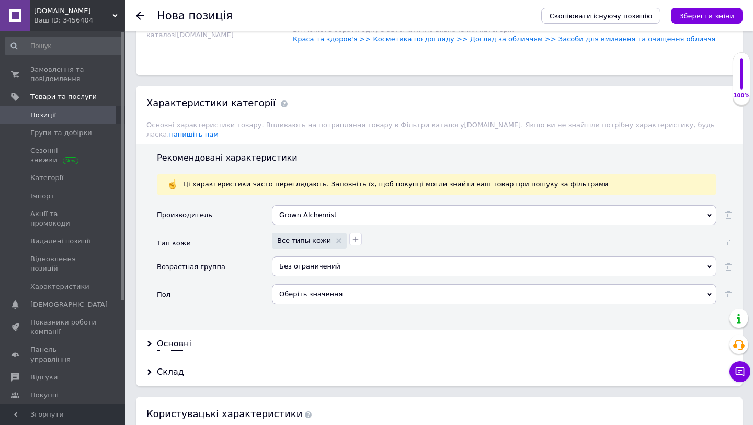
click at [348, 284] on div "Оберіть значення" at bounding box center [494, 294] width 444 height 20
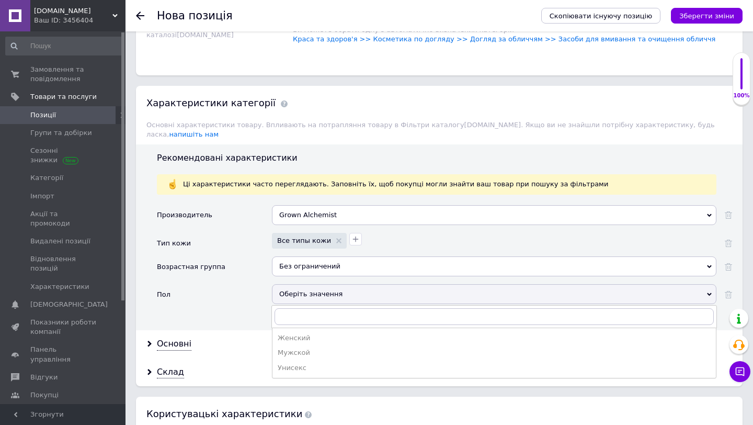
click at [307, 363] on div "Унисекс" at bounding box center [494, 367] width 433 height 9
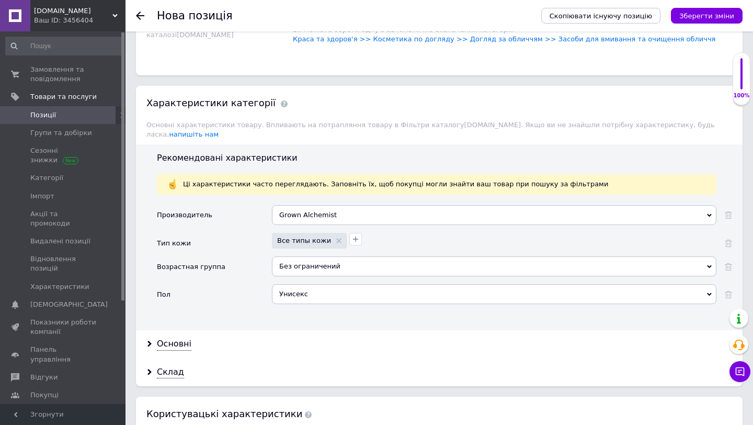
click at [714, 17] on icon "Зберегти зміни" at bounding box center [706, 16] width 55 height 8
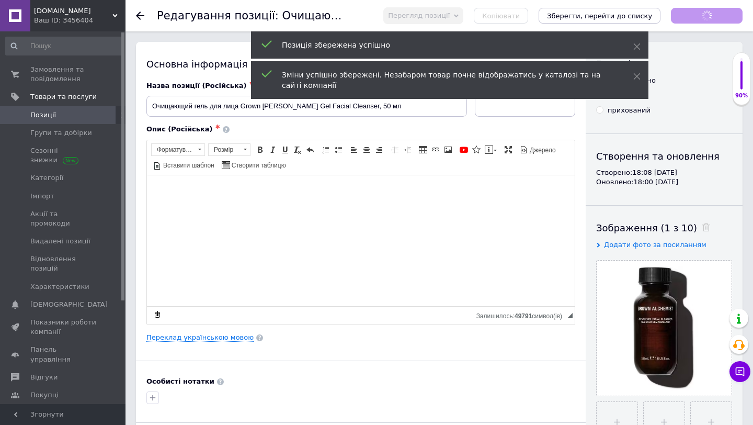
click at [64, 112] on span "Позиції" at bounding box center [63, 114] width 66 height 9
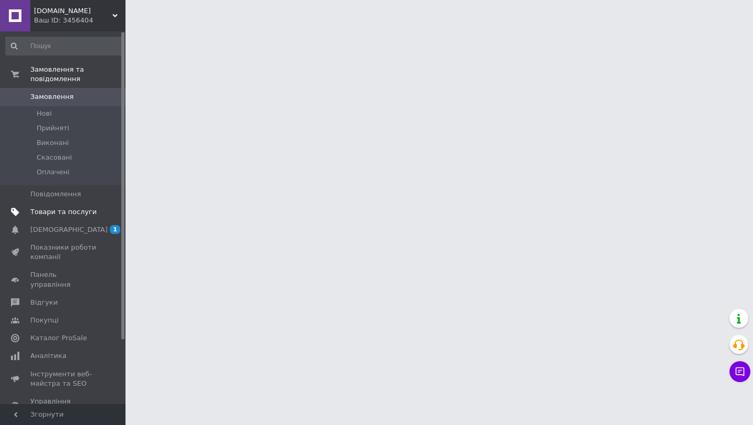
click at [64, 211] on span "Товари та послуги" at bounding box center [63, 211] width 66 height 9
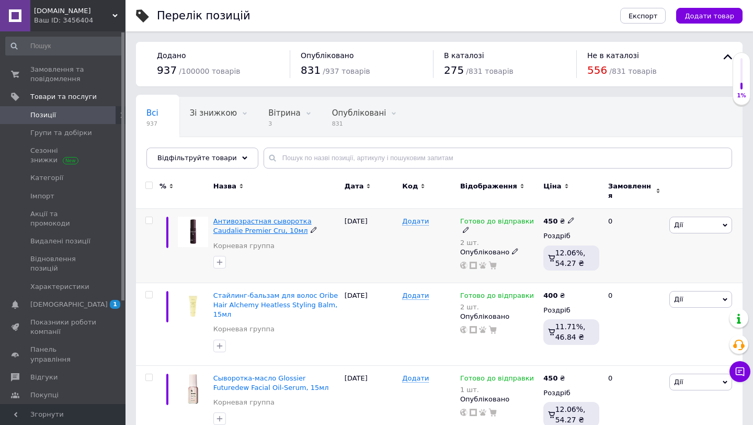
click at [259, 217] on span "Антивозрастная сыворотка Caudalie Premier Cru, 10мл" at bounding box center [262, 225] width 98 height 17
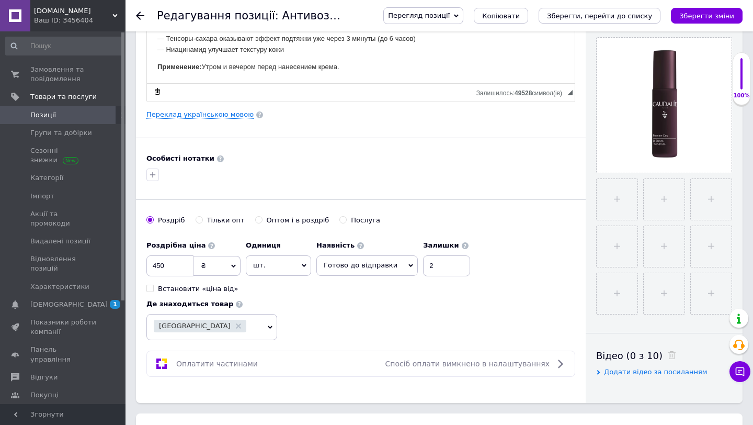
scroll to position [245, 0]
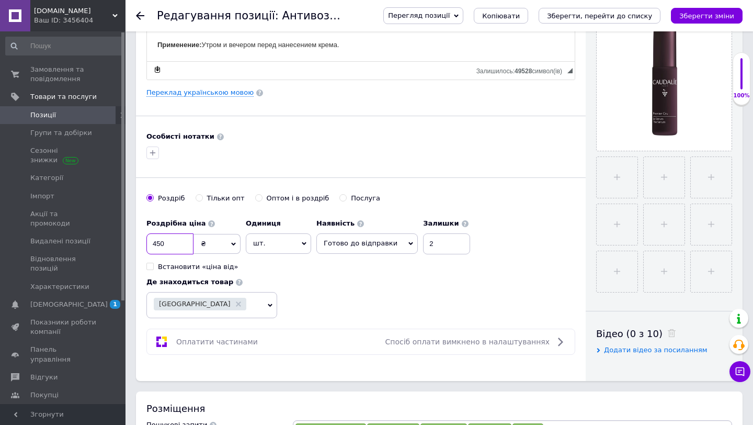
drag, startPoint x: 182, startPoint y: 239, endPoint x: 132, endPoint y: 238, distance: 50.7
type input "900"
click at [536, 228] on div "Роздрібна ціна 900 ₴ $ EUR CHF GBP ¥ PLN ₸ MDL HUF KGS CNY TRY KRW lei Встанови…" at bounding box center [360, 265] width 429 height 105
click at [694, 14] on icon "Зберегти зміни" at bounding box center [706, 16] width 55 height 8
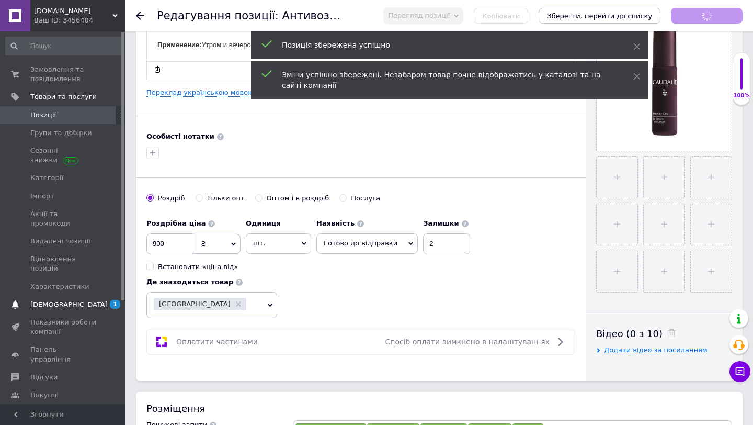
click at [75, 300] on span "[DEMOGRAPHIC_DATA]" at bounding box center [63, 304] width 66 height 9
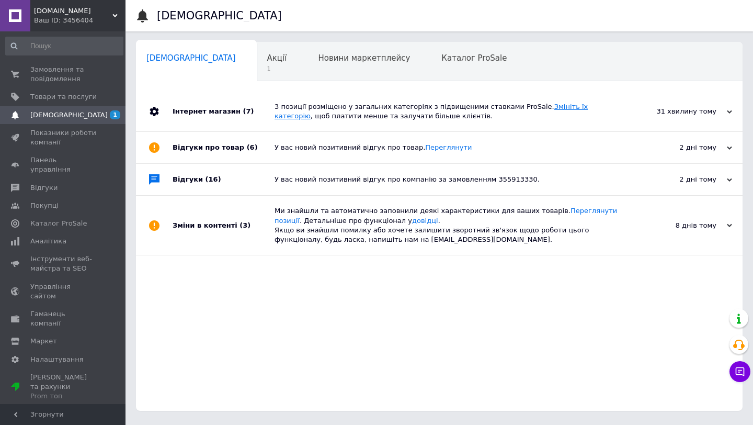
click at [561, 108] on link "Змініть їх категорію" at bounding box center [430, 110] width 313 height 17
